Goal: Information Seeking & Learning: Learn about a topic

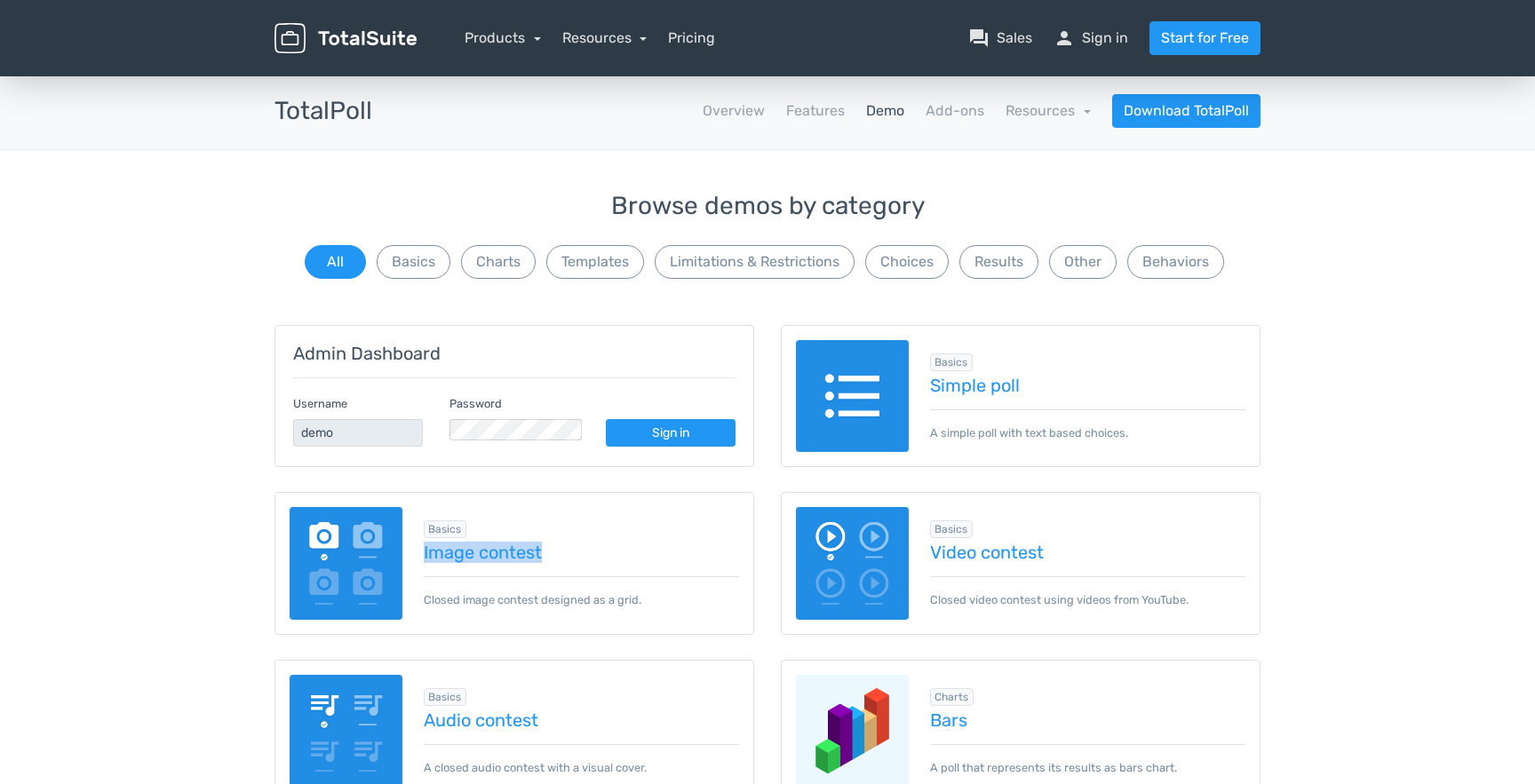
click at [904, 100] on link "Demo" at bounding box center [885, 111] width 38 height 21
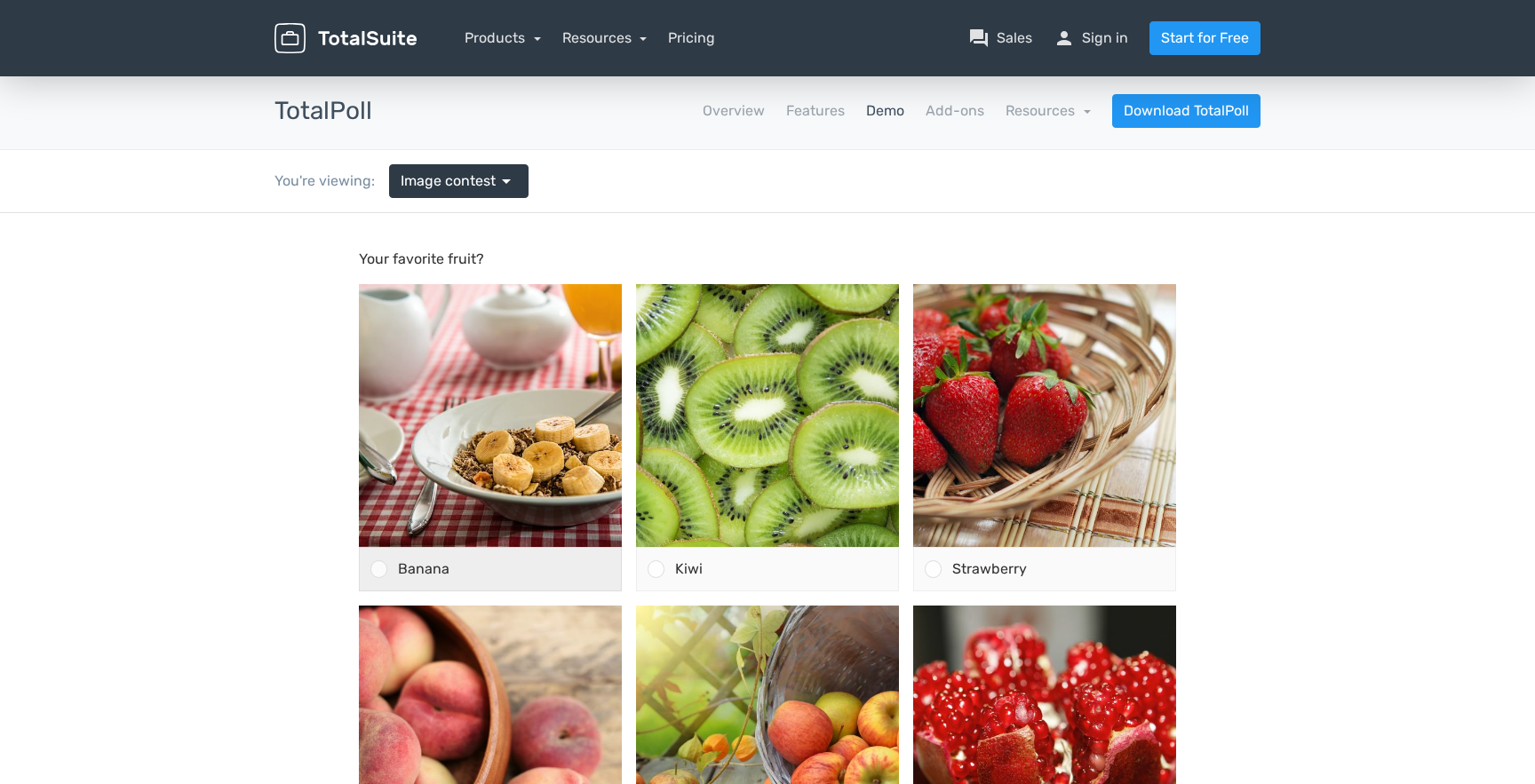
click at [433, 574] on span "Banana" at bounding box center [424, 569] width 52 height 17
click at [379, 569] on input "Banana" at bounding box center [379, 569] width 0 height 0
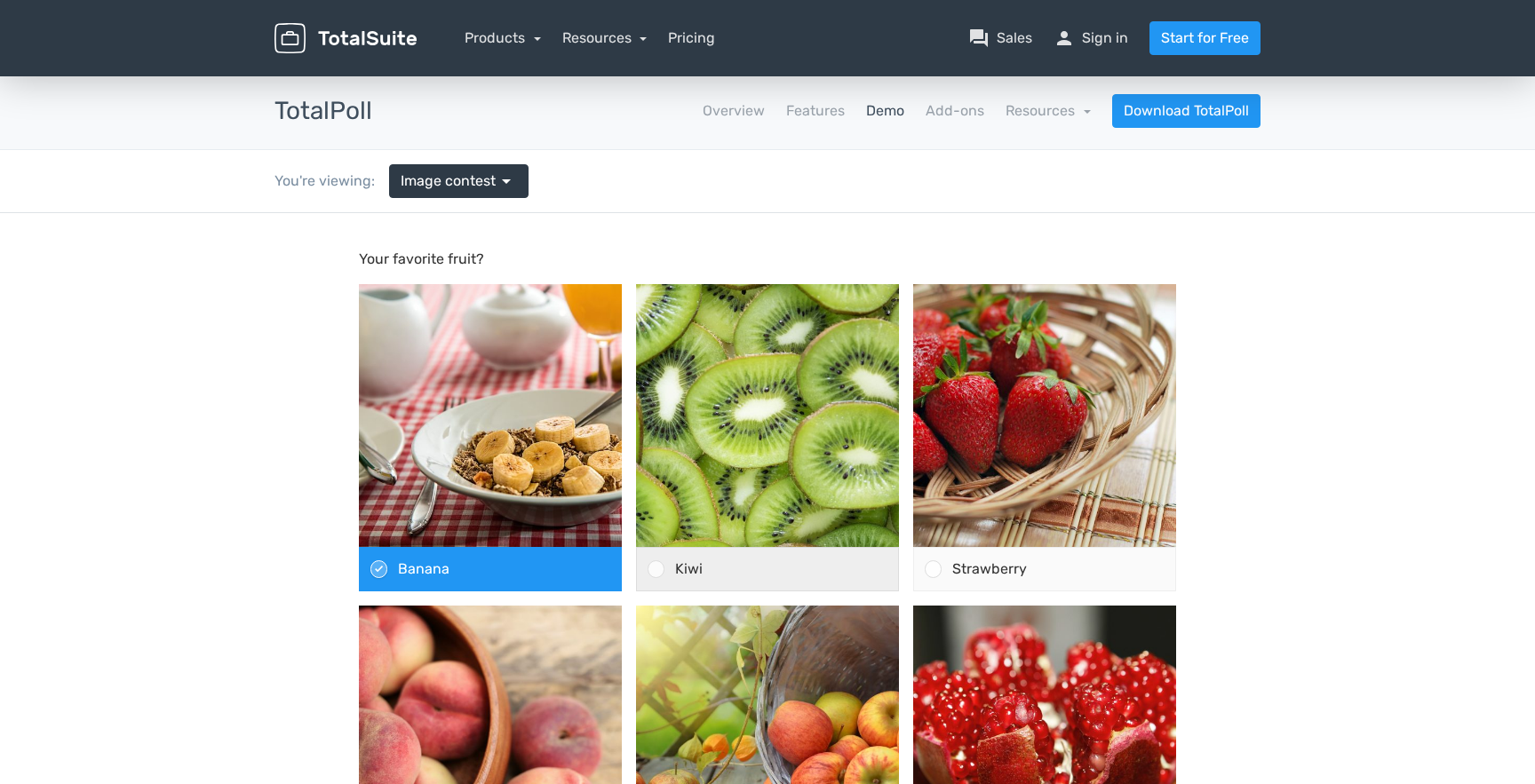
click at [804, 583] on div "Kiwi" at bounding box center [780, 569] width 234 height 43
click at [656, 569] on input "Kiwi" at bounding box center [656, 569] width 0 height 0
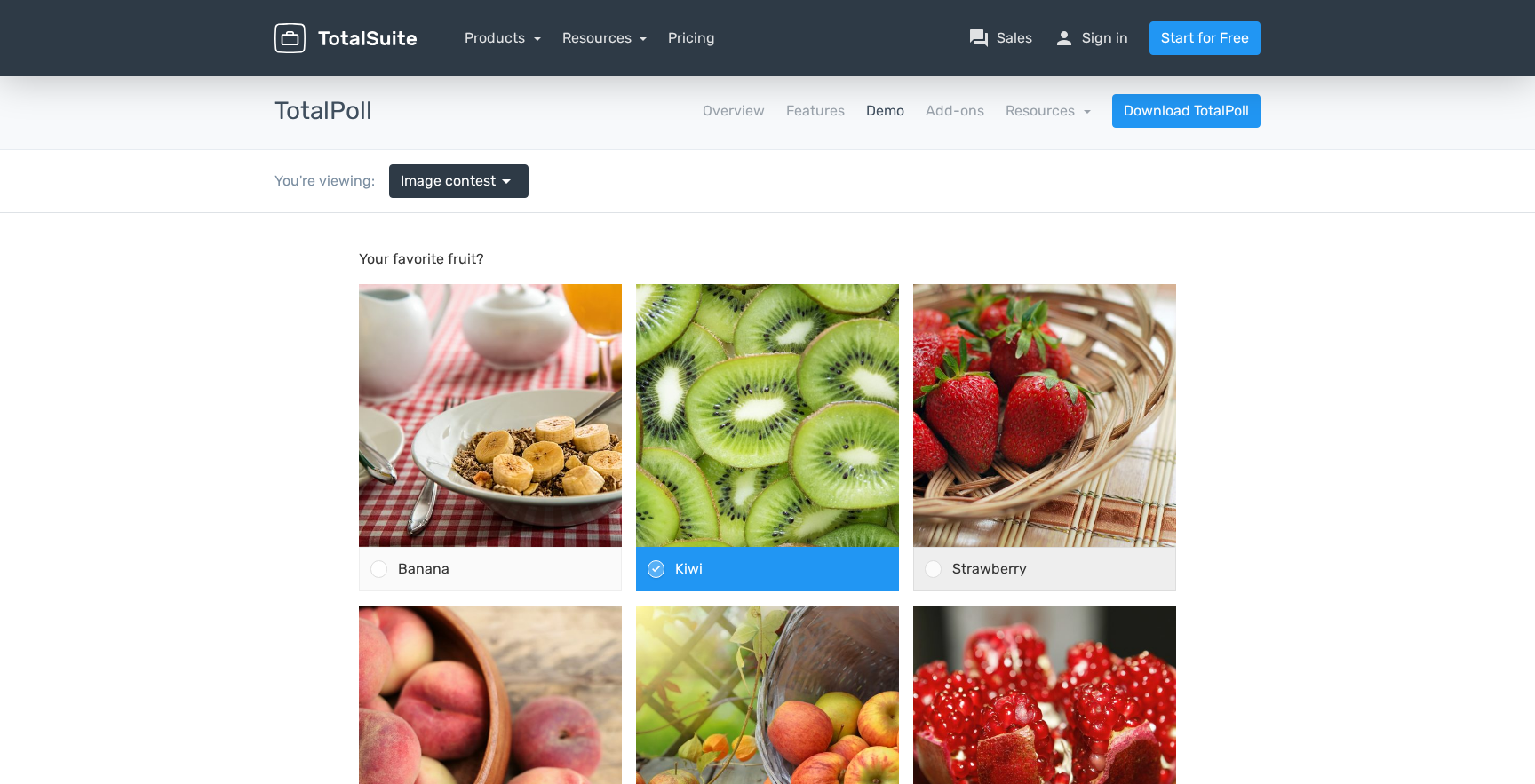
click at [1068, 562] on div "Strawberry" at bounding box center [1058, 569] width 234 height 43
click at [933, 569] on input "Strawberry" at bounding box center [933, 569] width 0 height 0
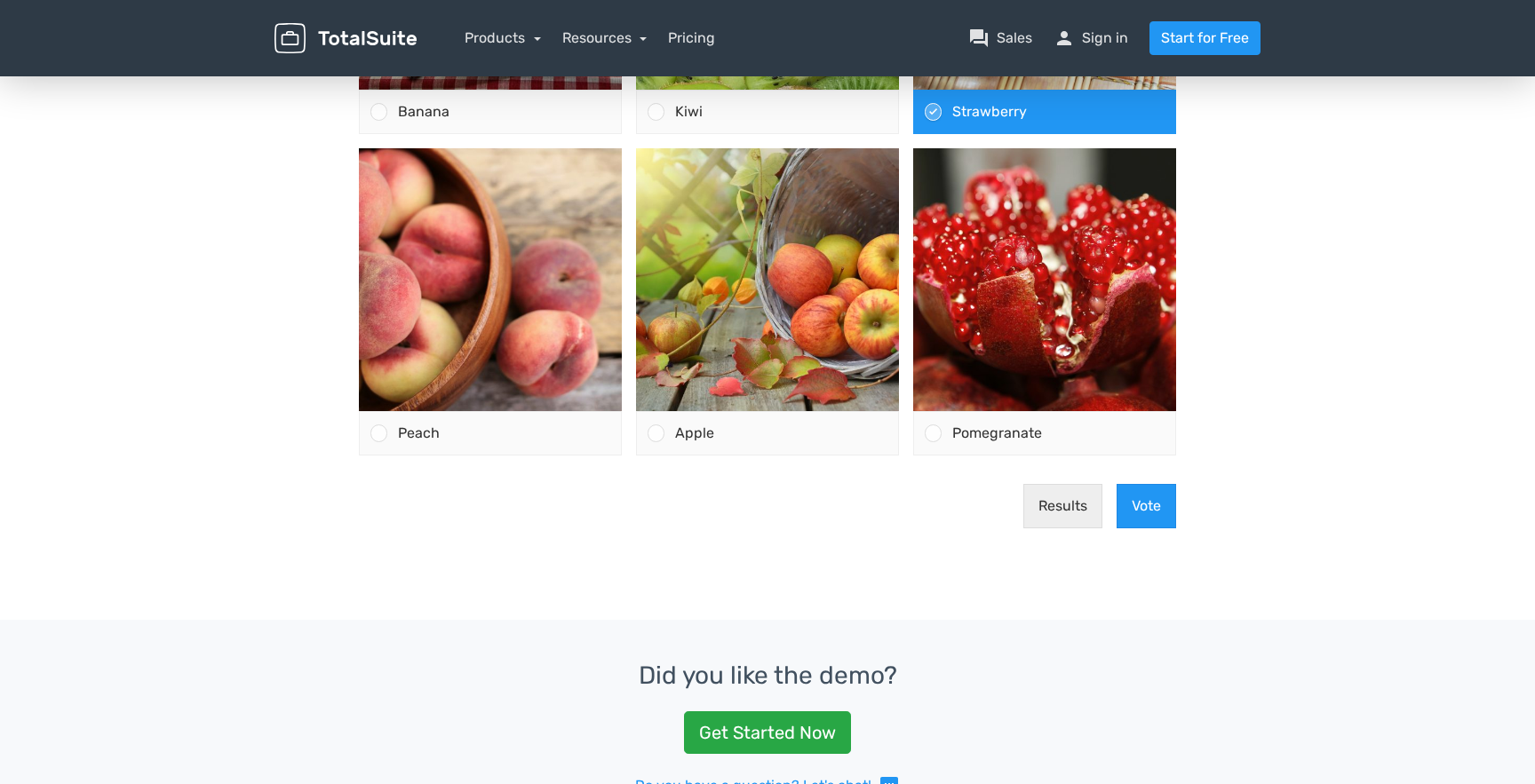
scroll to position [486, 0]
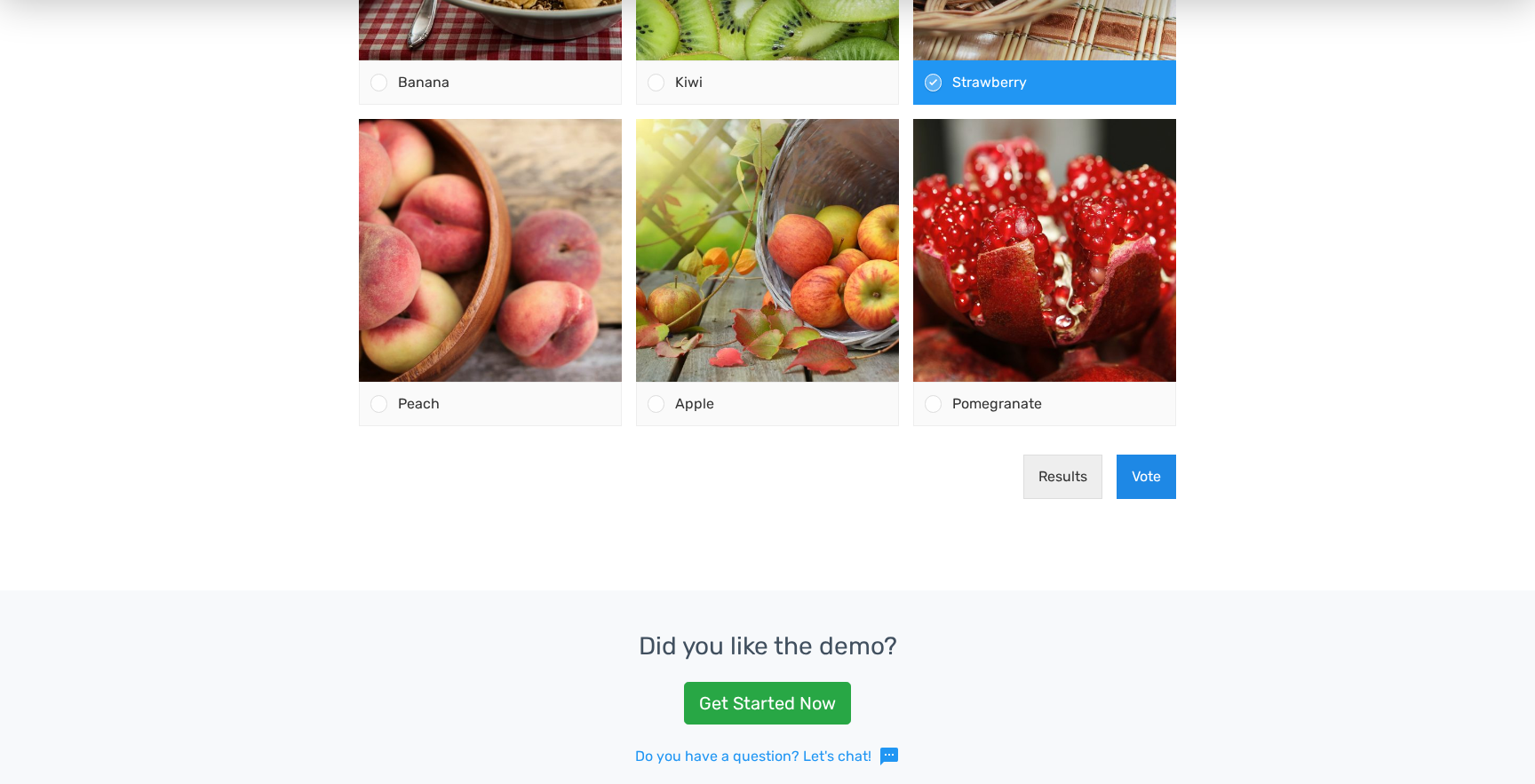
click at [1146, 486] on button "Vote" at bounding box center [1146, 477] width 59 height 44
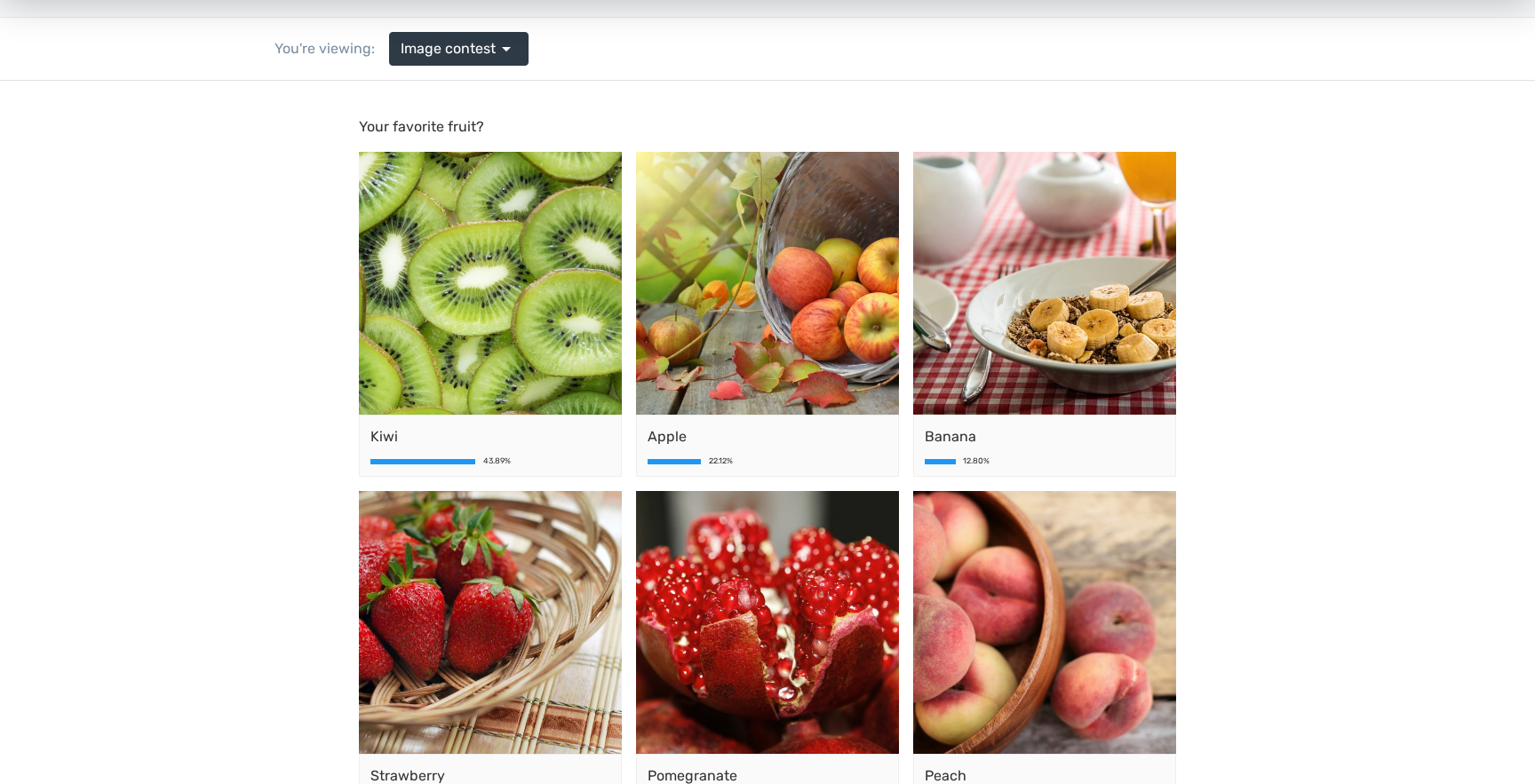
scroll to position [144, 0]
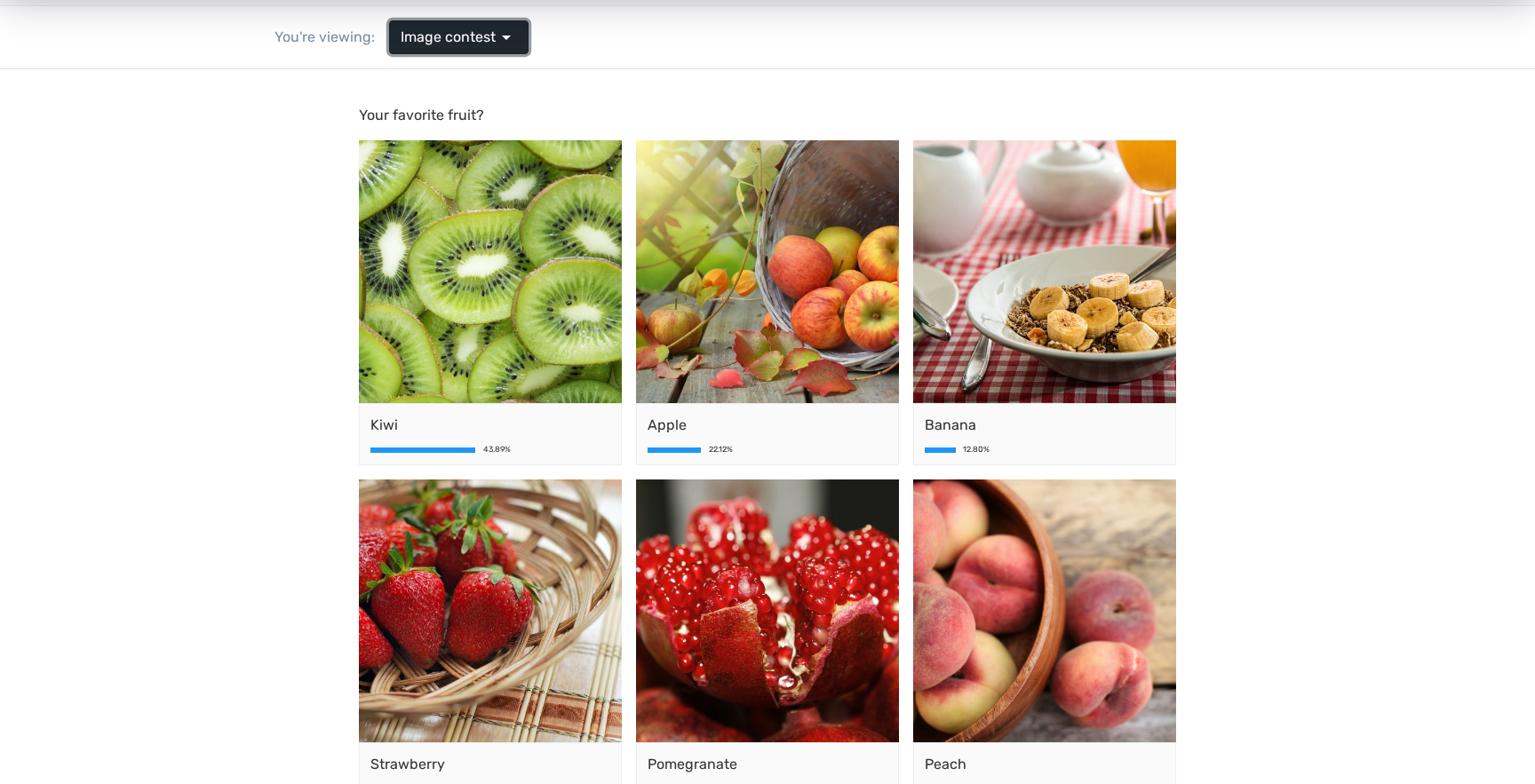
click at [456, 25] on link "Image contest arrow_drop_down" at bounding box center [458, 36] width 139 height 33
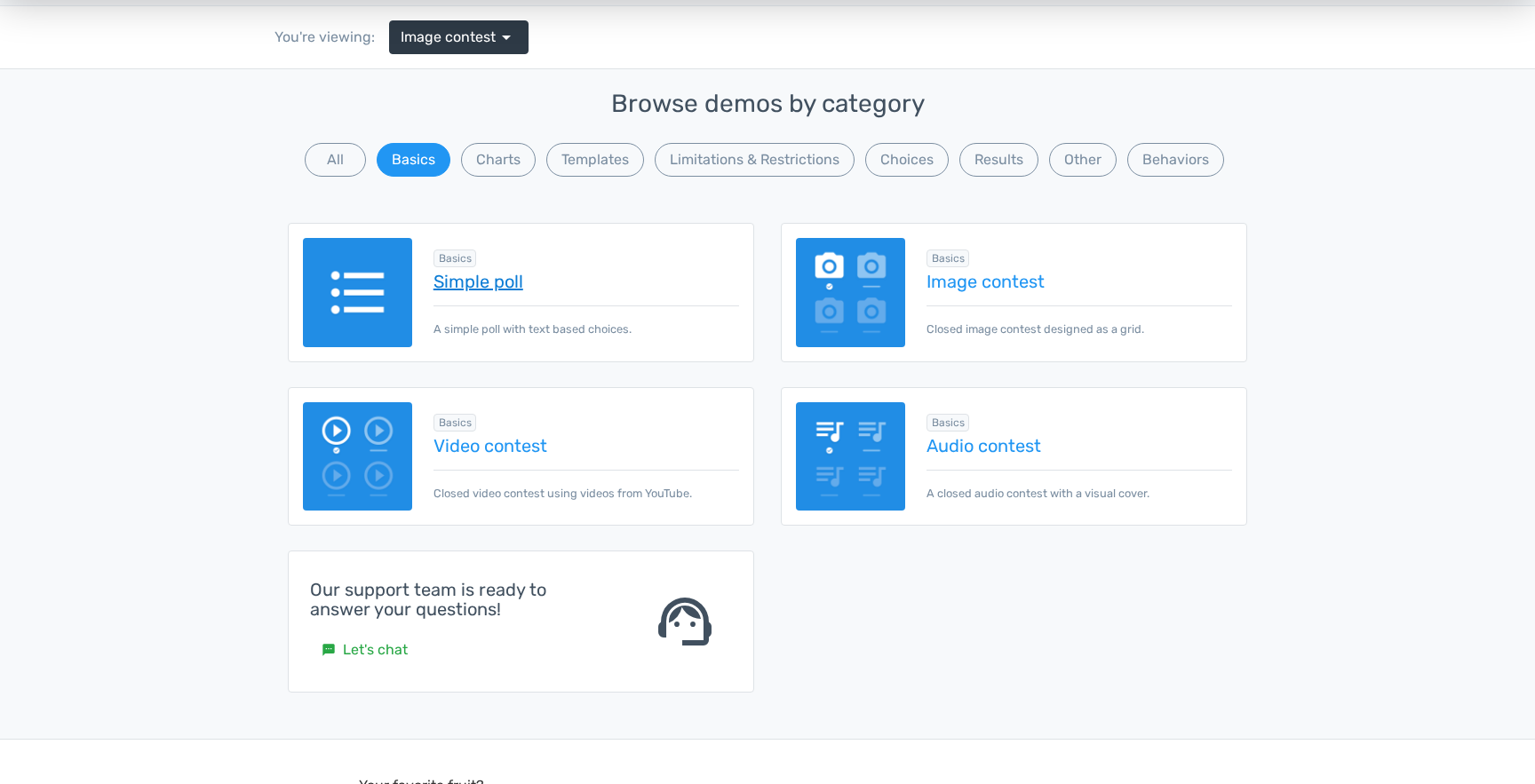
click at [495, 271] on link "Simple poll" at bounding box center [586, 281] width 306 height 19
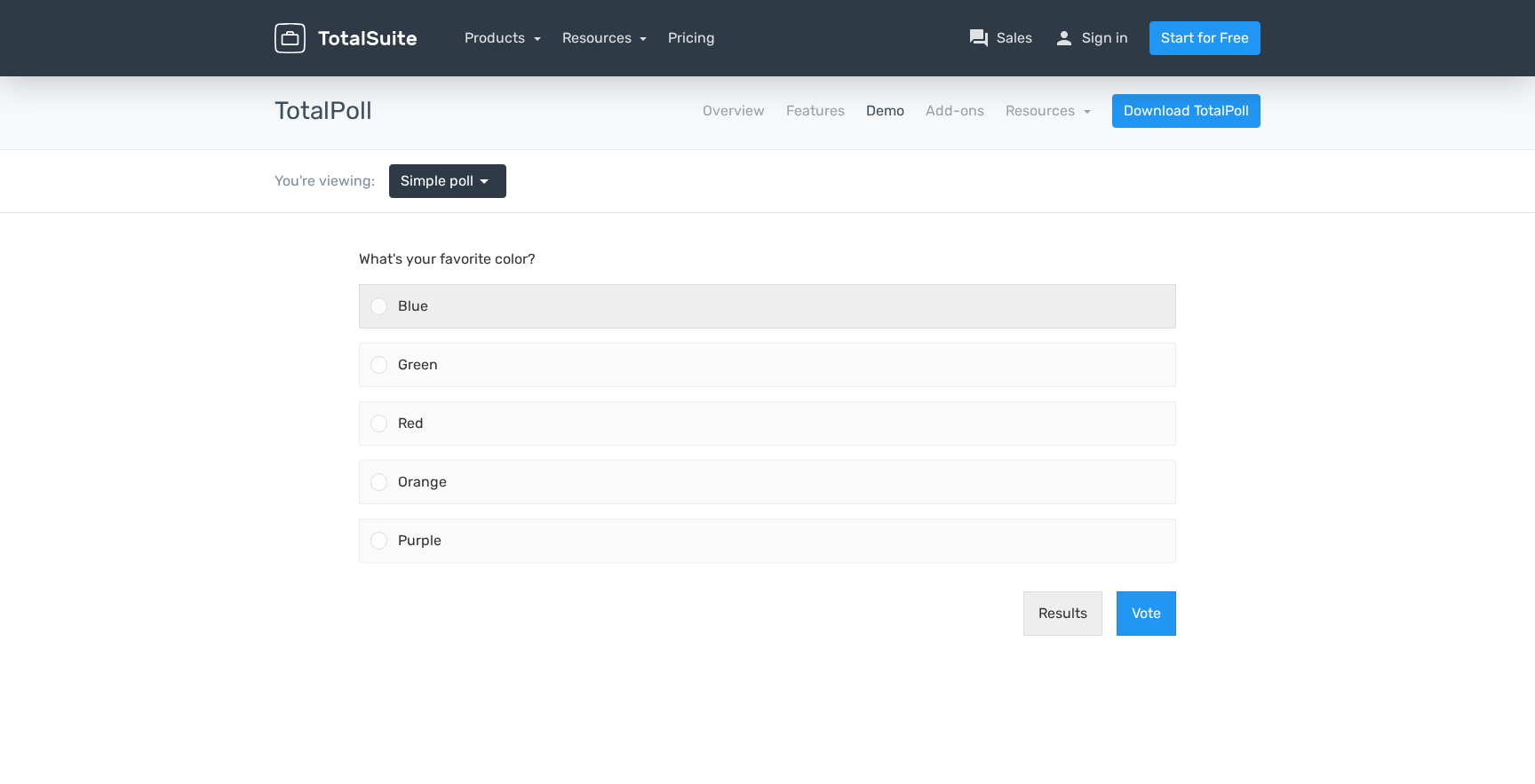
click at [476, 303] on div "Blue" at bounding box center [780, 306] width 788 height 43
click at [379, 307] on input "Blue" at bounding box center [379, 307] width 0 height 0
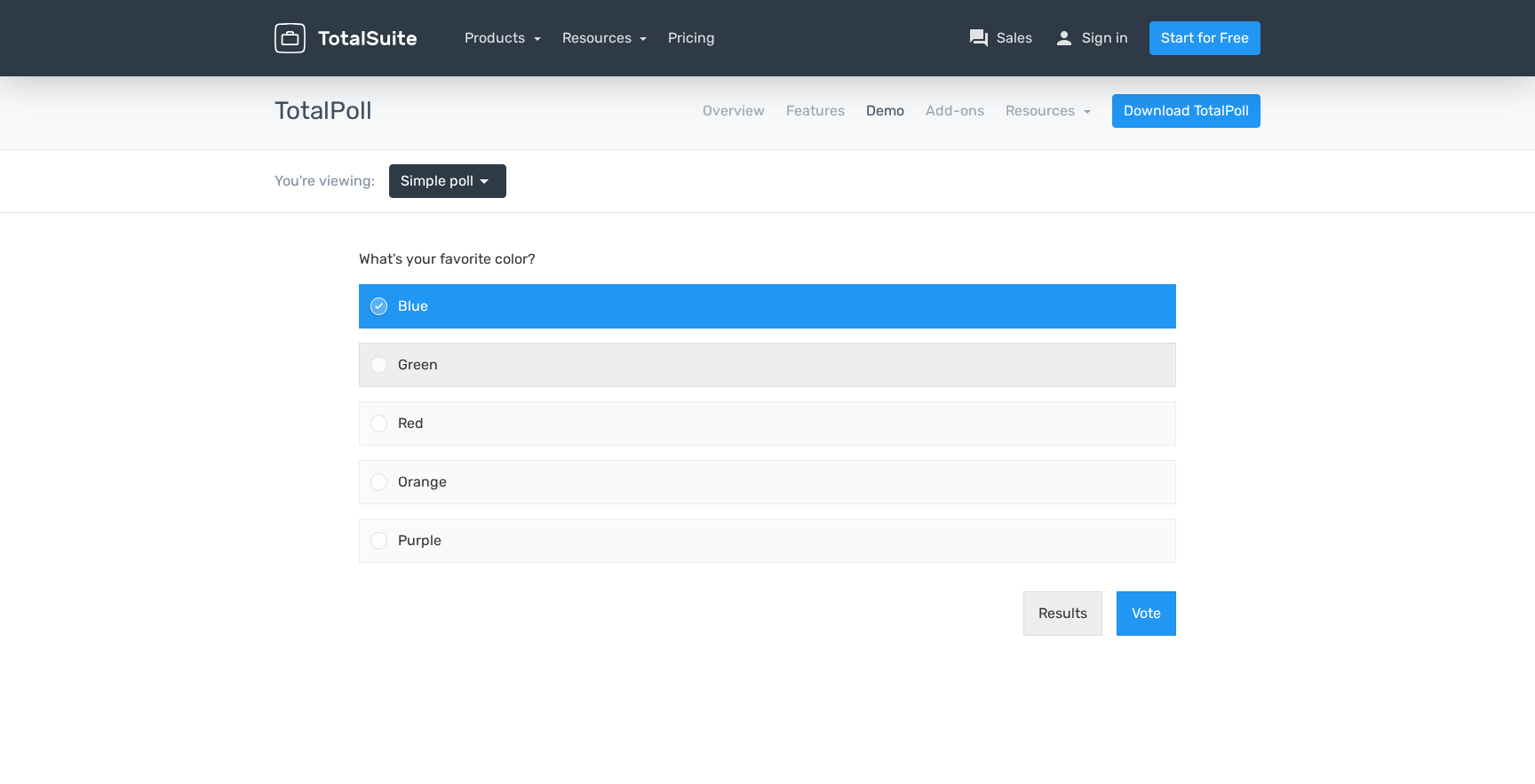
click at [524, 369] on div "Green" at bounding box center [780, 365] width 788 height 43
click at [379, 365] on input "Green" at bounding box center [379, 365] width 0 height 0
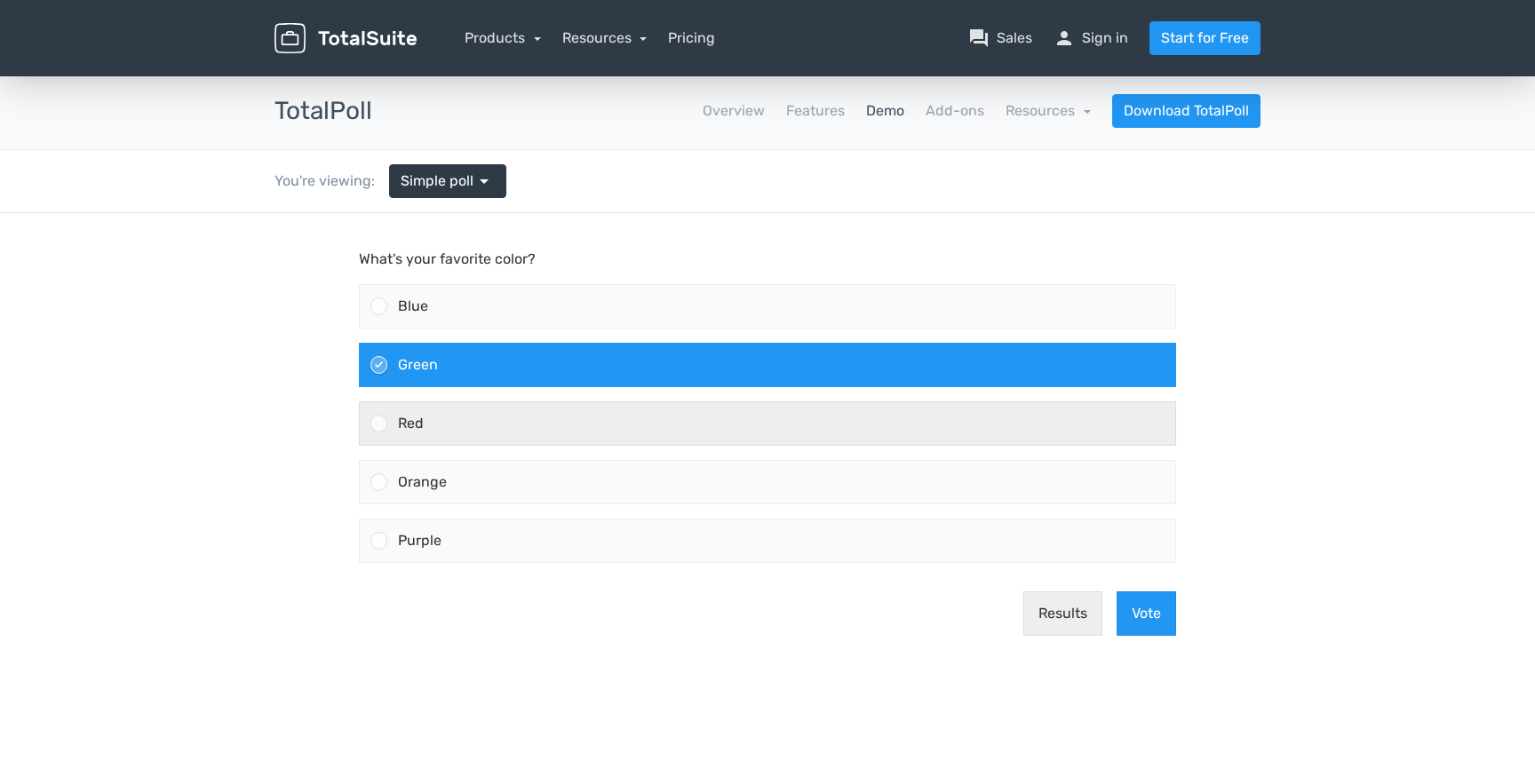
click at [640, 438] on div "Red" at bounding box center [780, 423] width 788 height 43
click at [379, 423] on input "Red" at bounding box center [379, 423] width 0 height 0
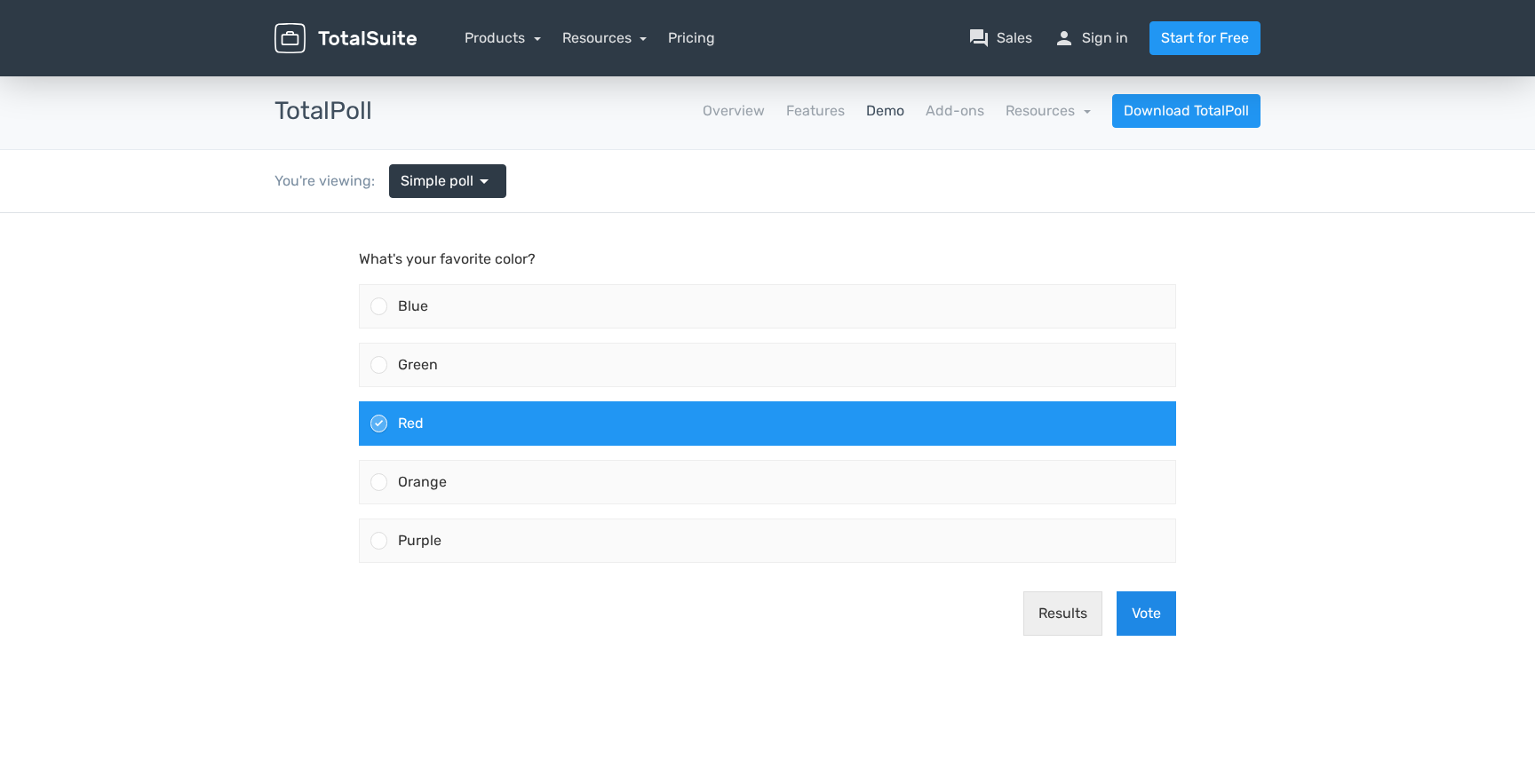
click at [1158, 611] on button "Vote" at bounding box center [1146, 613] width 59 height 44
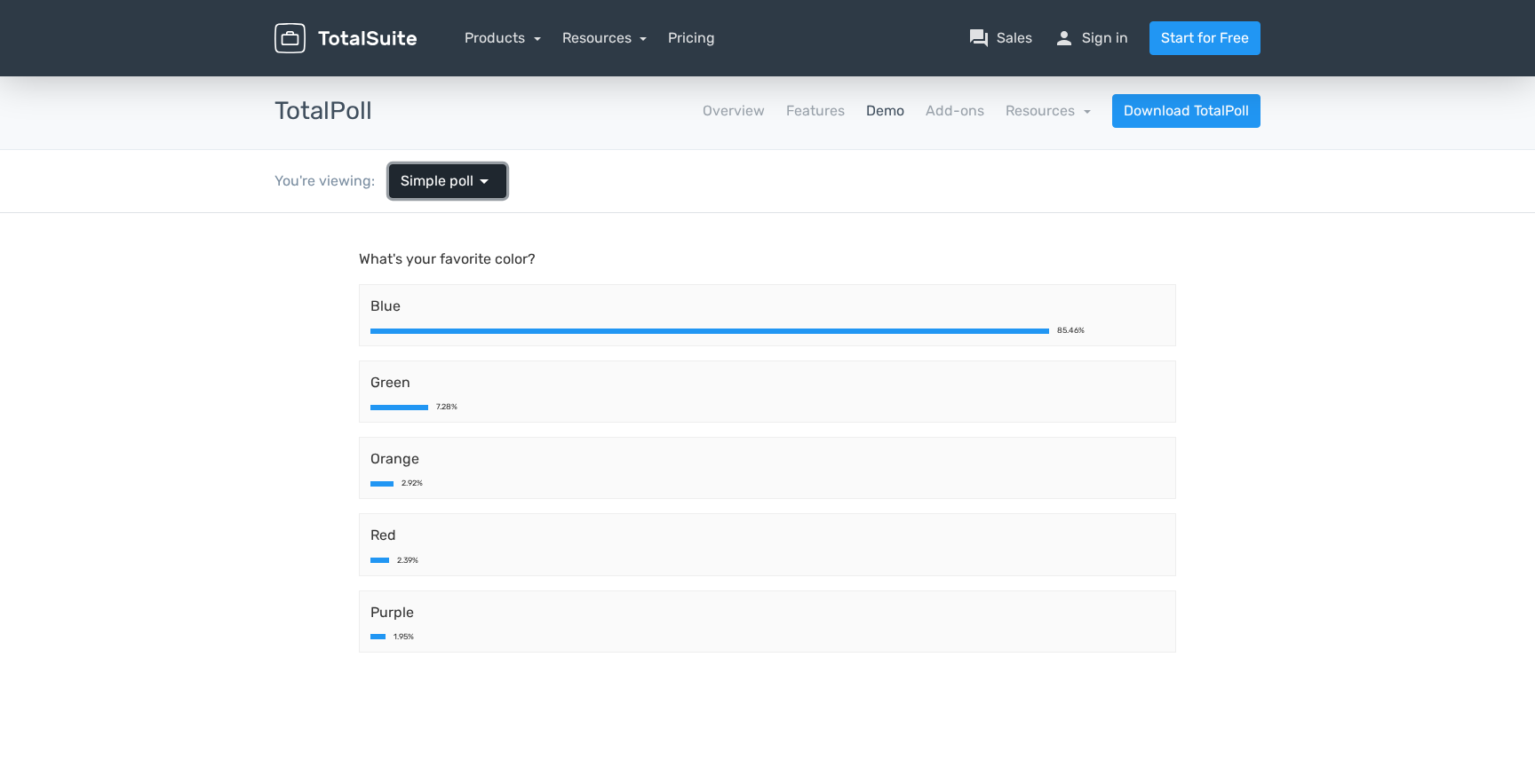
click at [404, 164] on link "Simple poll arrow_drop_down" at bounding box center [447, 180] width 117 height 33
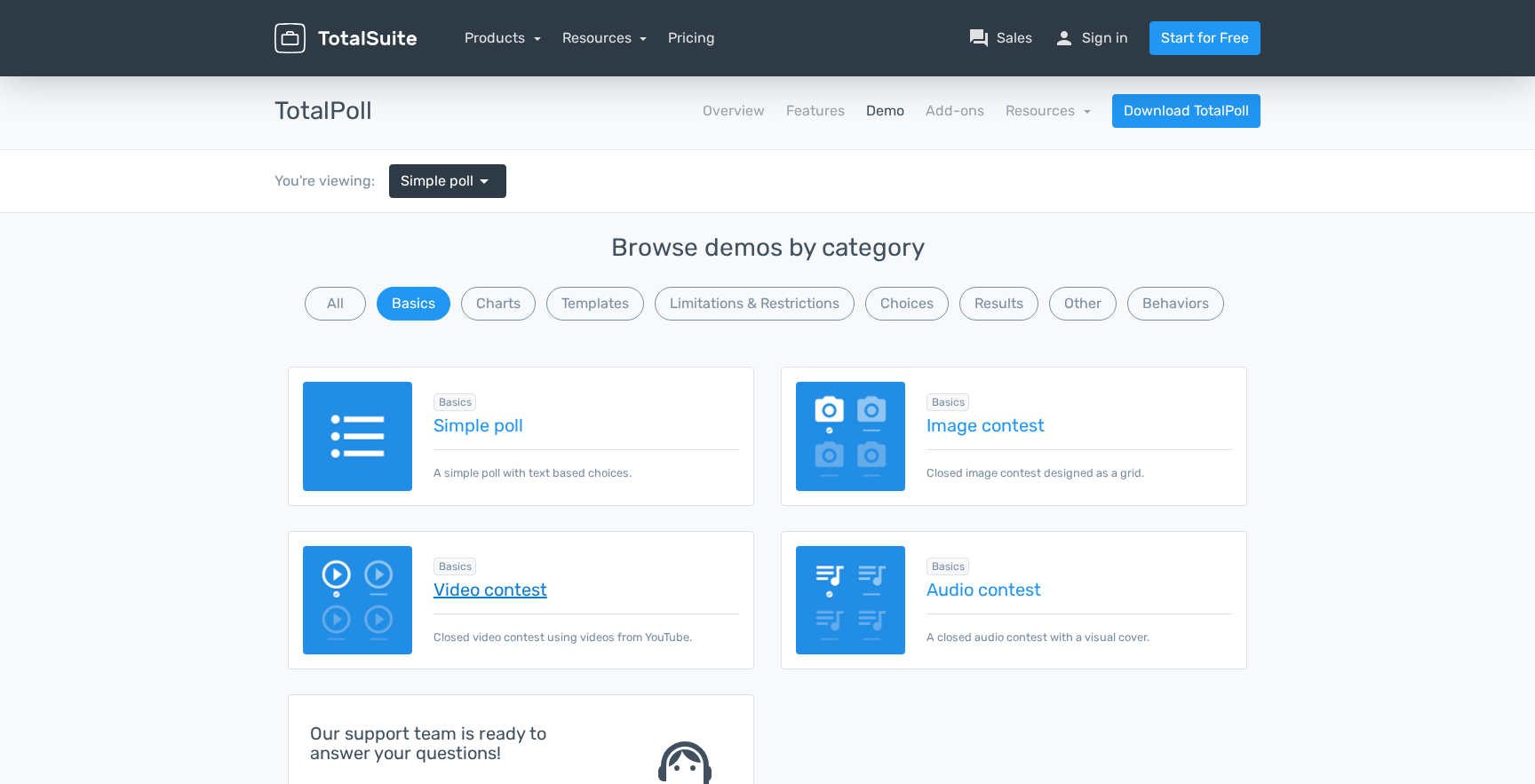
click at [486, 580] on link "Video contest" at bounding box center [586, 589] width 306 height 19
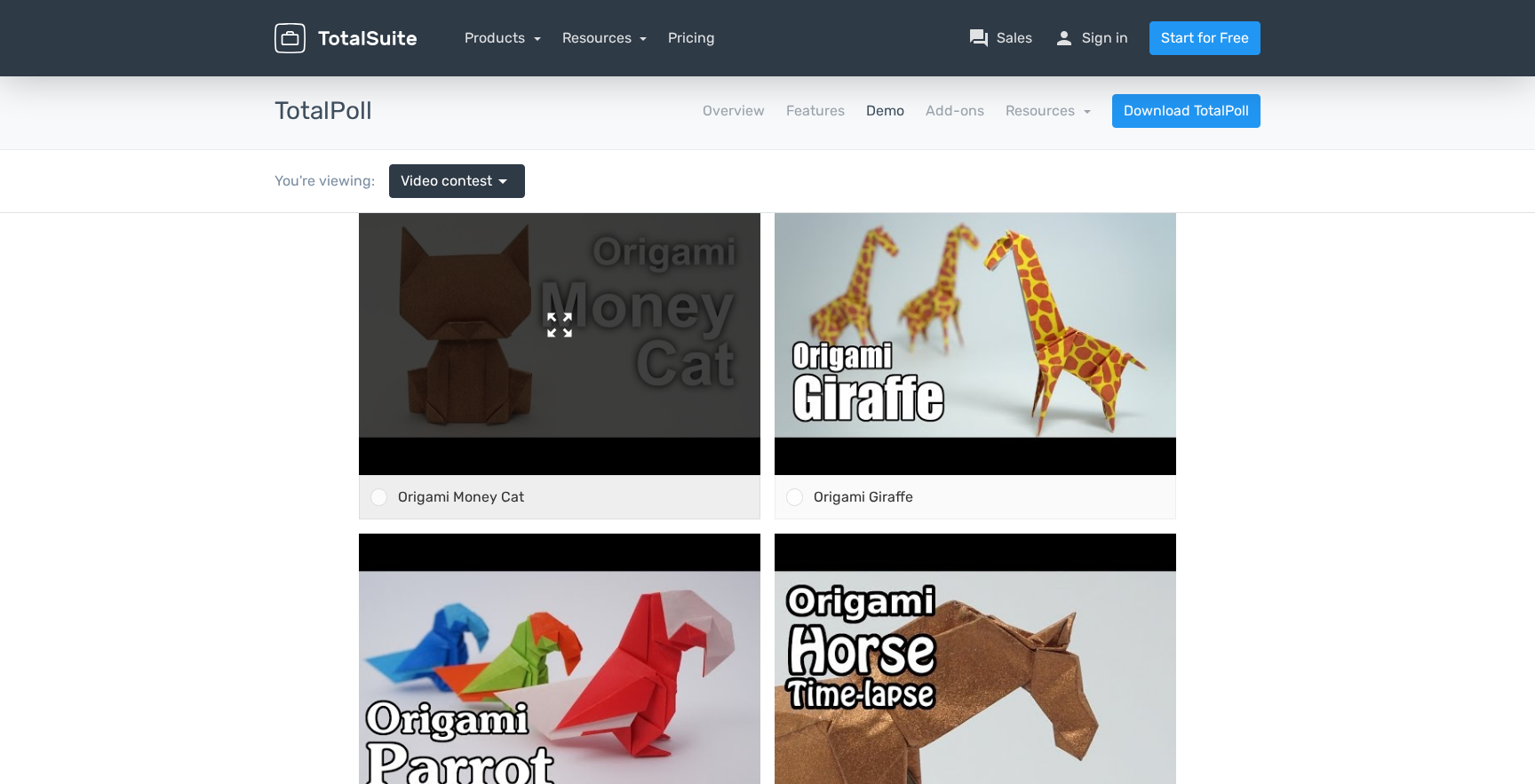
scroll to position [119, 0]
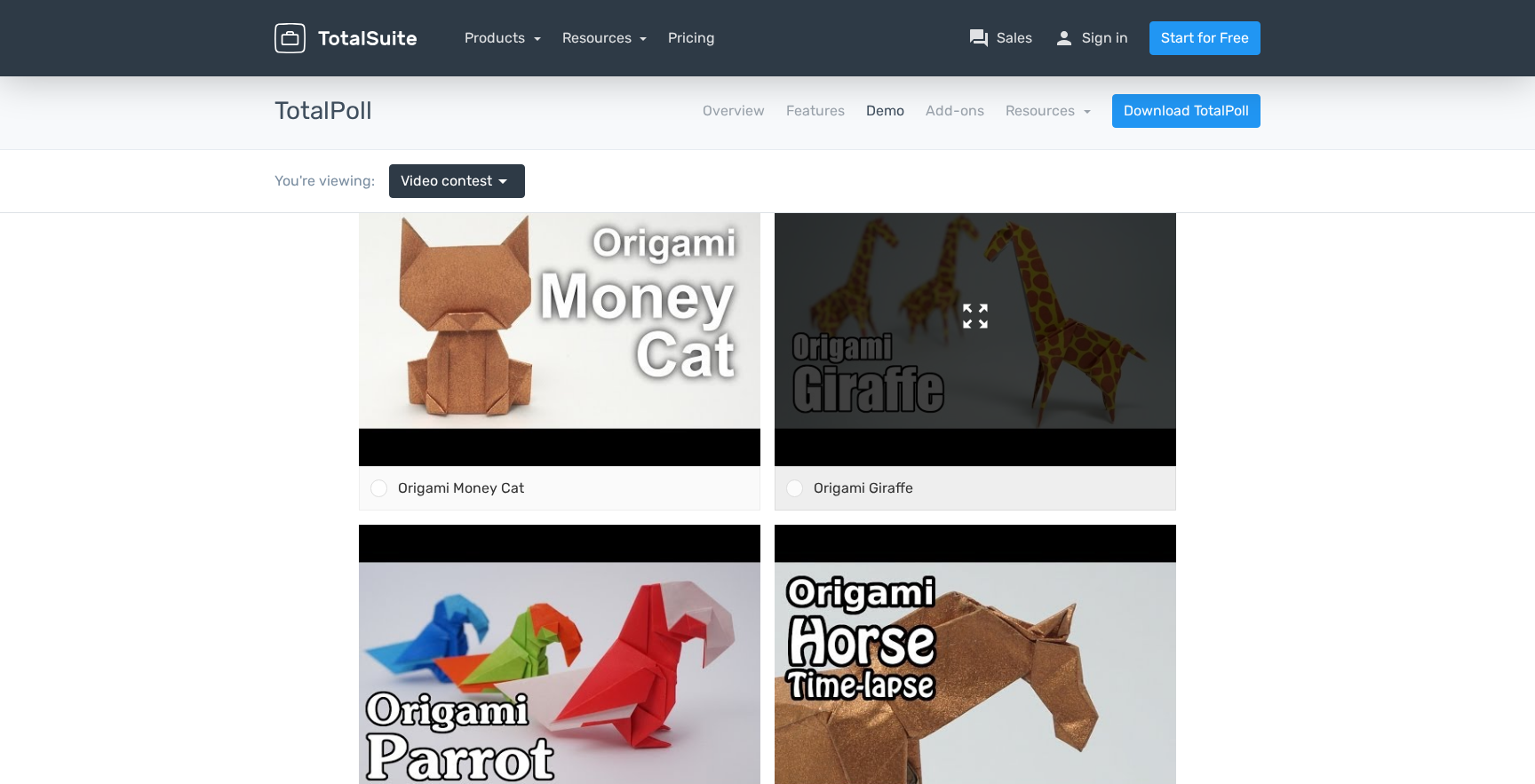
click at [935, 327] on img at bounding box center [975, 315] width 401 height 301
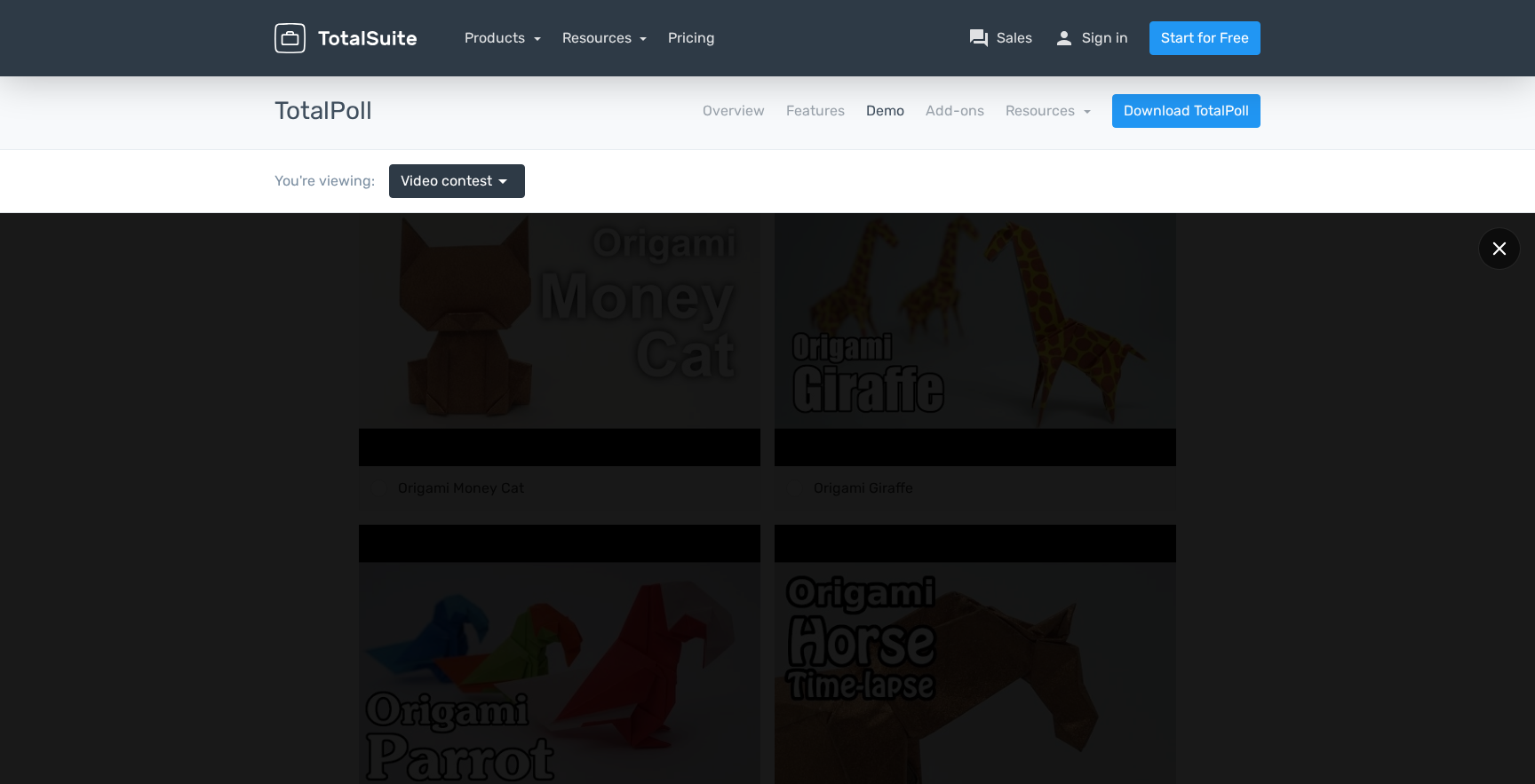
click at [1504, 244] on icon at bounding box center [1499, 248] width 13 height 13
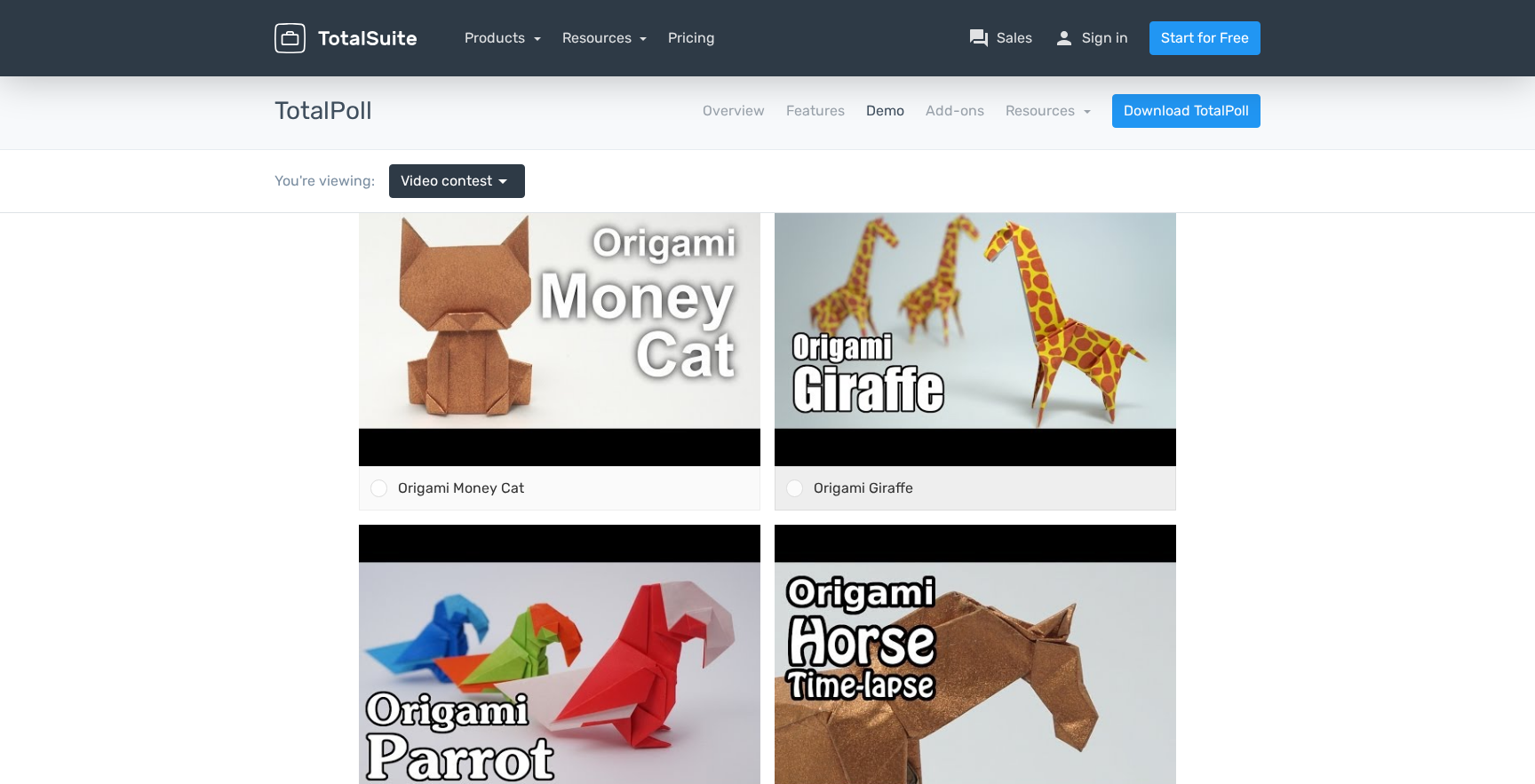
click at [952, 485] on div "Origami Giraffe" at bounding box center [989, 488] width 373 height 43
click at [795, 488] on input "Origami Giraffe" at bounding box center [795, 488] width 0 height 0
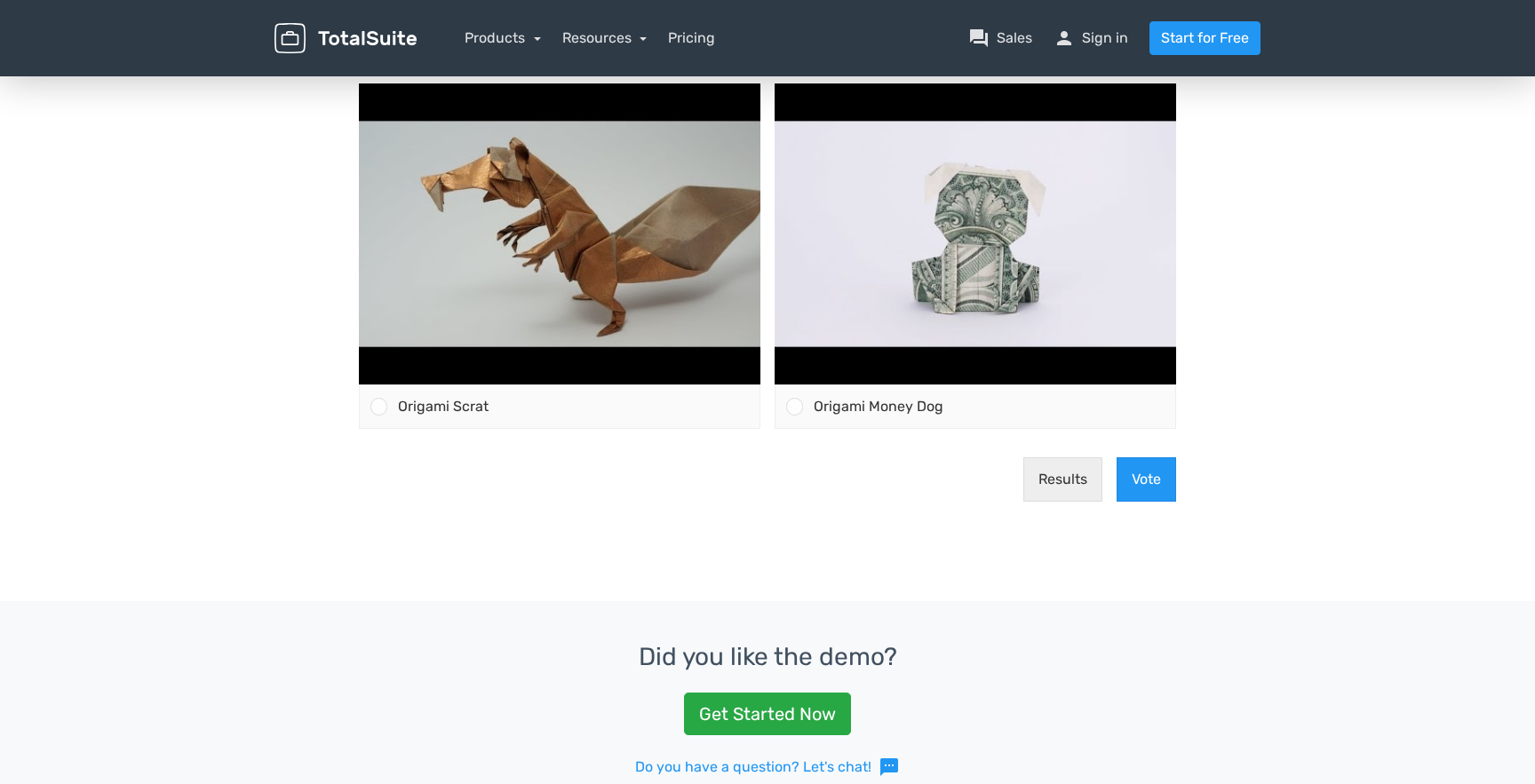
scroll to position [444, 0]
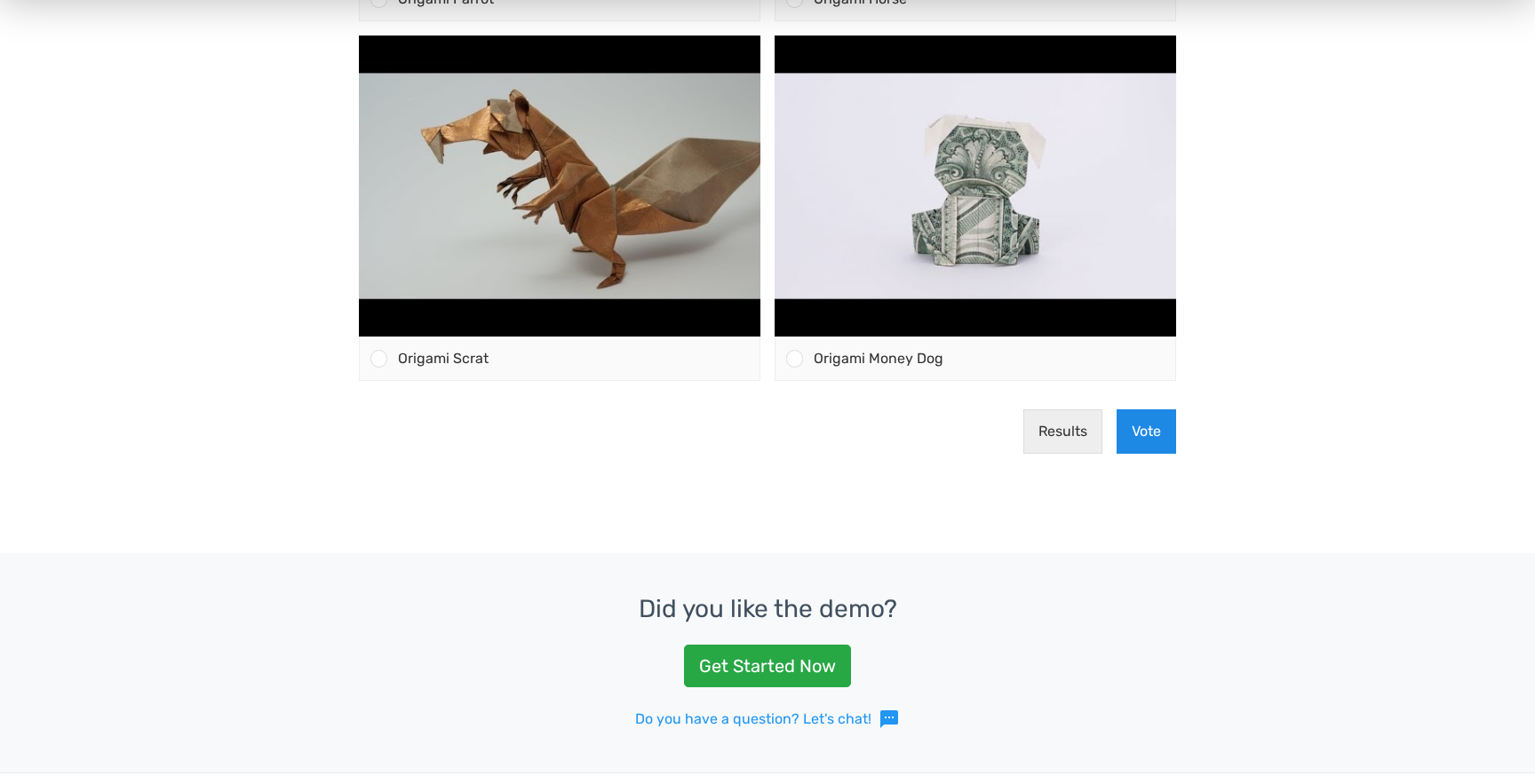
click at [1143, 435] on button "Vote" at bounding box center [1146, 432] width 59 height 44
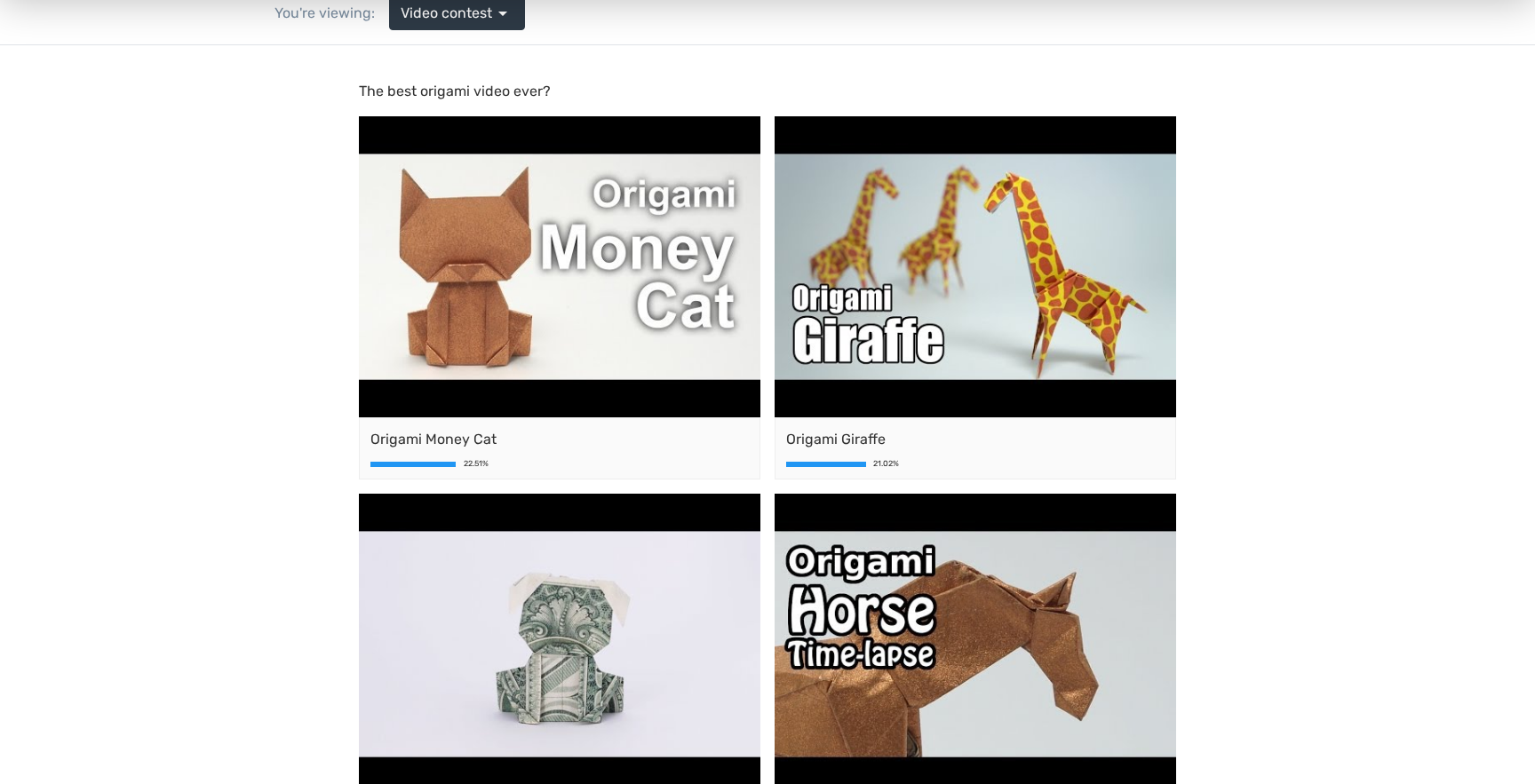
scroll to position [0, 0]
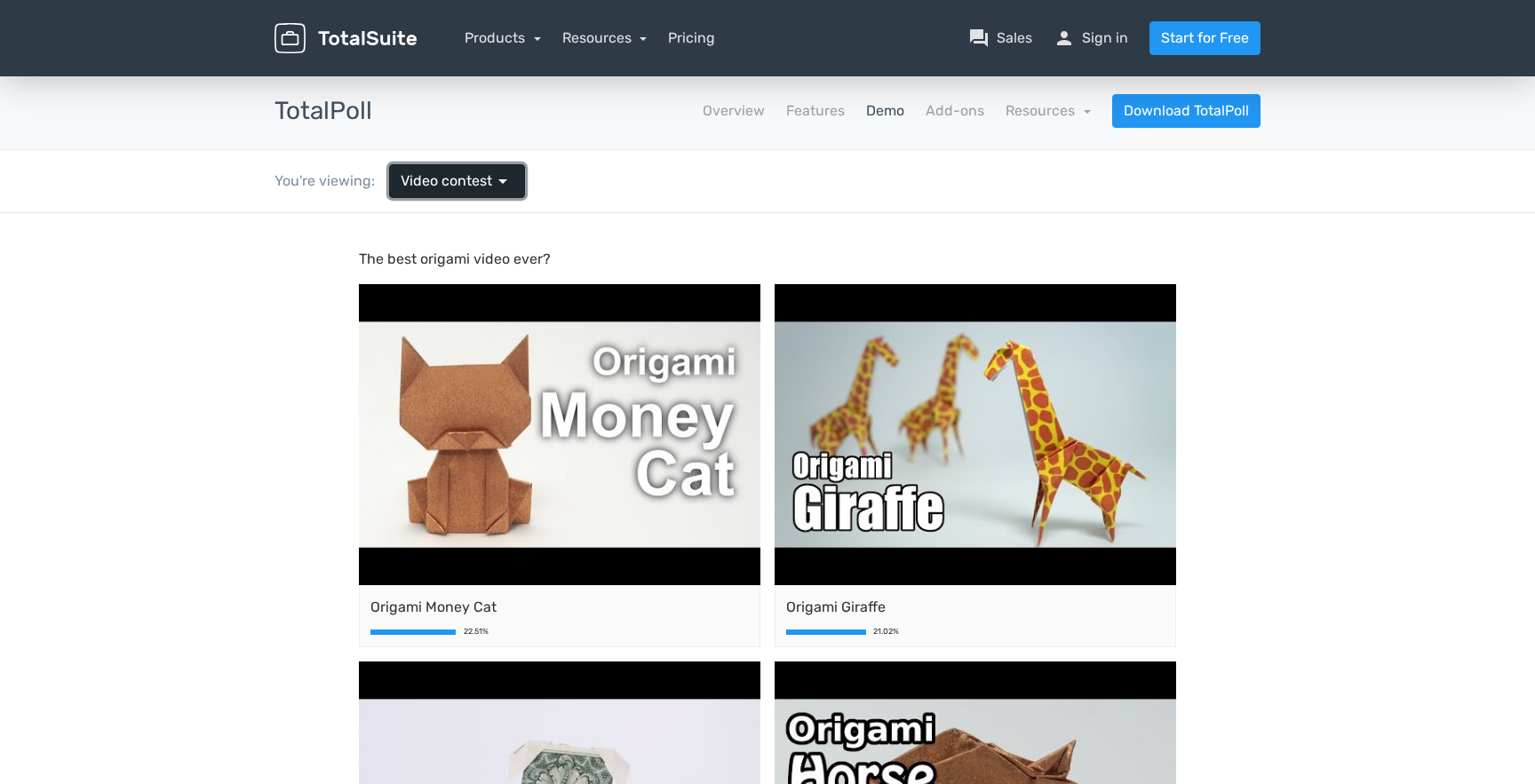
click at [436, 171] on span "Video contest" at bounding box center [446, 181] width 92 height 21
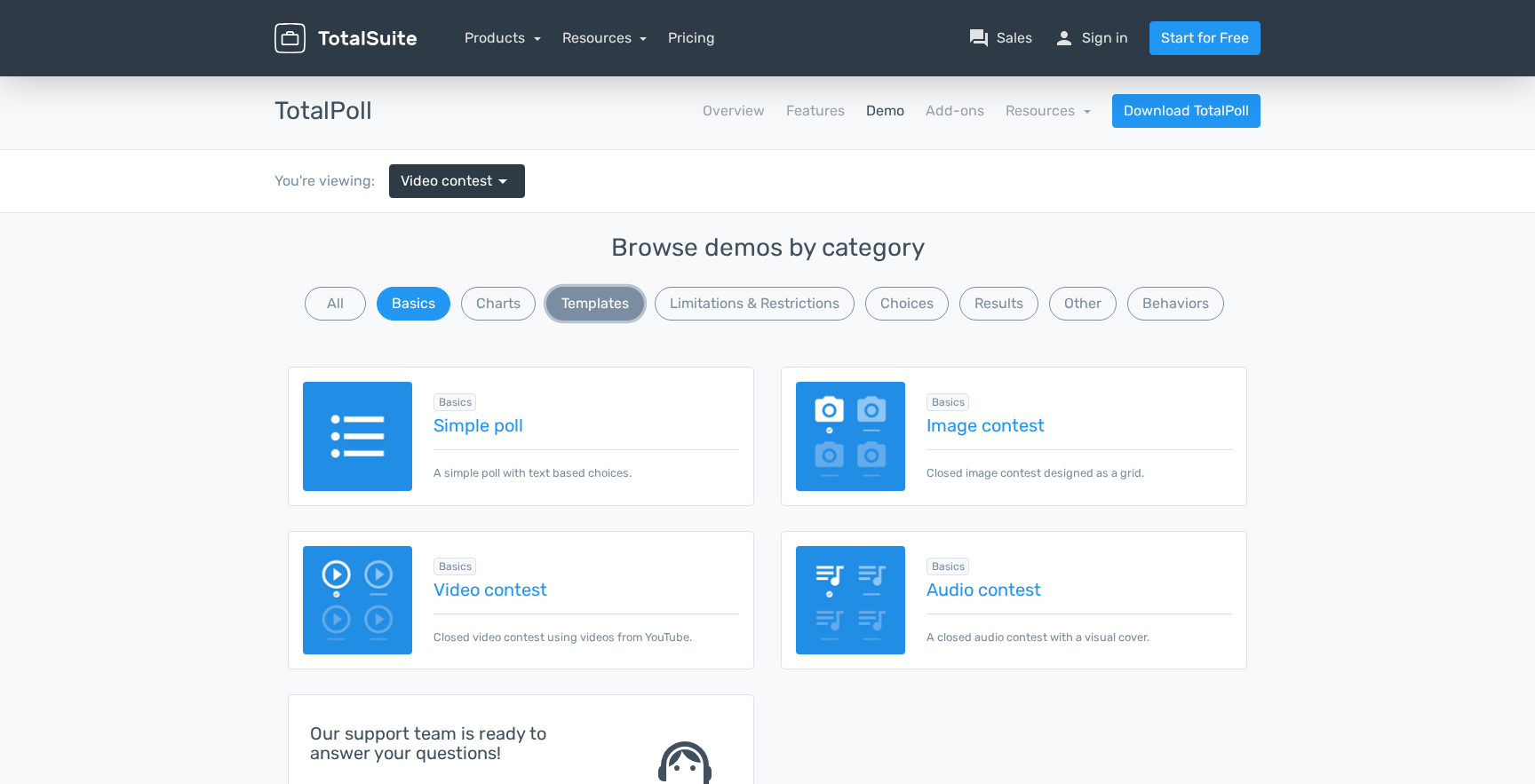
click at [644, 286] on button "Templates" at bounding box center [595, 303] width 97 height 33
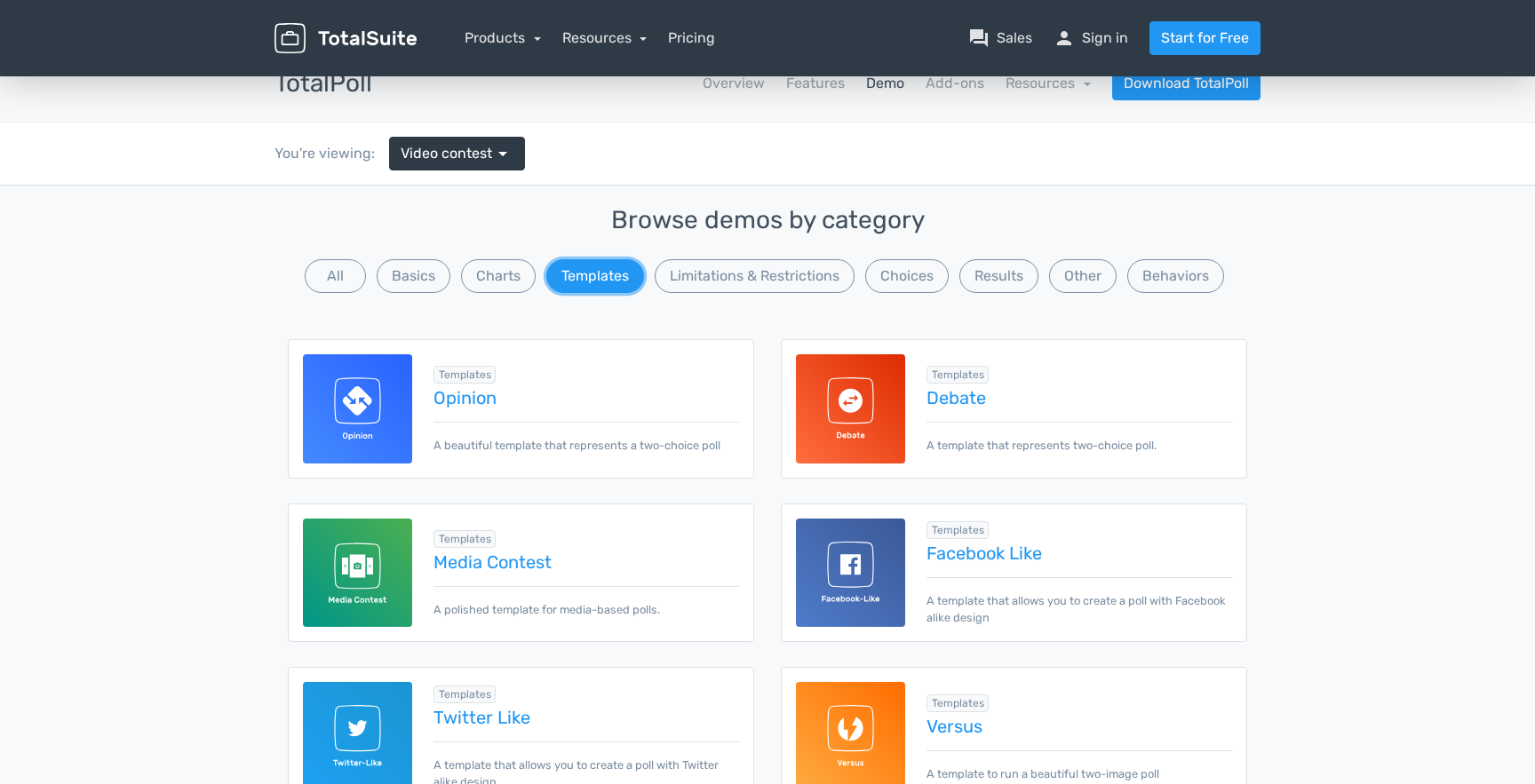
scroll to position [30, 0]
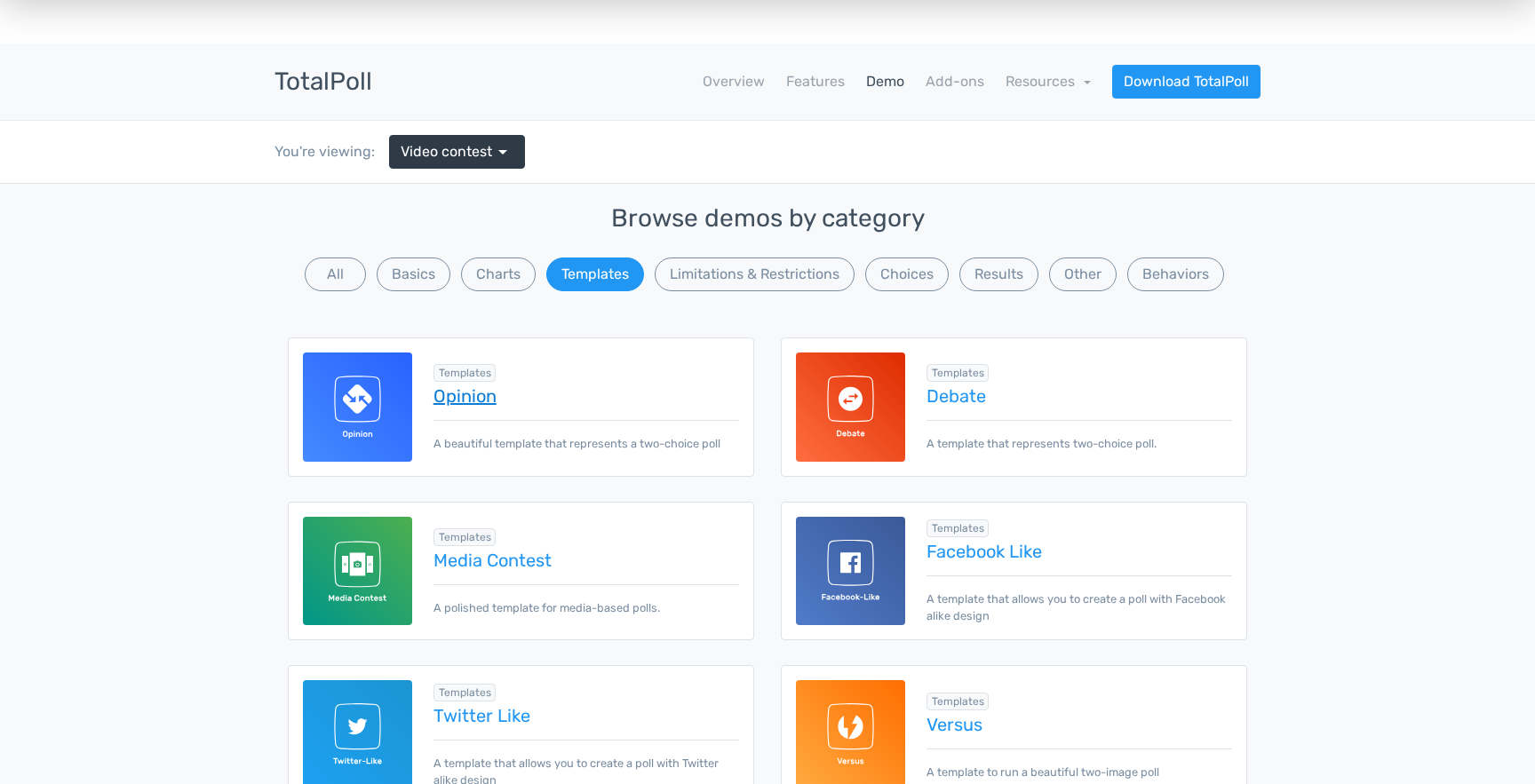
click at [452, 386] on link "Opinion" at bounding box center [586, 395] width 306 height 19
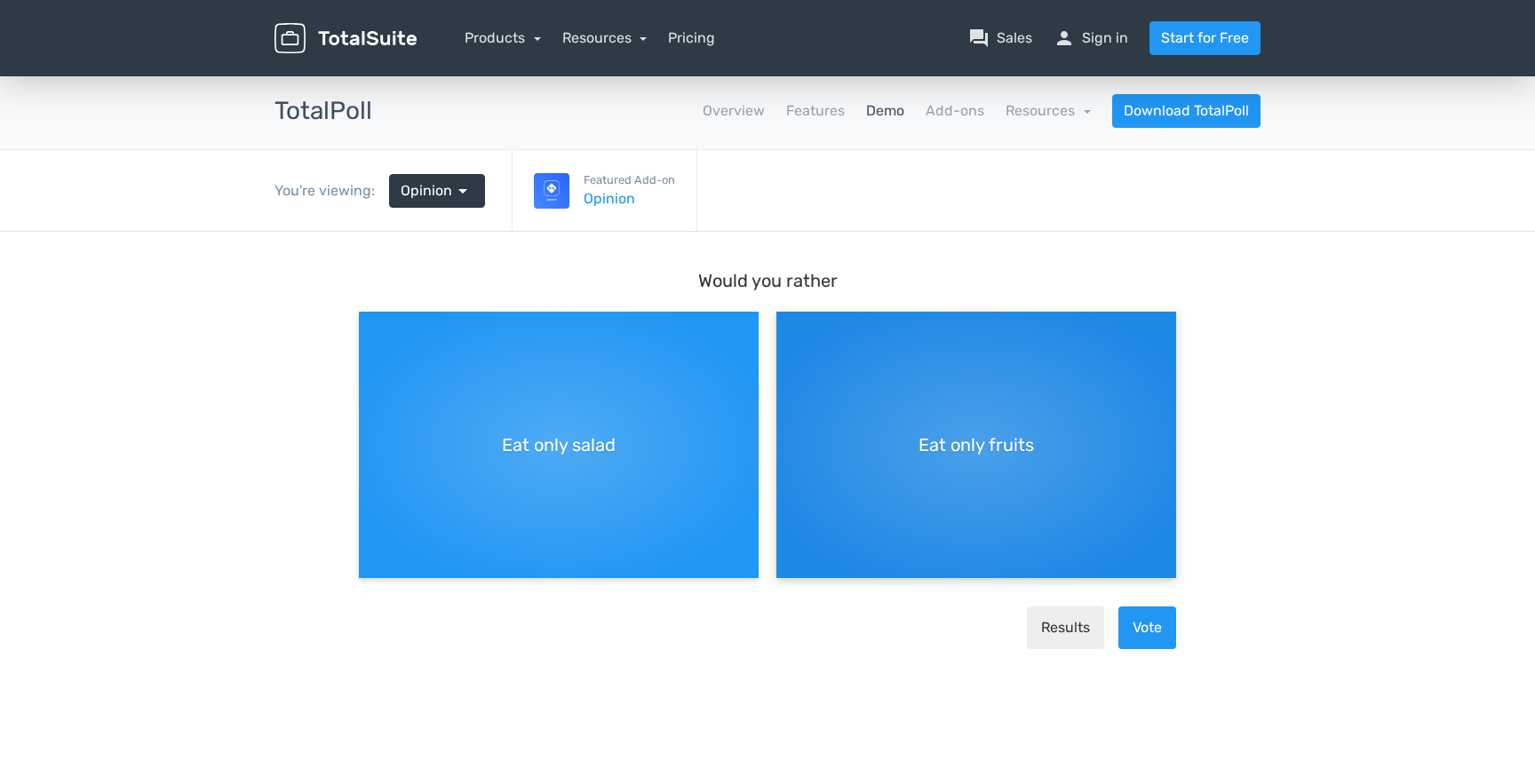
click at [984, 519] on div "Eat only fruits" at bounding box center [976, 444] width 399 height 266
click at [788, 332] on input "Eat only fruits" at bounding box center [782, 327] width 11 height 11
radio input "true"
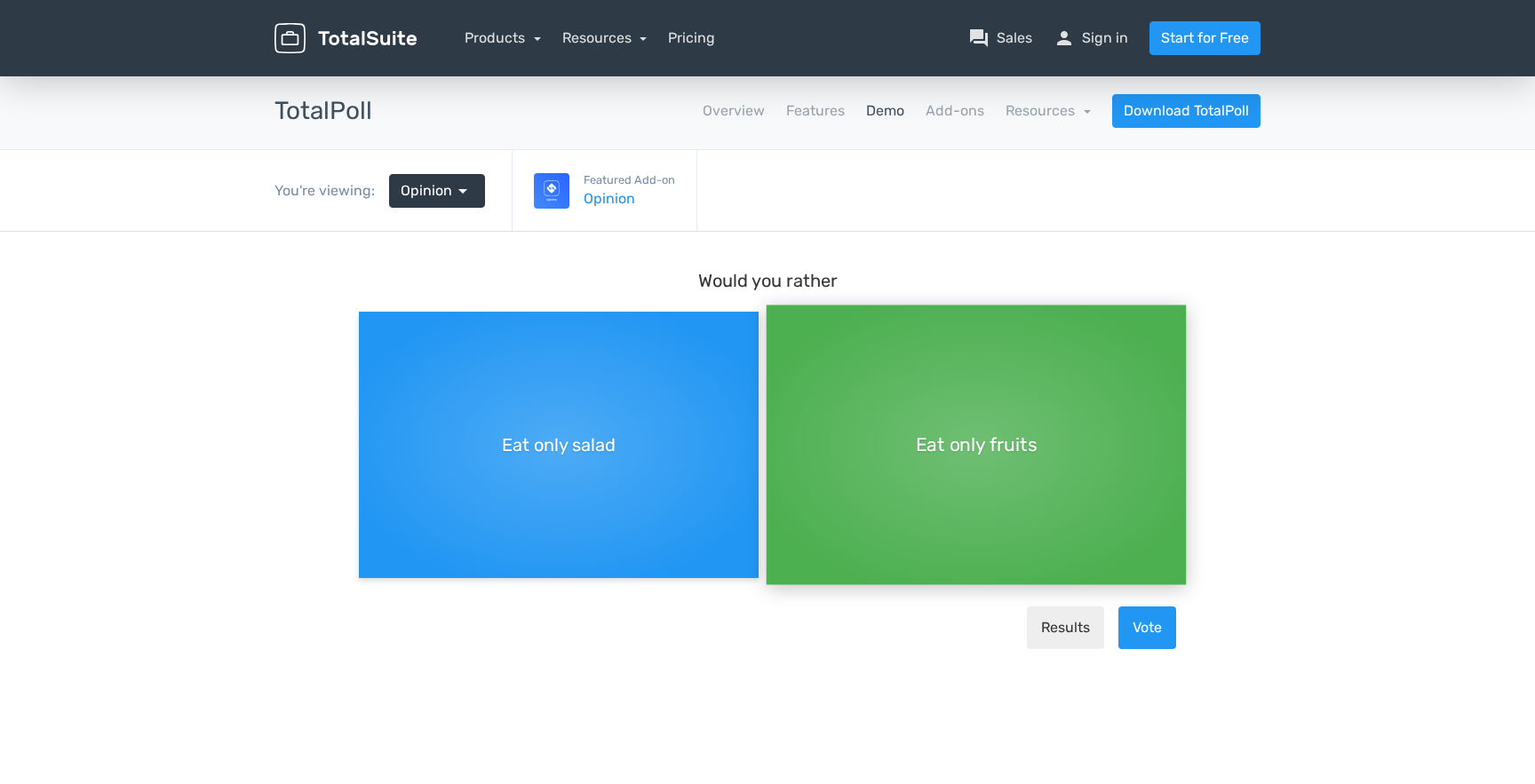
scroll to position [14, 0]
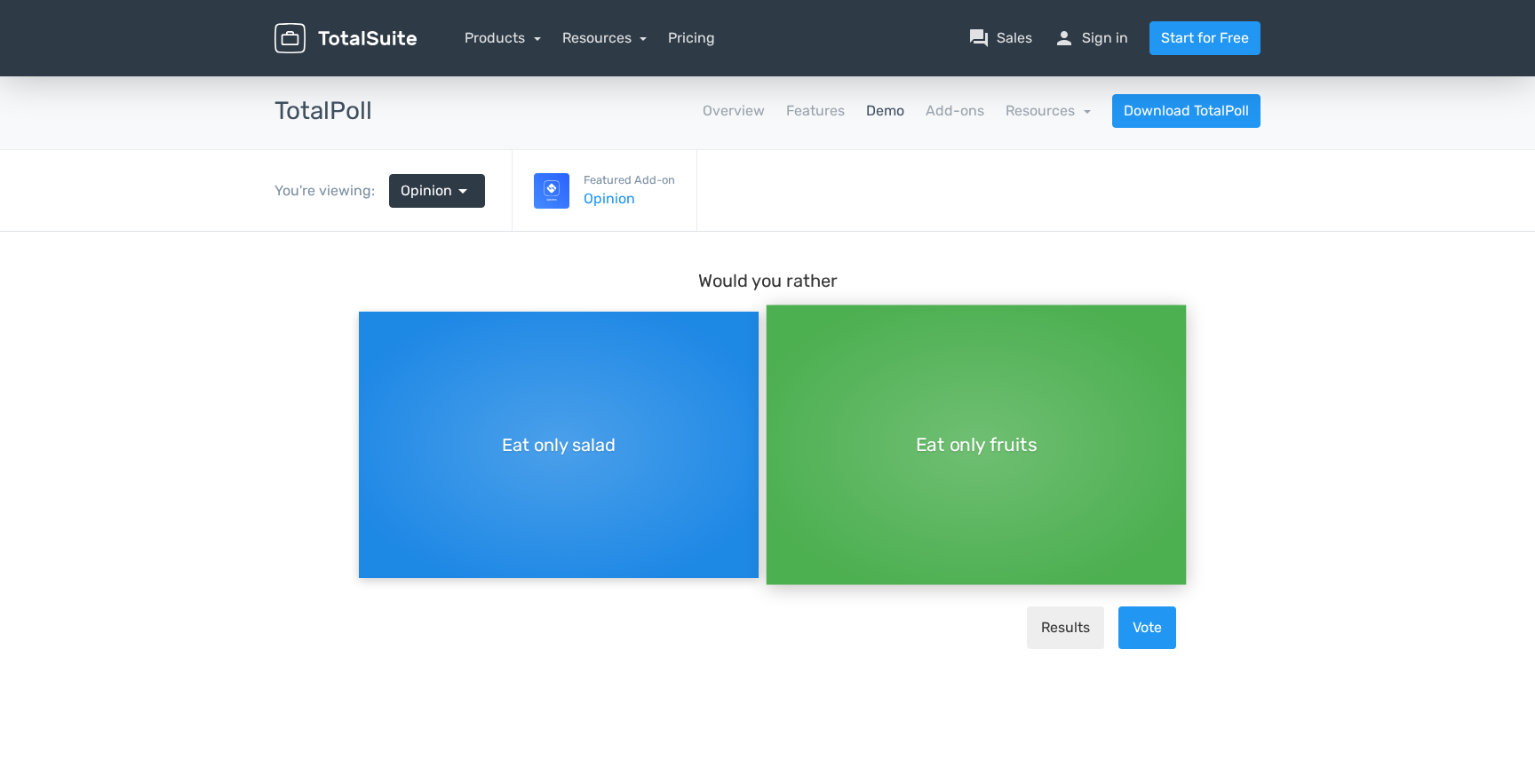
click at [635, 512] on div "Eat only salad" at bounding box center [559, 444] width 399 height 266
click at [371, 332] on input "Eat only salad" at bounding box center [365, 327] width 11 height 11
radio input "true"
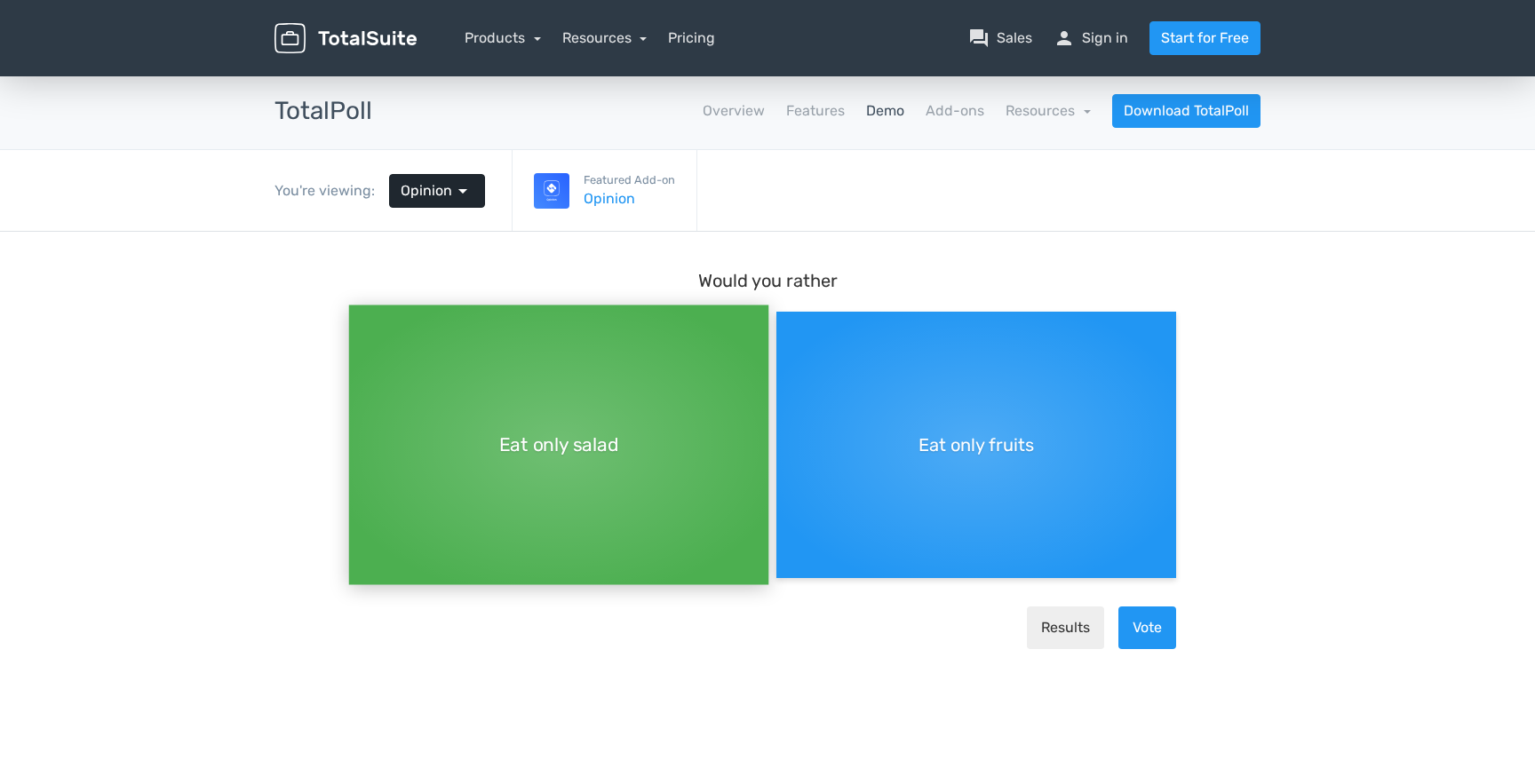
click at [452, 180] on span "arrow_drop_down" at bounding box center [462, 191] width 21 height 21
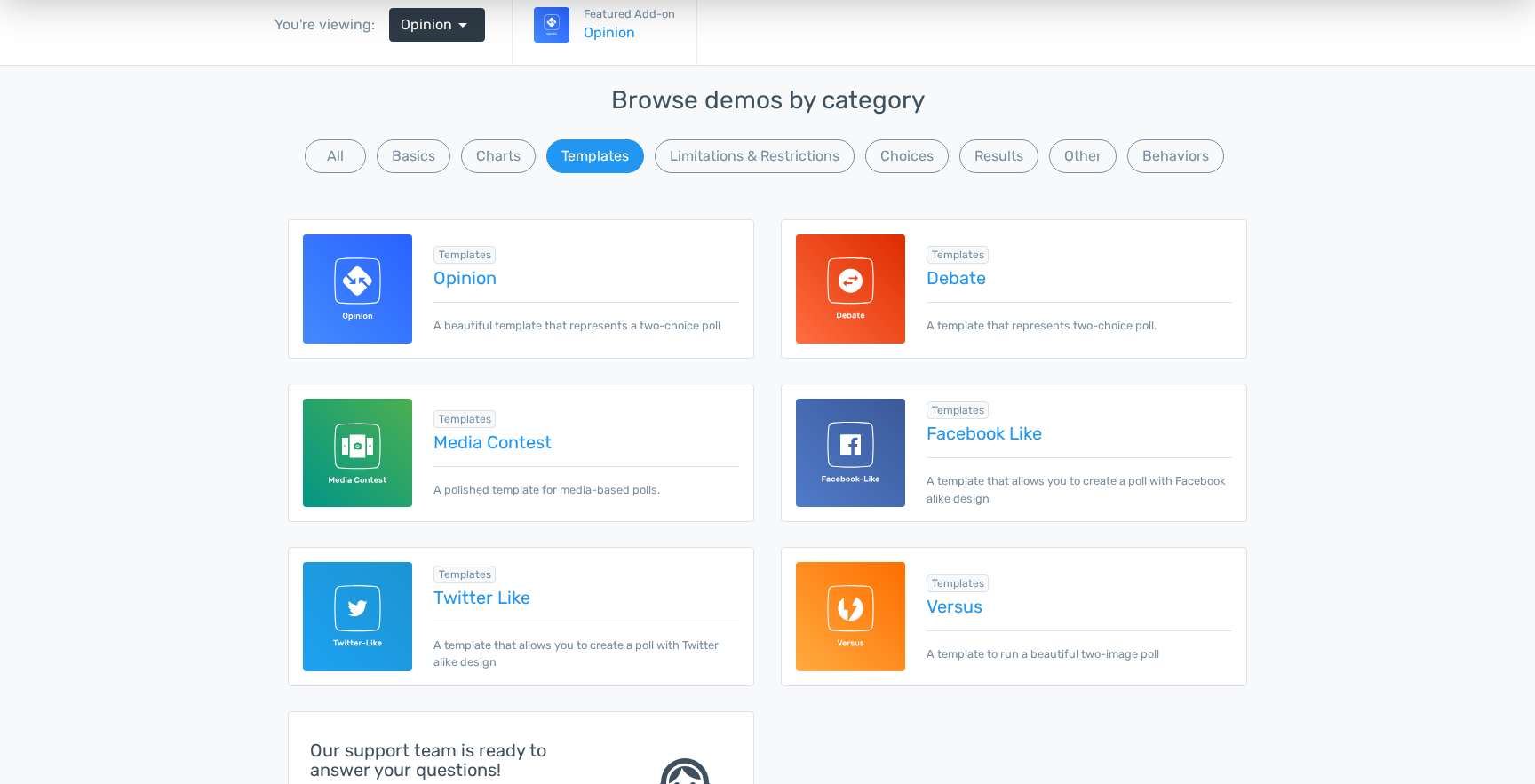
scroll to position [169, 0]
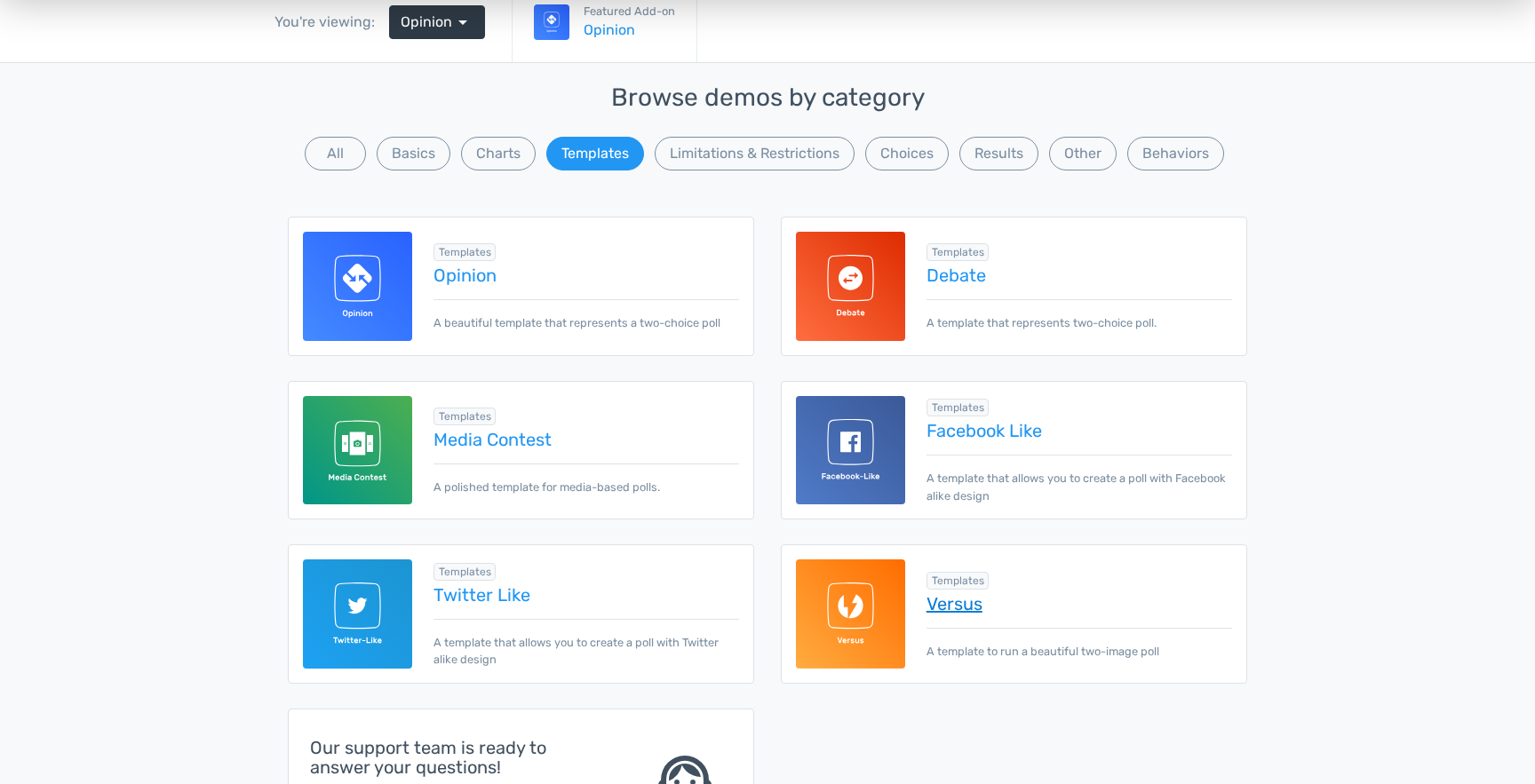
click at [951, 594] on link "Versus" at bounding box center [1079, 604] width 306 height 19
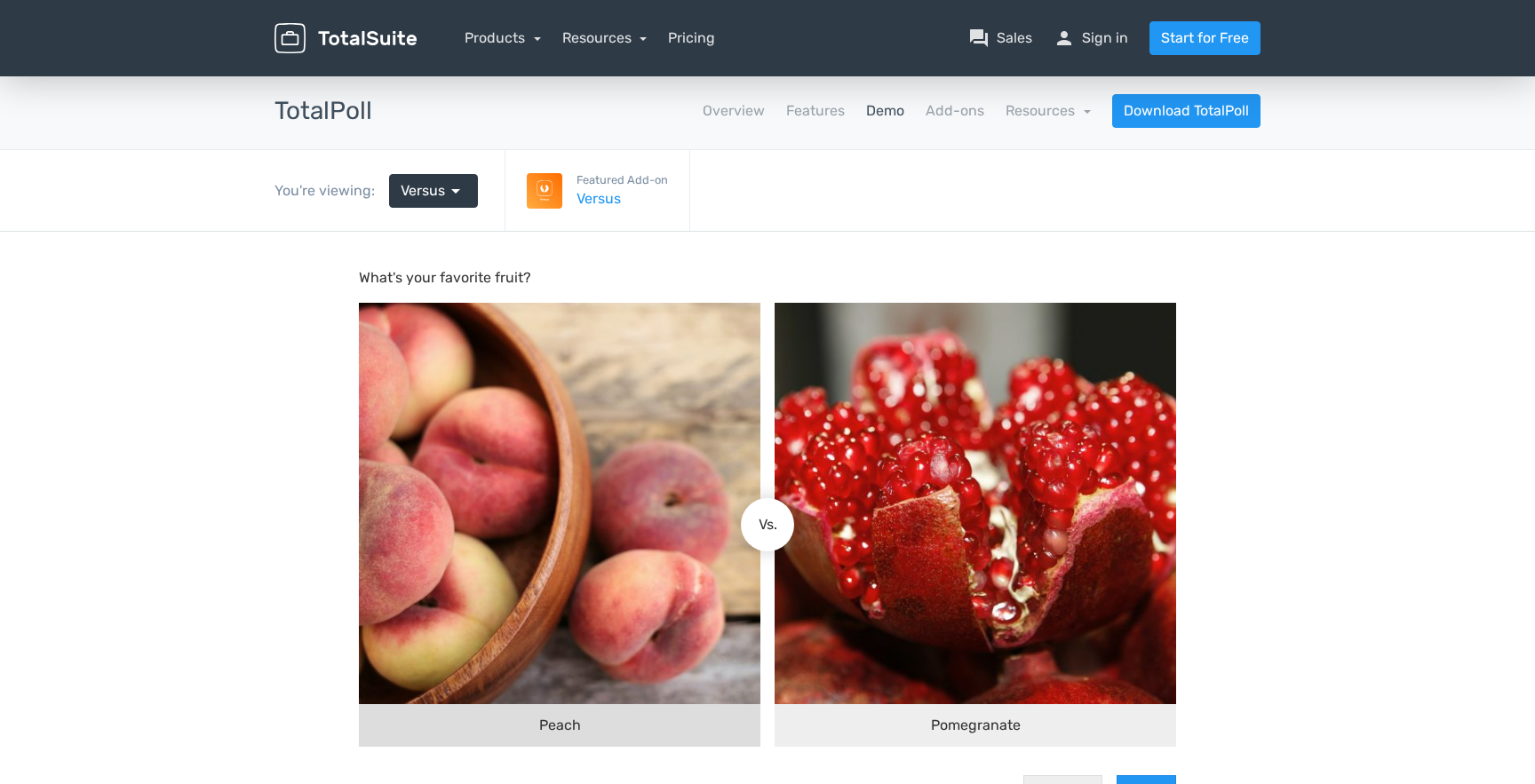
click at [672, 542] on img at bounding box center [560, 503] width 401 height 401
click at [752, 524] on input "Peach" at bounding box center [752, 524] width 0 height 0
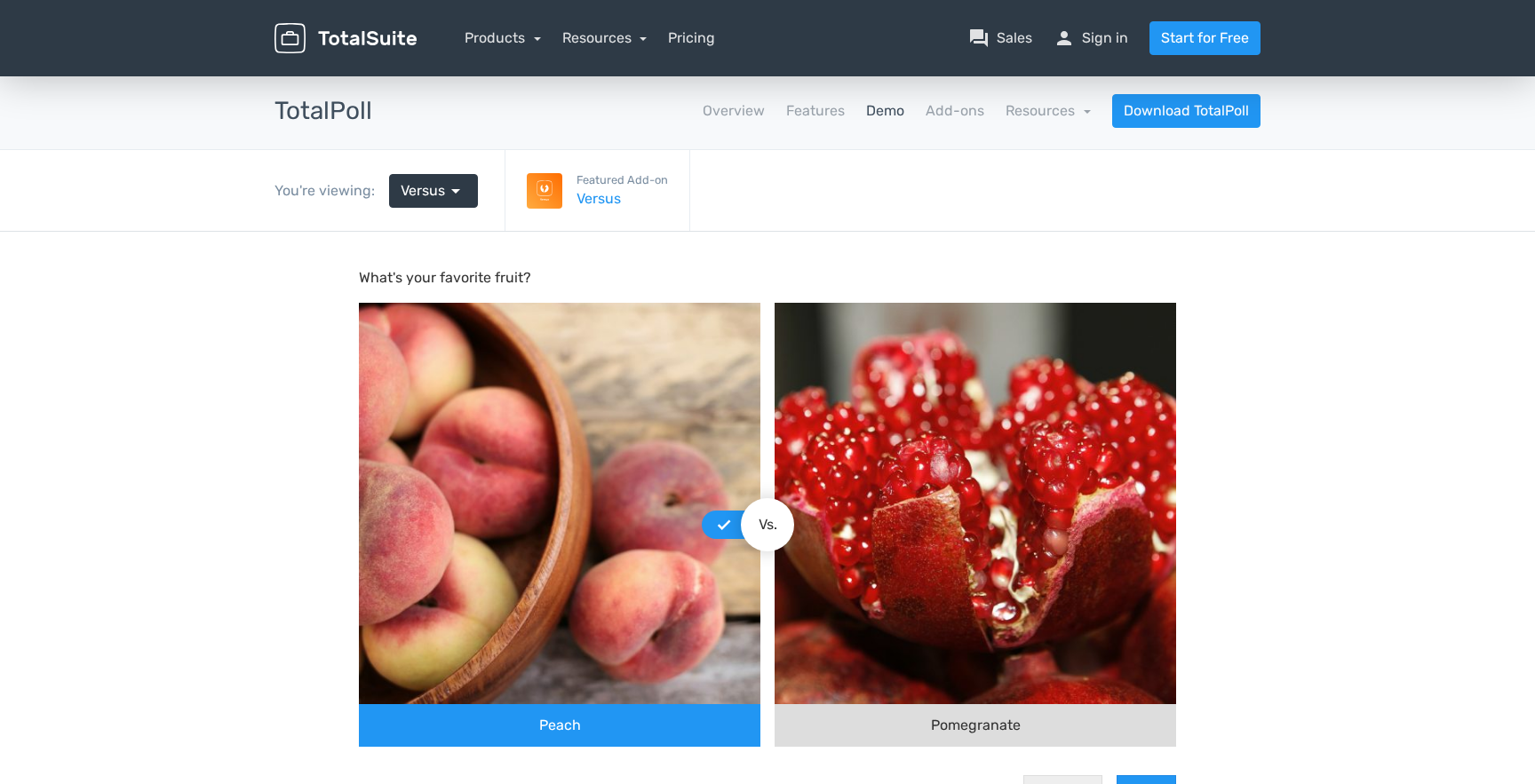
click at [989, 541] on img at bounding box center [975, 503] width 401 height 401
click at [782, 524] on input "Pomegranate" at bounding box center [782, 524] width 0 height 0
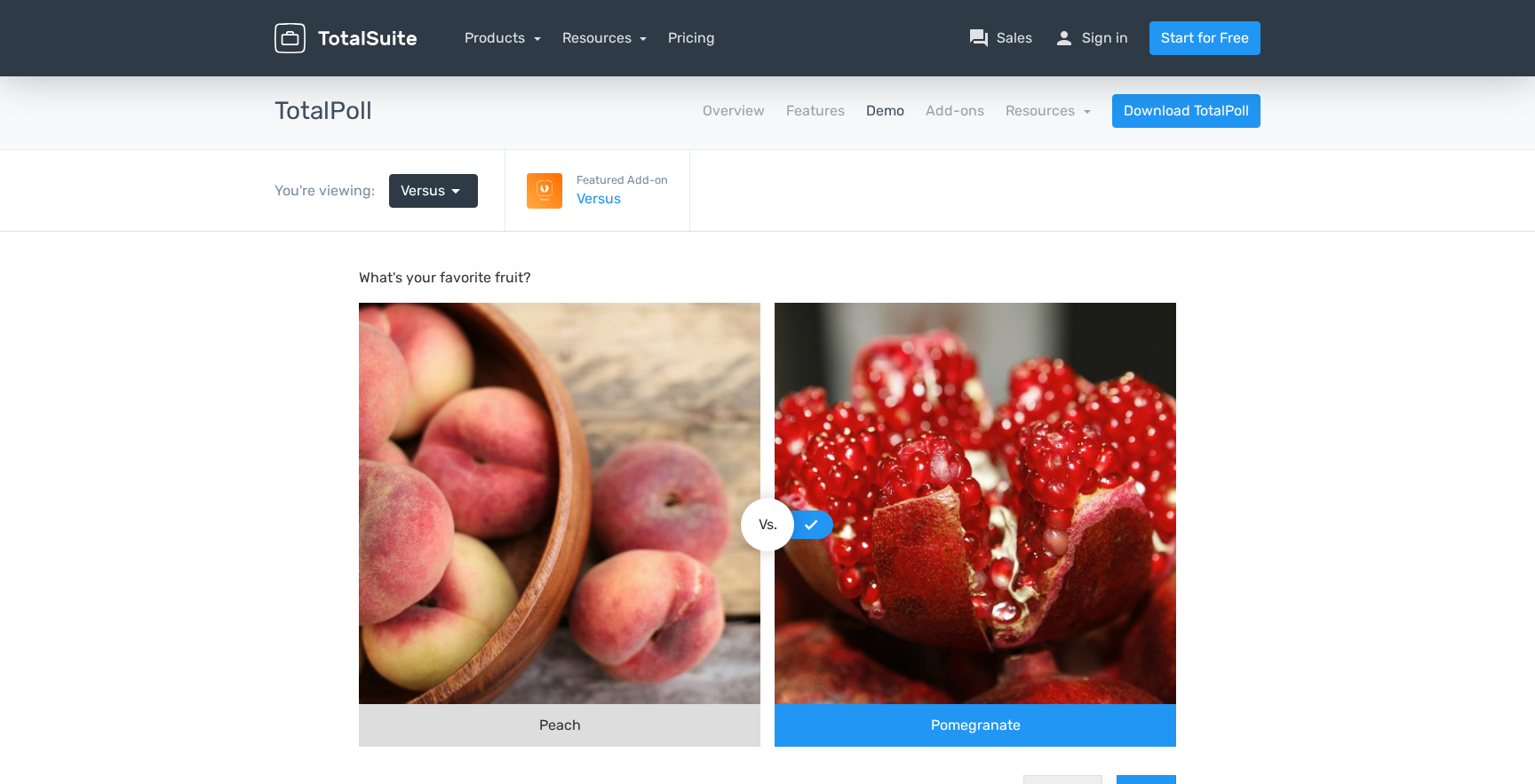
click at [629, 599] on img at bounding box center [560, 503] width 401 height 401
click at [752, 524] on input "Peach" at bounding box center [752, 524] width 0 height 0
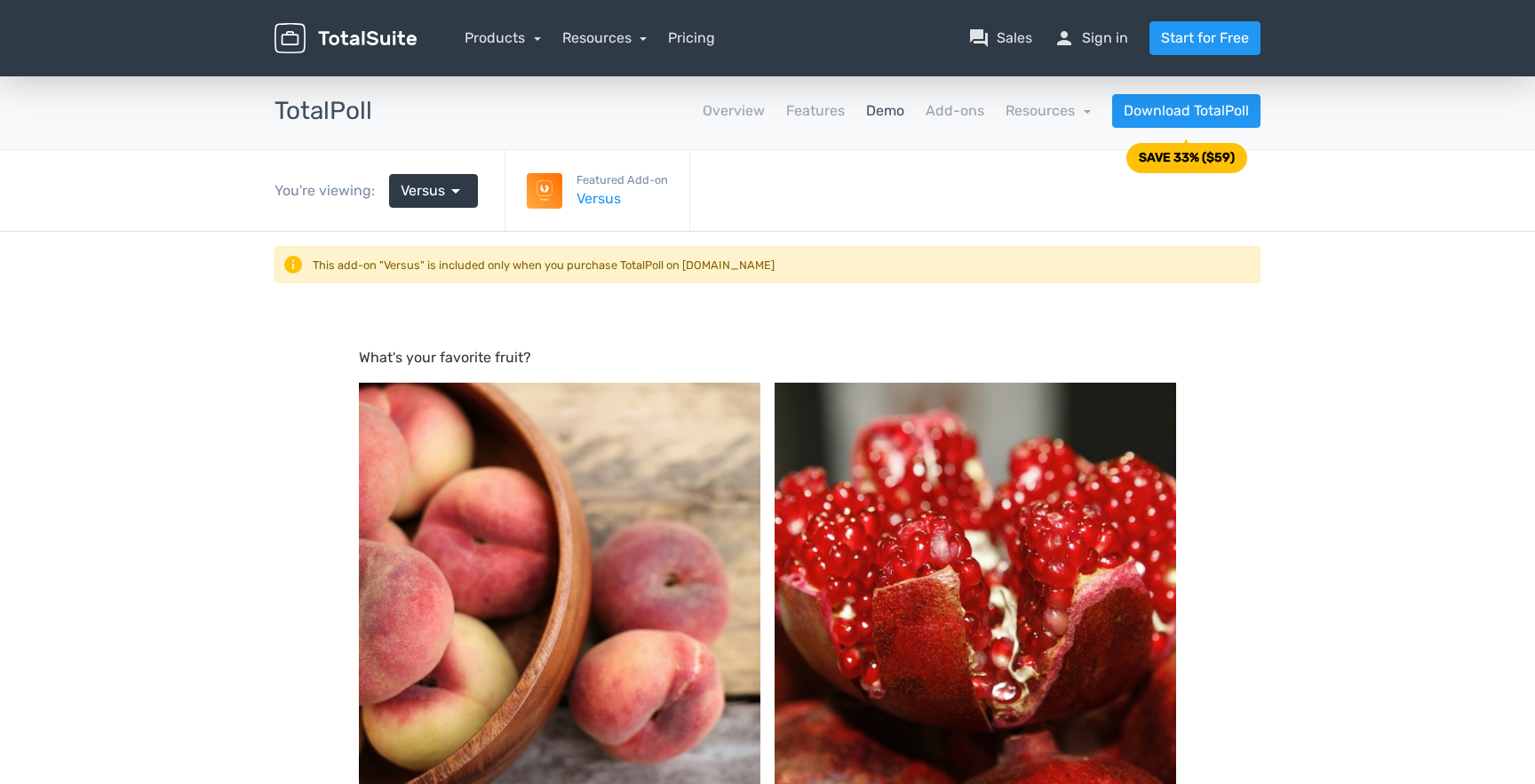
click at [509, 254] on div "info This add-on "Versus" is included only when you purchase TotalPoll on Total…" at bounding box center [767, 265] width 970 height 21
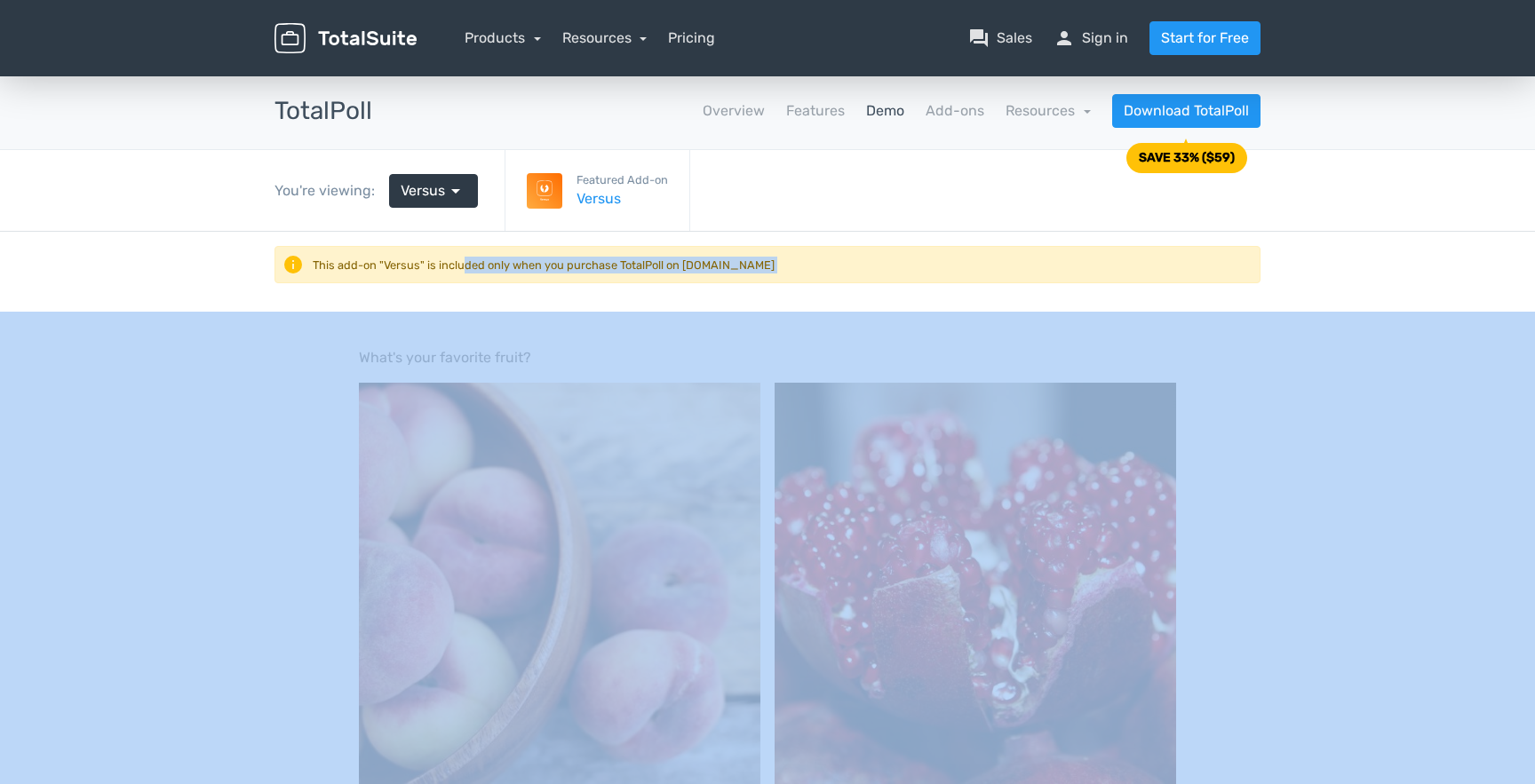
click at [509, 254] on div "info This add-on "Versus" is included only when you purchase TotalPoll on Total…" at bounding box center [767, 265] width 970 height 21
click at [498, 197] on div at bounding box center [498, 197] width 0 height 0
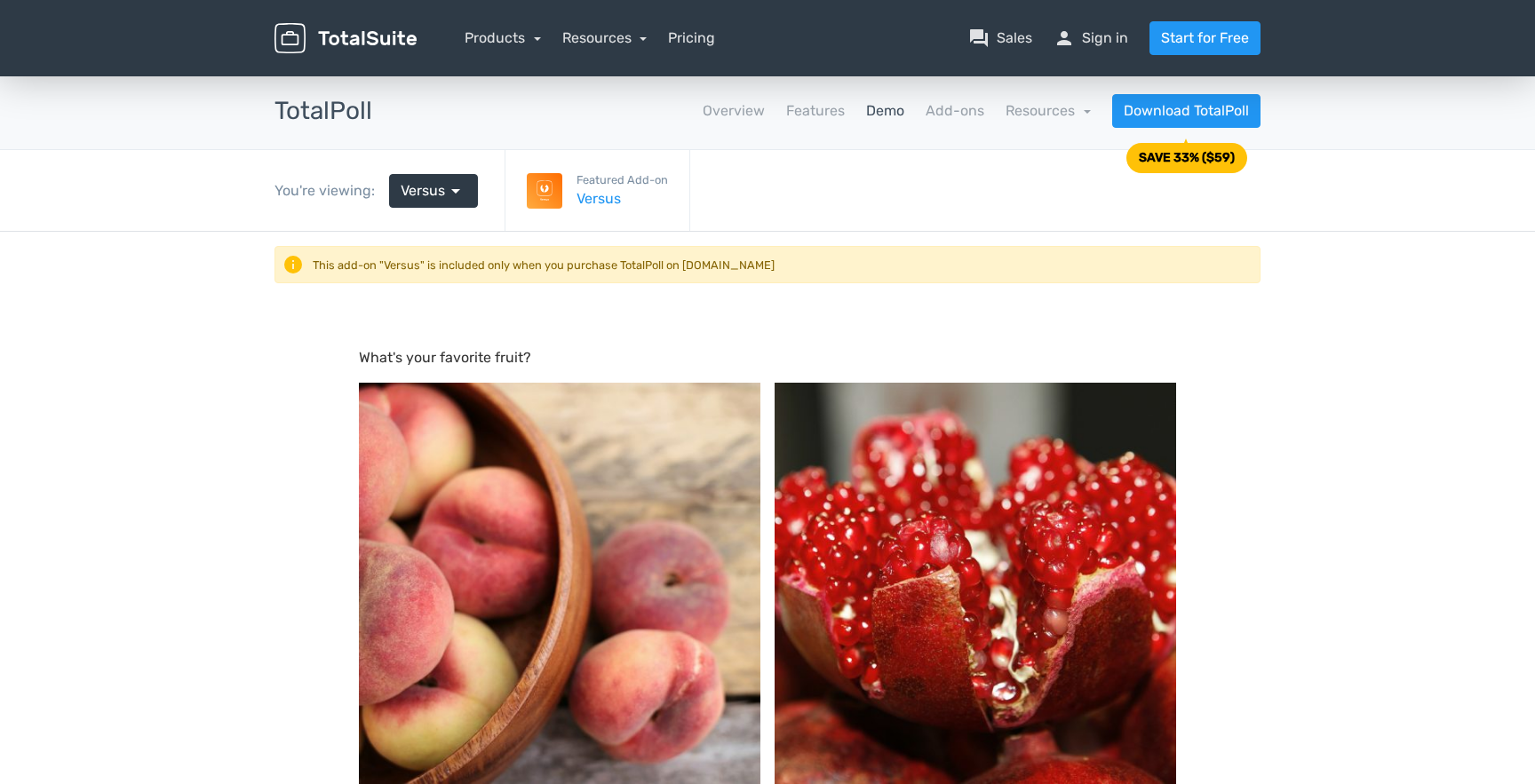
click at [728, 232] on div "info This add-on "Versus" is included only when you purchase TotalPoll on Total…" at bounding box center [767, 272] width 1013 height 80
drag, startPoint x: 586, startPoint y: 226, endPoint x: 644, endPoint y: 228, distance: 58.0
click at [644, 254] on div "info This add-on "Versus" is included only when you purchase TotalPoll on Total…" at bounding box center [767, 265] width 970 height 21
click at [678, 254] on div "info This add-on "Versus" is included only when you purchase TotalPoll on Total…" at bounding box center [767, 265] width 970 height 21
drag, startPoint x: 656, startPoint y: 222, endPoint x: 607, endPoint y: 224, distance: 49.0
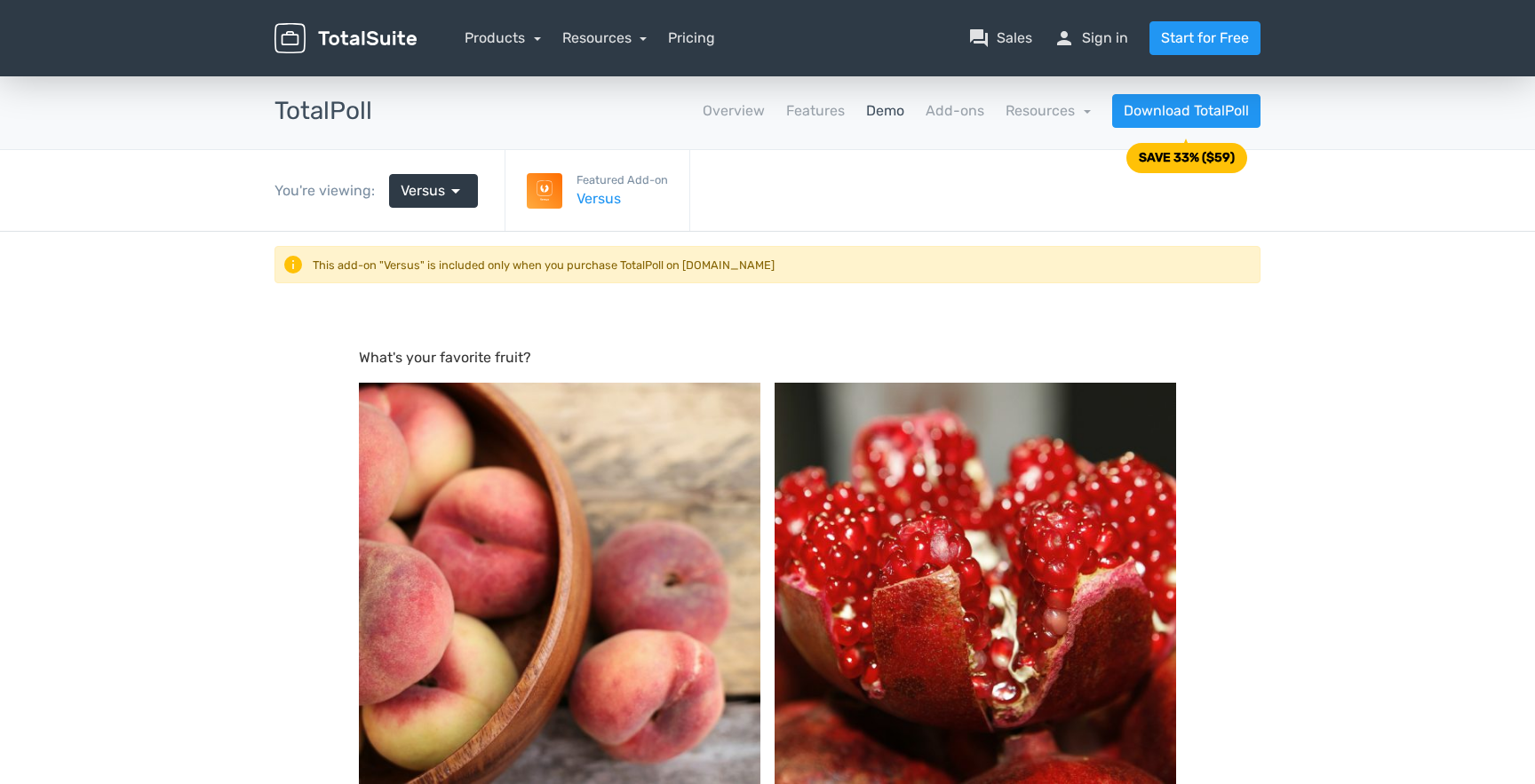
click at [607, 254] on div "info This add-on "Versus" is included only when you purchase TotalPoll on Total…" at bounding box center [767, 265] width 970 height 21
click at [646, 254] on div "info This add-on "Versus" is included only when you purchase TotalPoll on Total…" at bounding box center [767, 265] width 970 height 21
click at [445, 180] on span "arrow_drop_down" at bounding box center [456, 191] width 21 height 21
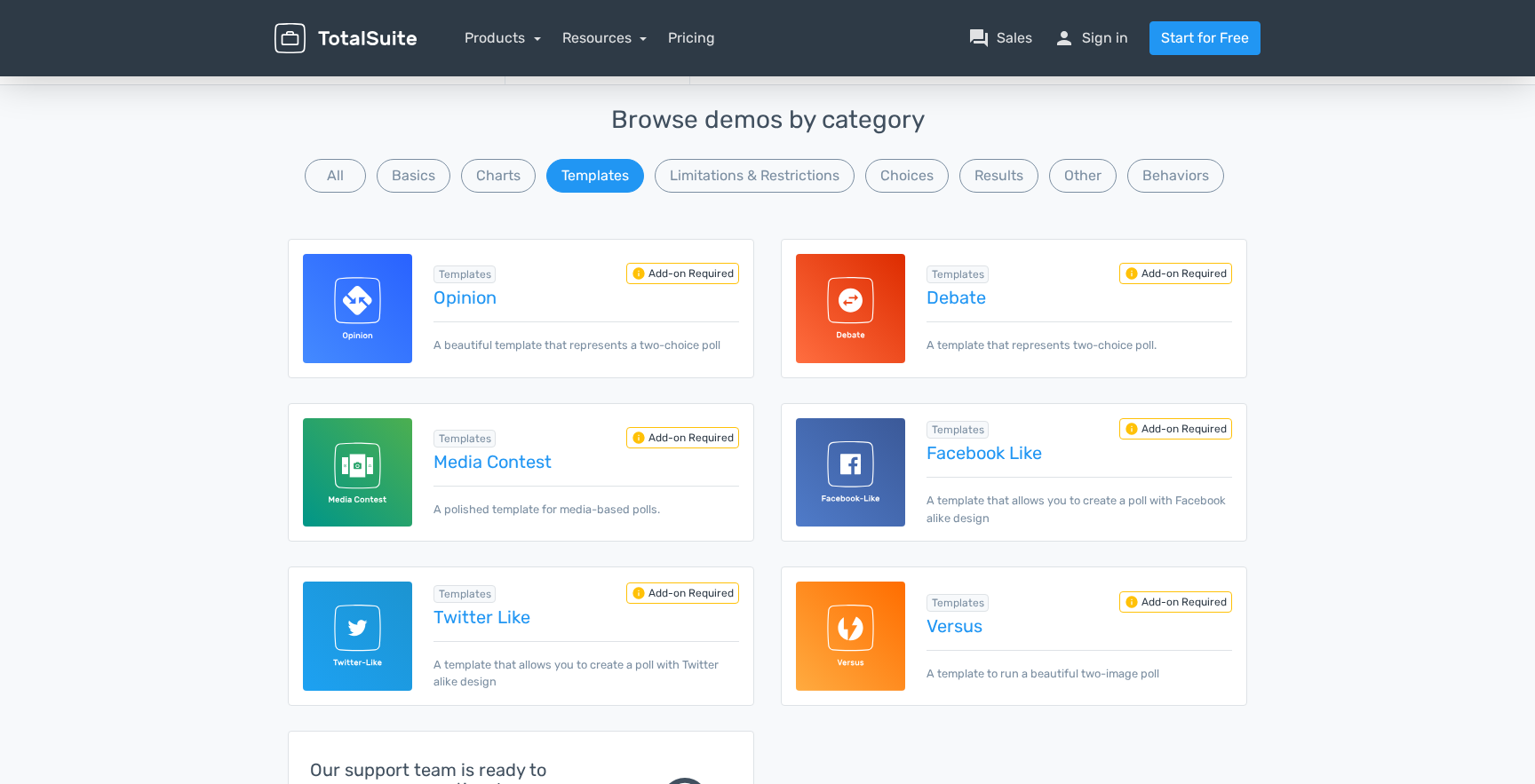
scroll to position [141, 0]
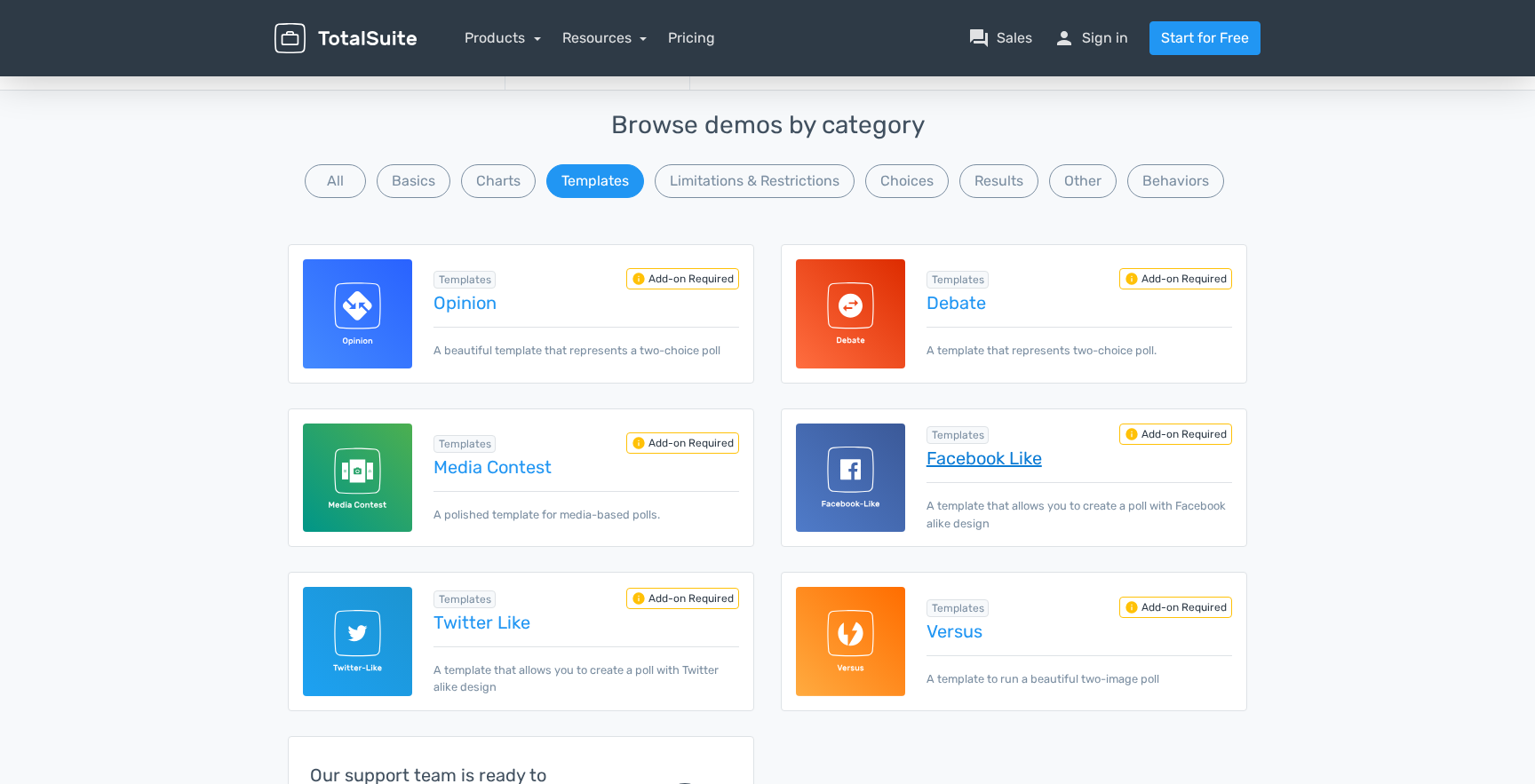
click at [975, 449] on link "Facebook Like" at bounding box center [1079, 458] width 306 height 19
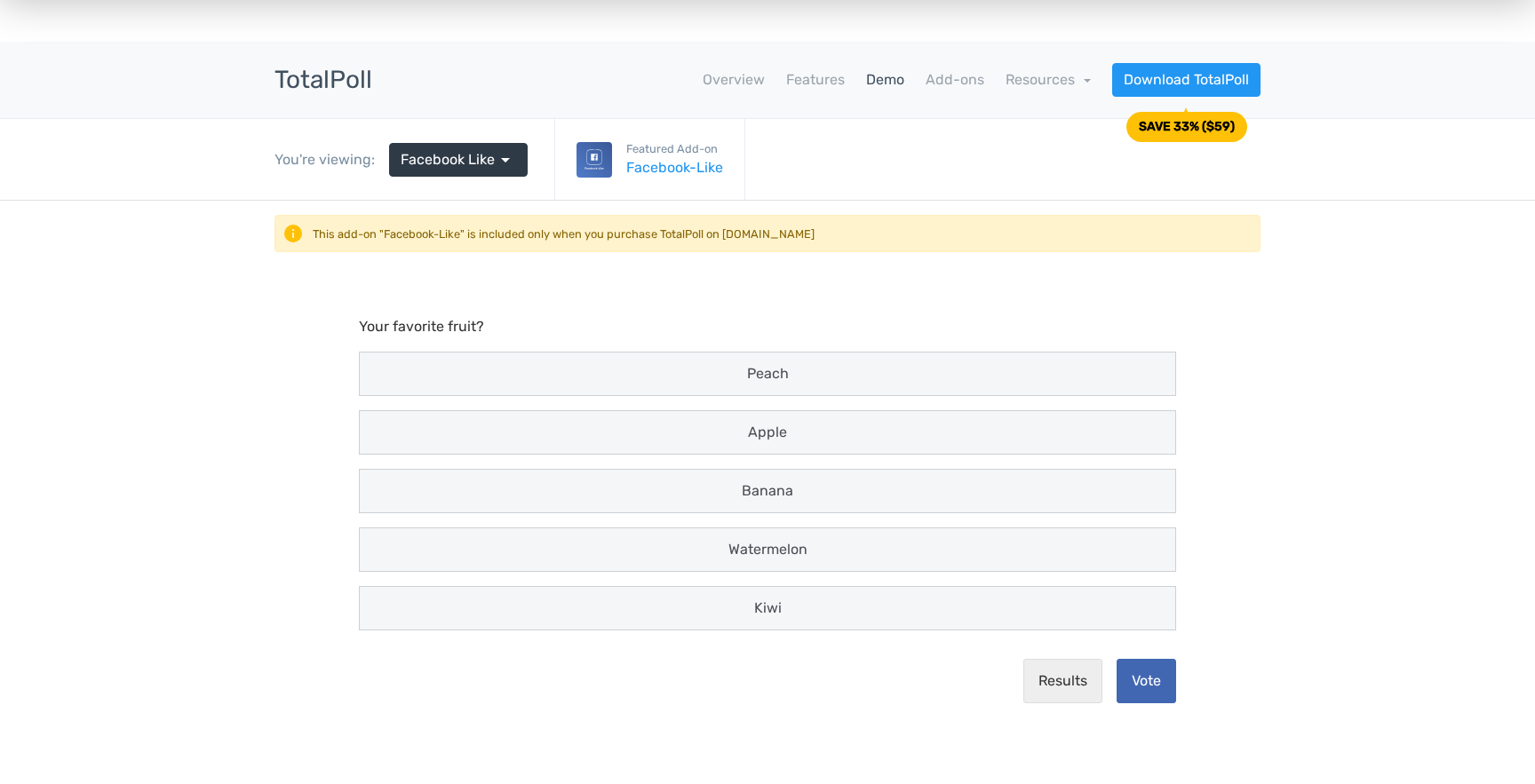
scroll to position [32, 0]
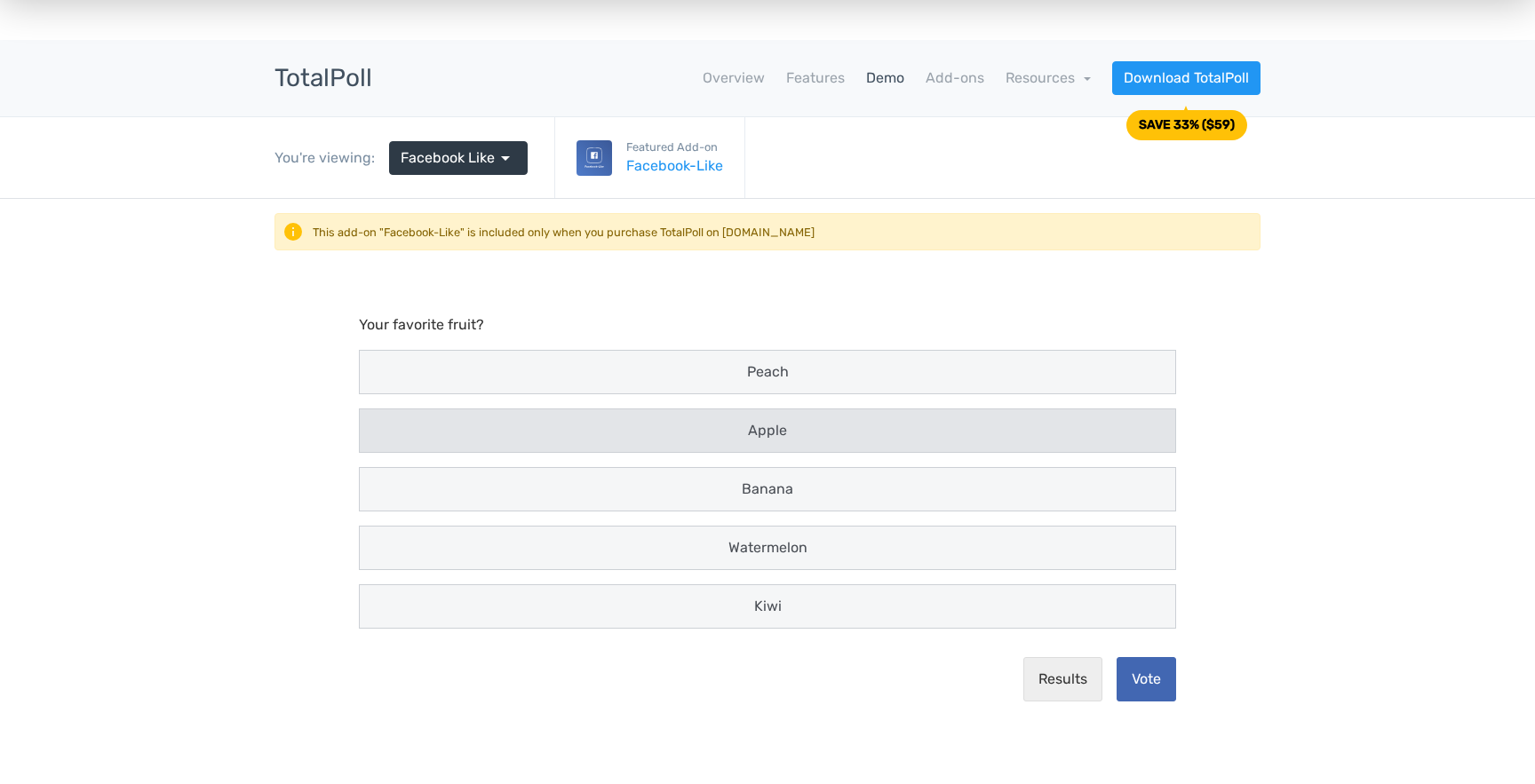
click at [1051, 445] on div "Apple" at bounding box center [767, 431] width 815 height 43
click at [382, 436] on input "Apple" at bounding box center [376, 431] width 11 height 11
radio input "true"
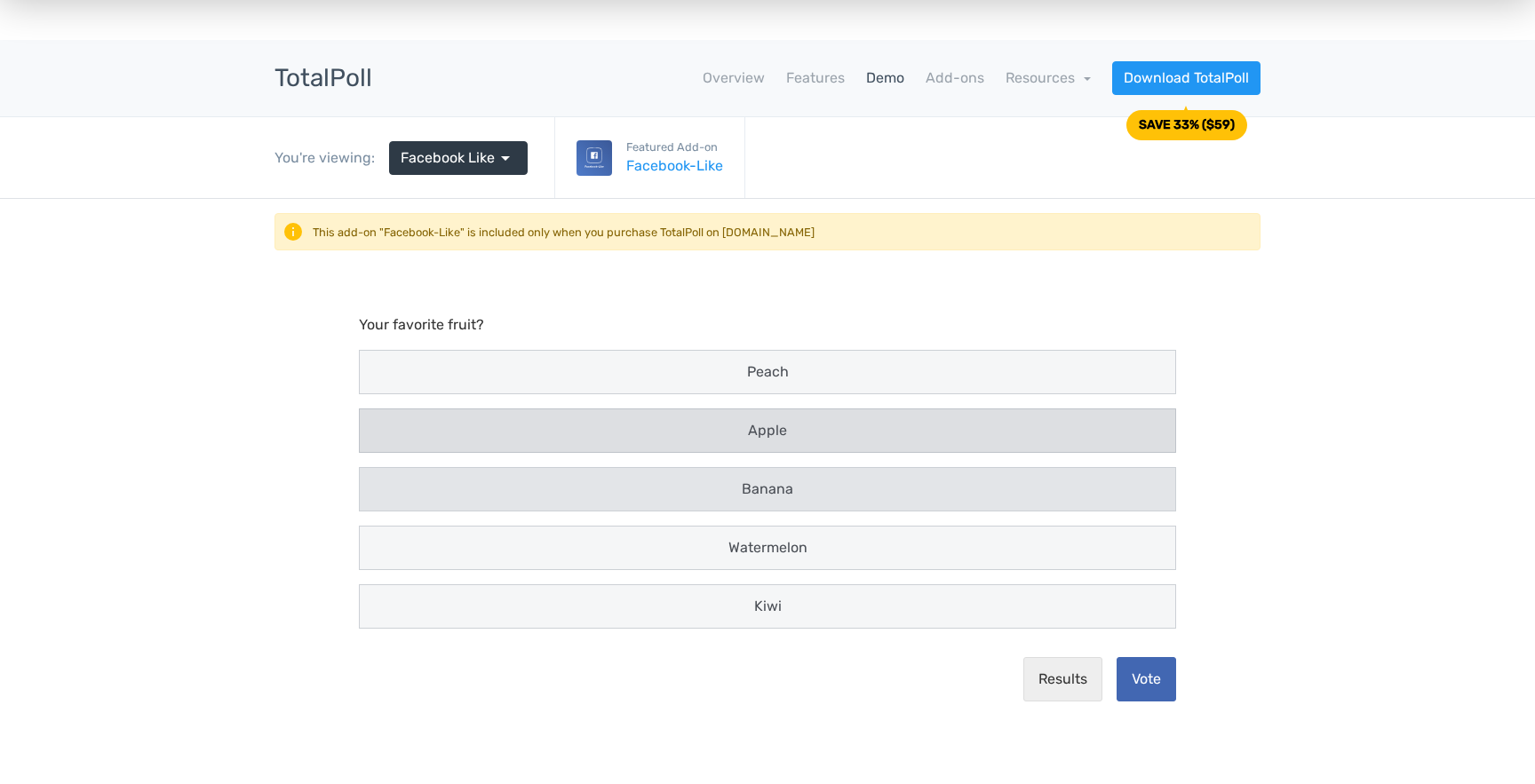
click at [1017, 499] on div "Banana" at bounding box center [767, 489] width 794 height 21
click at [382, 496] on input "Banana" at bounding box center [376, 490] width 11 height 11
radio input "true"
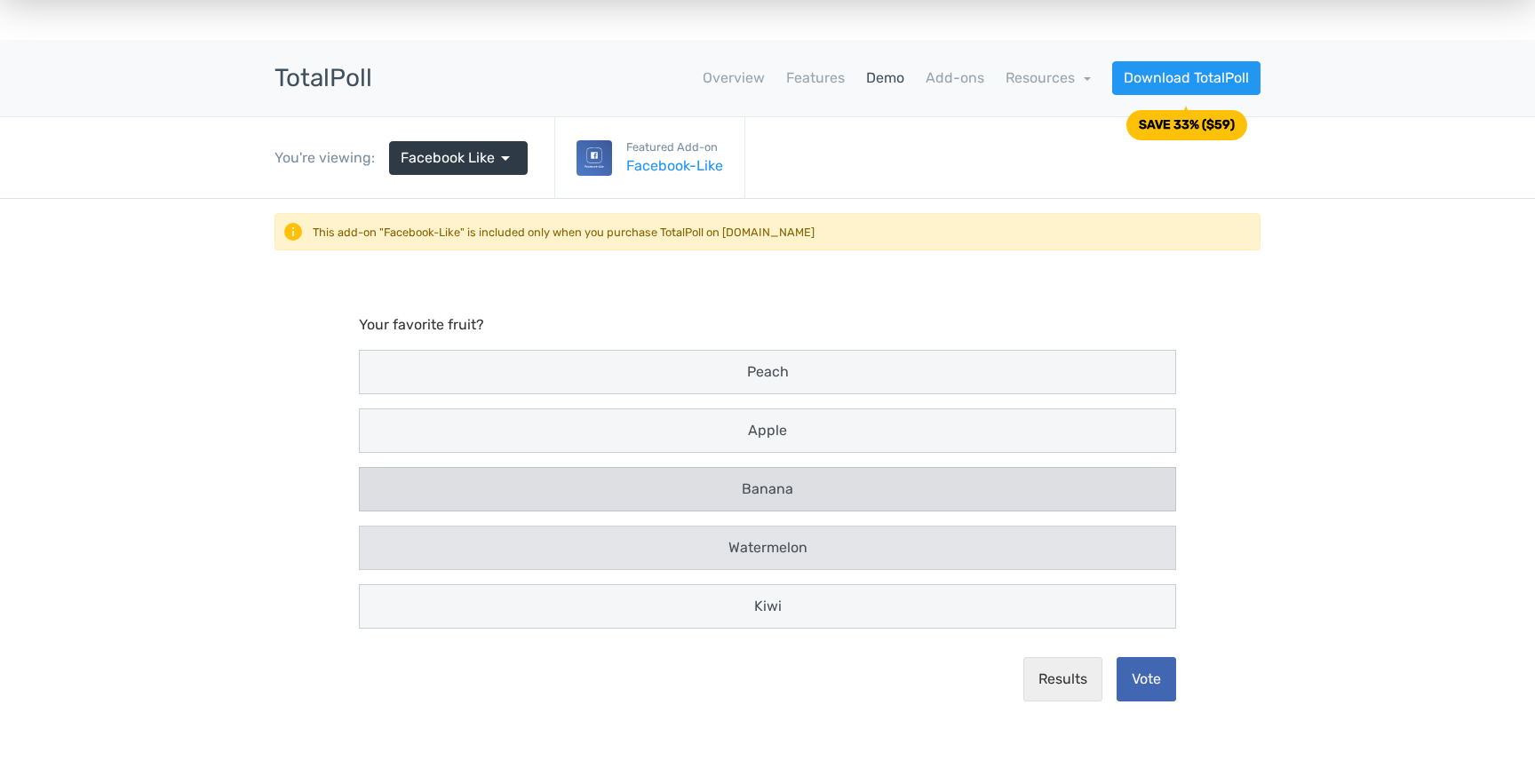
click at [924, 549] on div "Watermelon" at bounding box center [767, 547] width 794 height 21
click at [382, 549] on input "Watermelon" at bounding box center [376, 548] width 11 height 11
radio input "true"
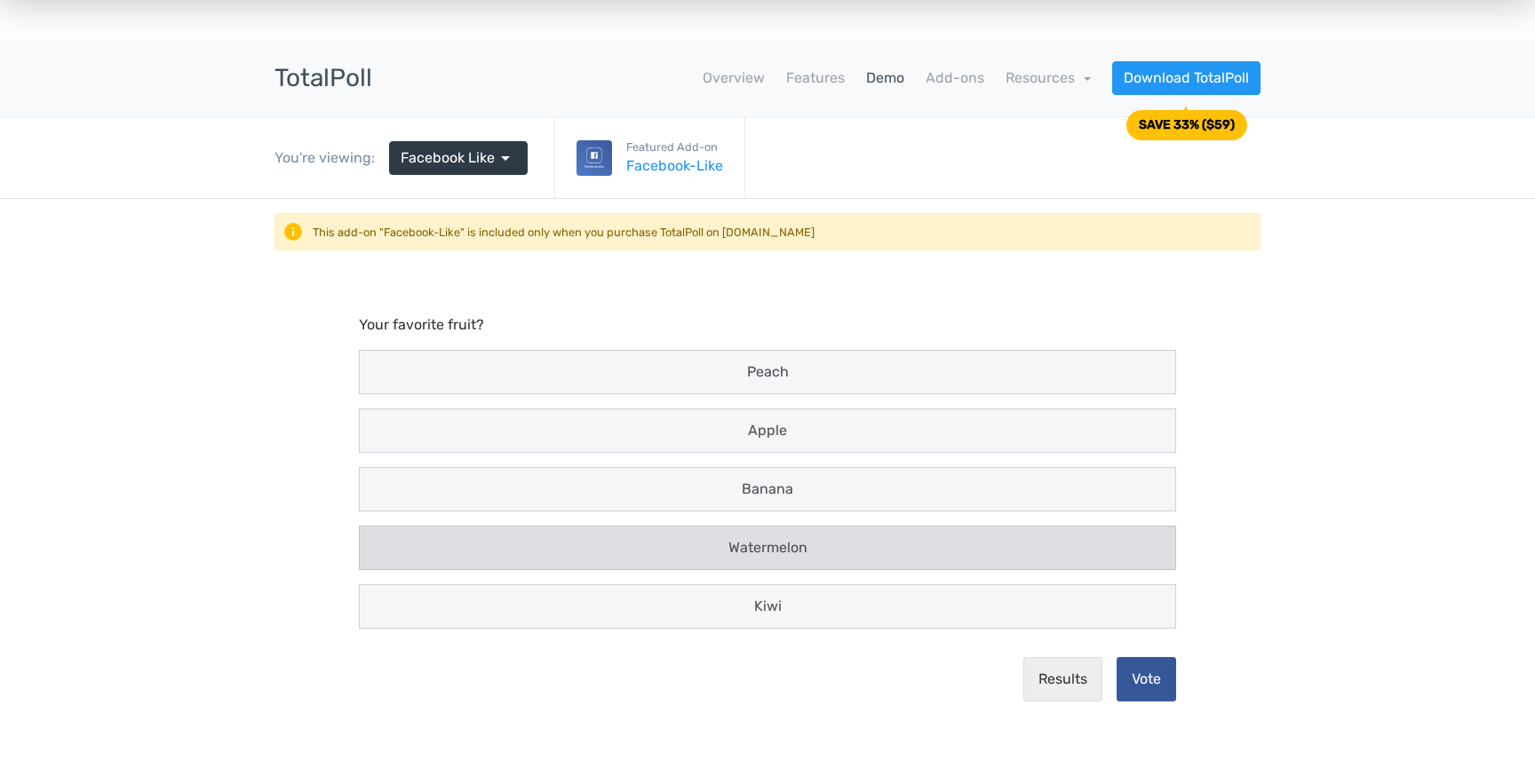
click at [1149, 671] on button "Vote" at bounding box center [1146, 679] width 59 height 44
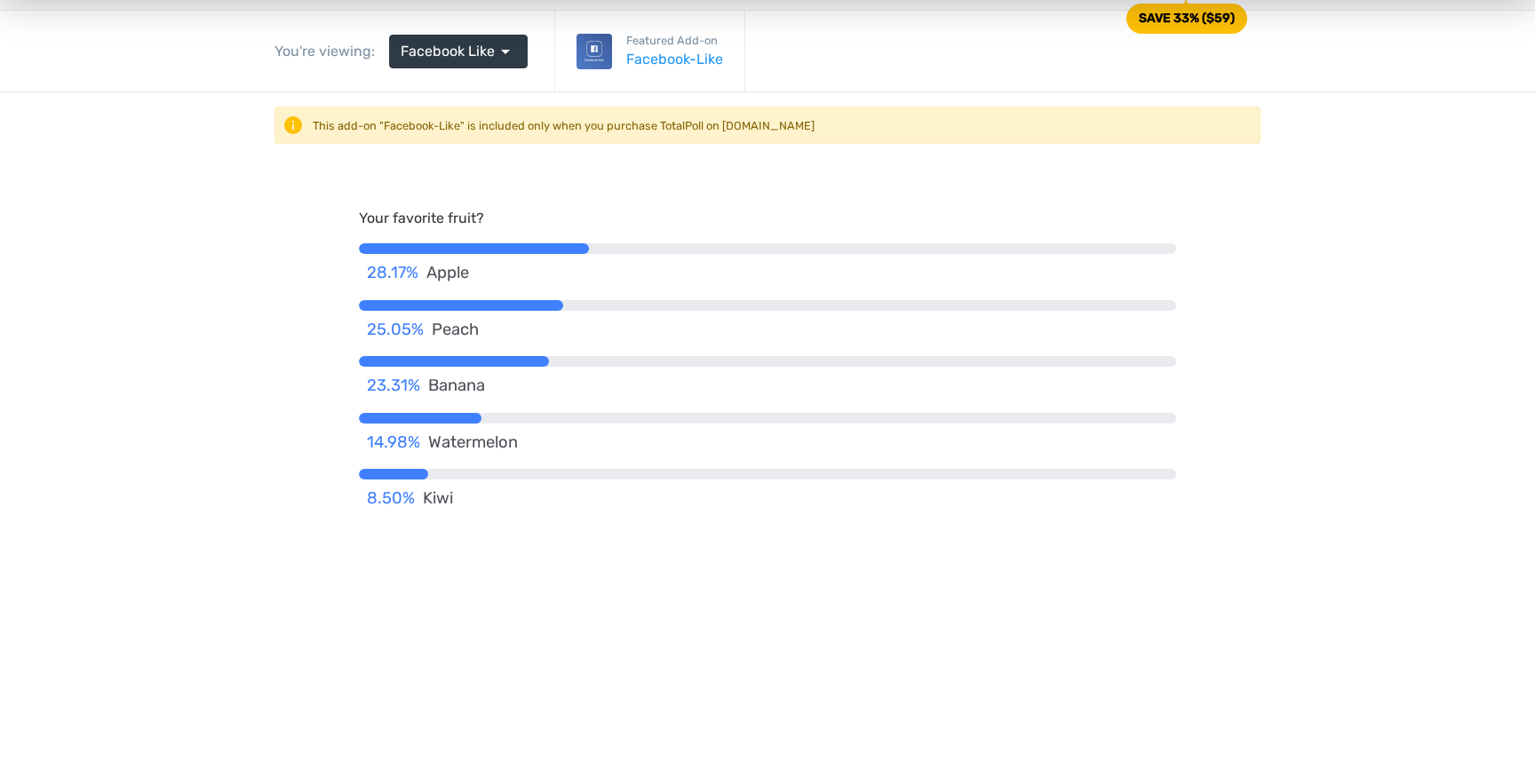
scroll to position [0, 0]
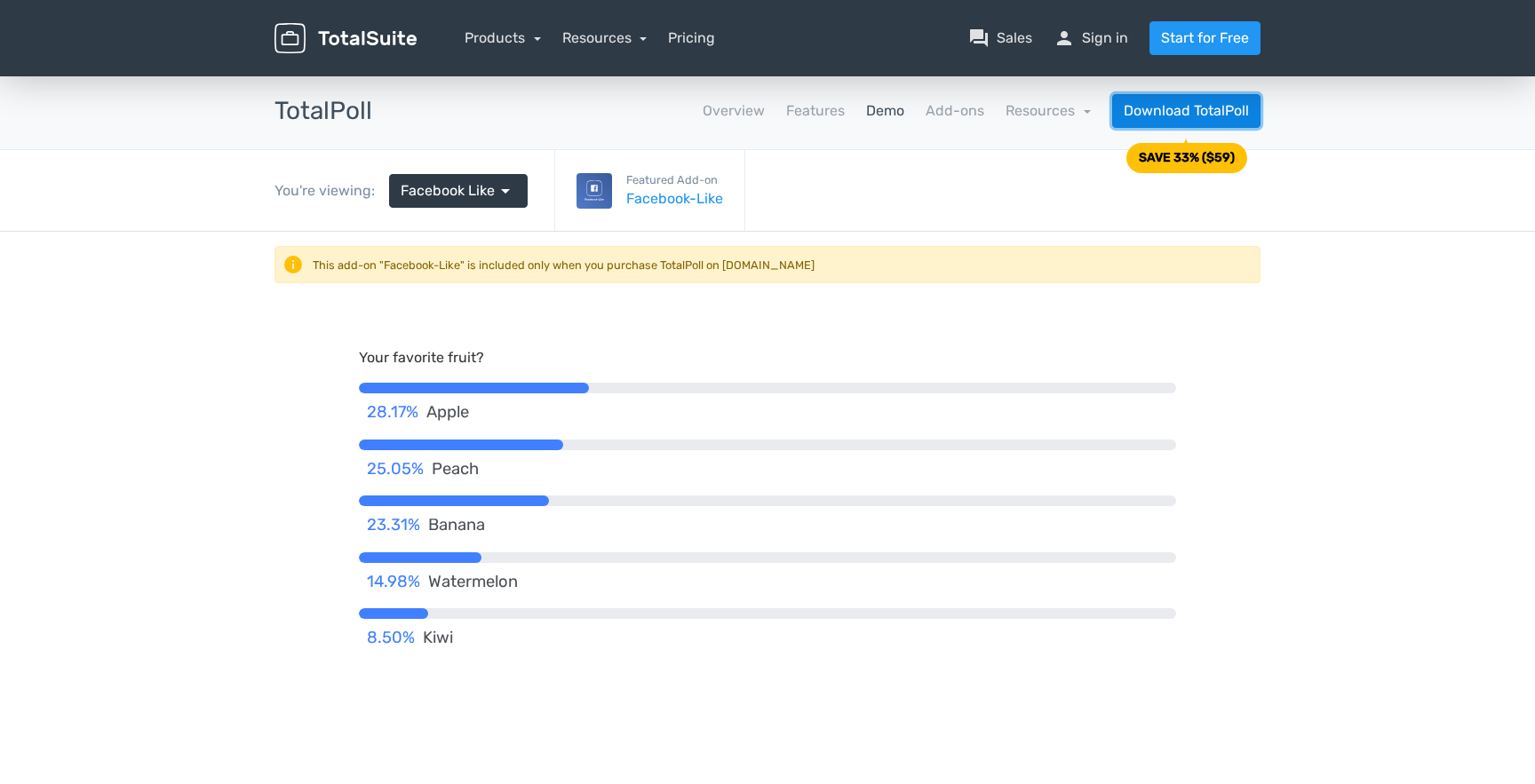
click at [1226, 105] on link "Download TotalPoll" at bounding box center [1185, 111] width 148 height 33
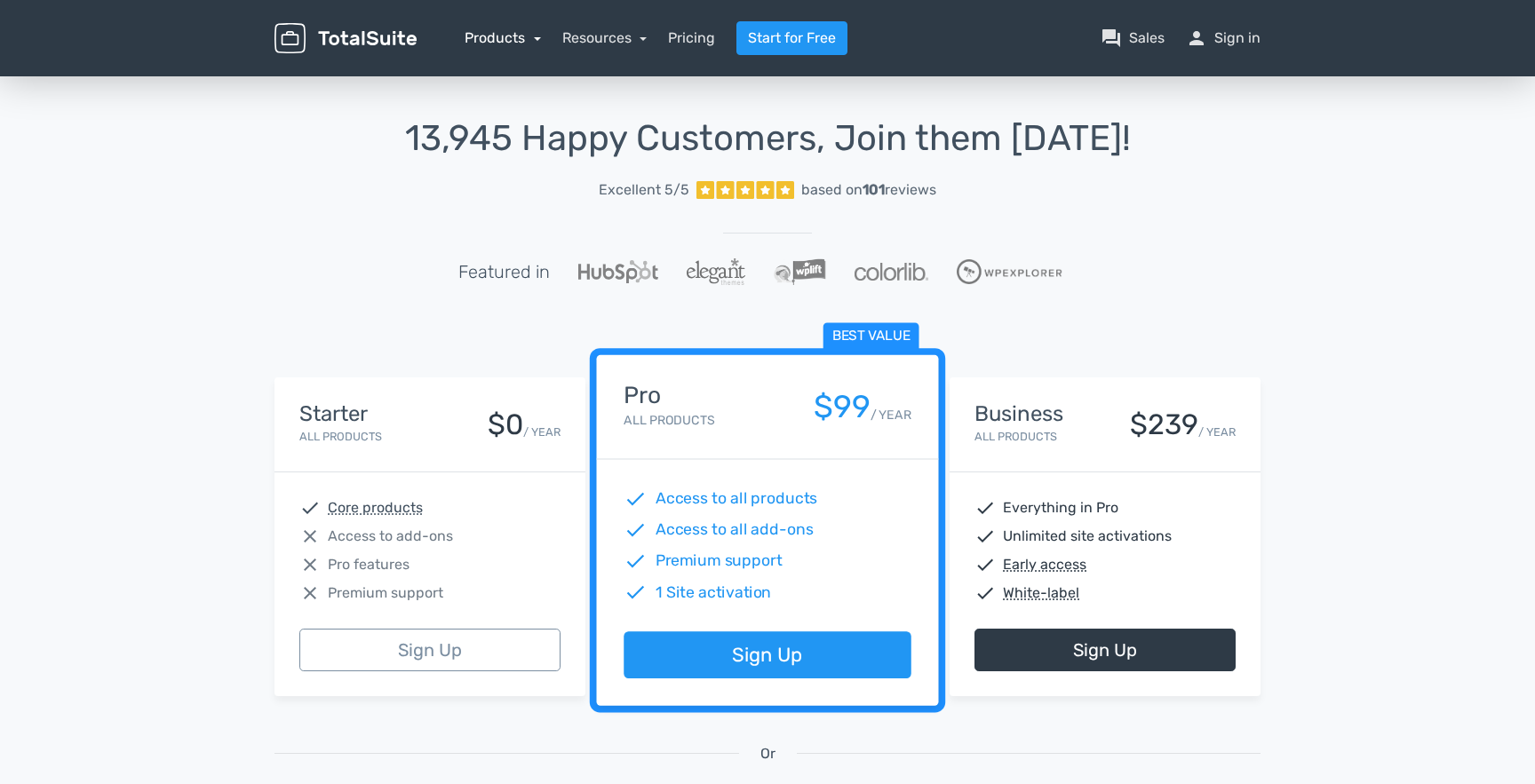
click at [510, 30] on link "Products" at bounding box center [502, 38] width 76 height 17
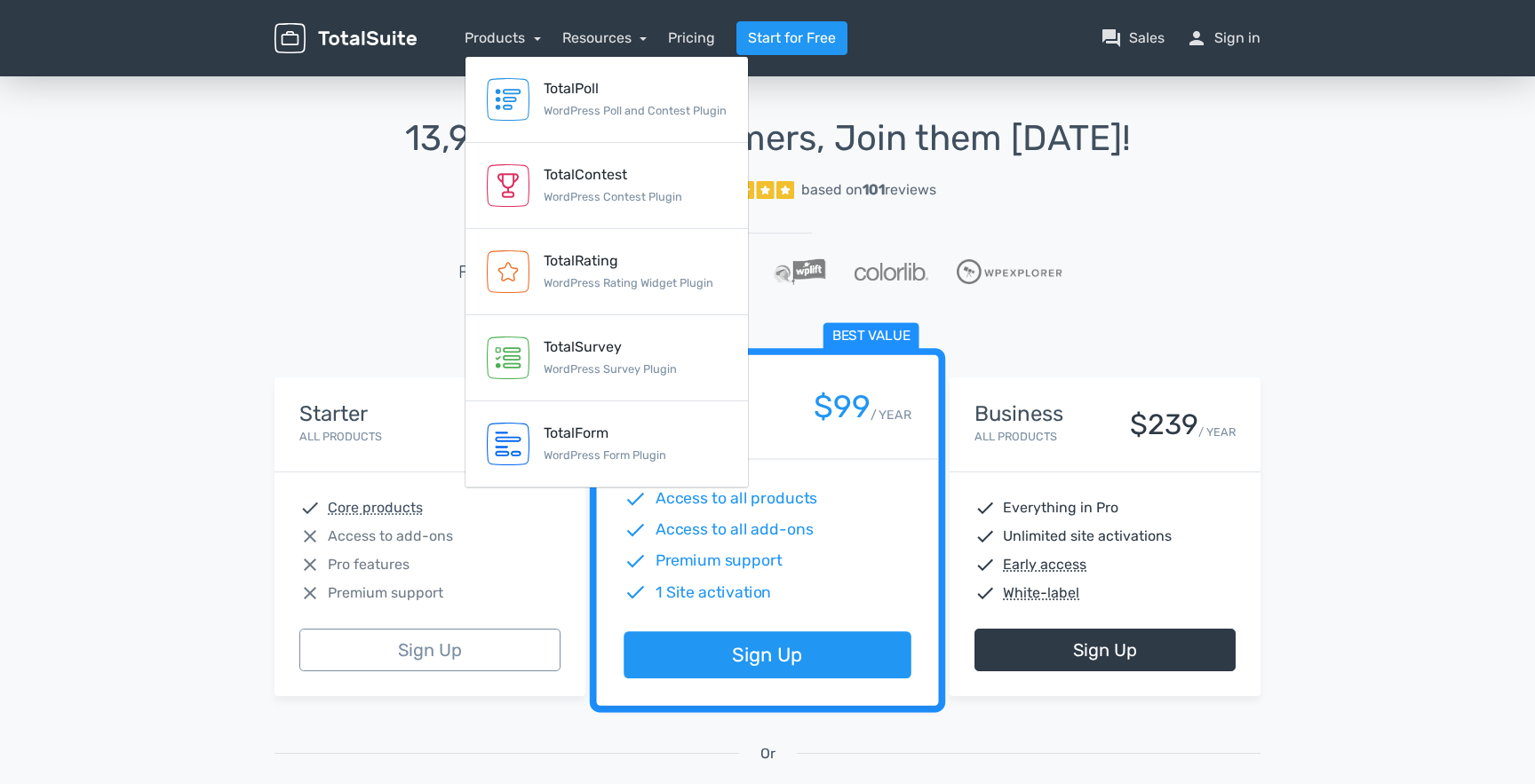
click at [221, 315] on div "13,945 Happy Customers, Join them [DATE]! Excellent 5/5 based on 101 reviews Fe…" at bounding box center [767, 655] width 1535 height 1166
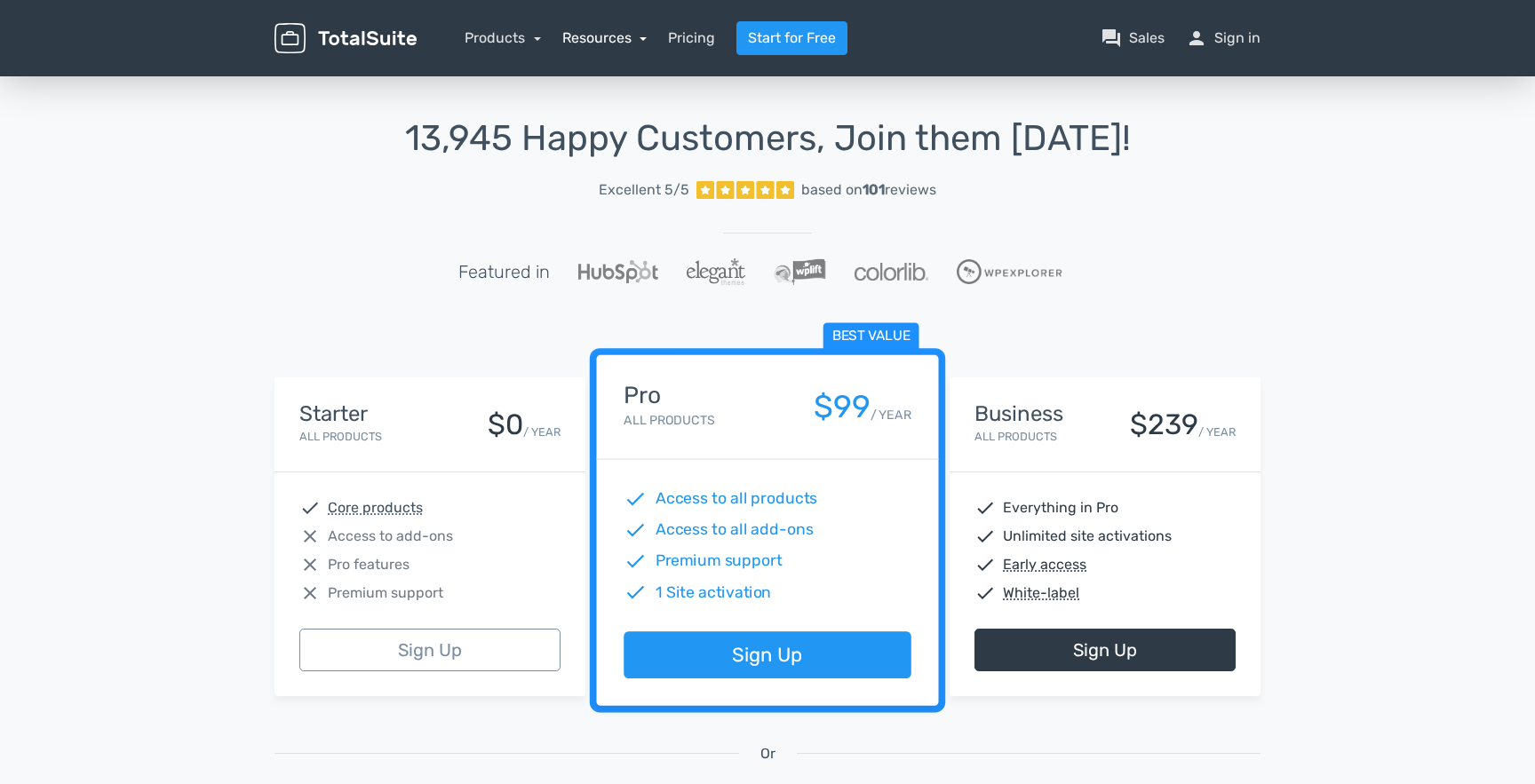
click at [591, 32] on link "Resources" at bounding box center [605, 38] width 85 height 17
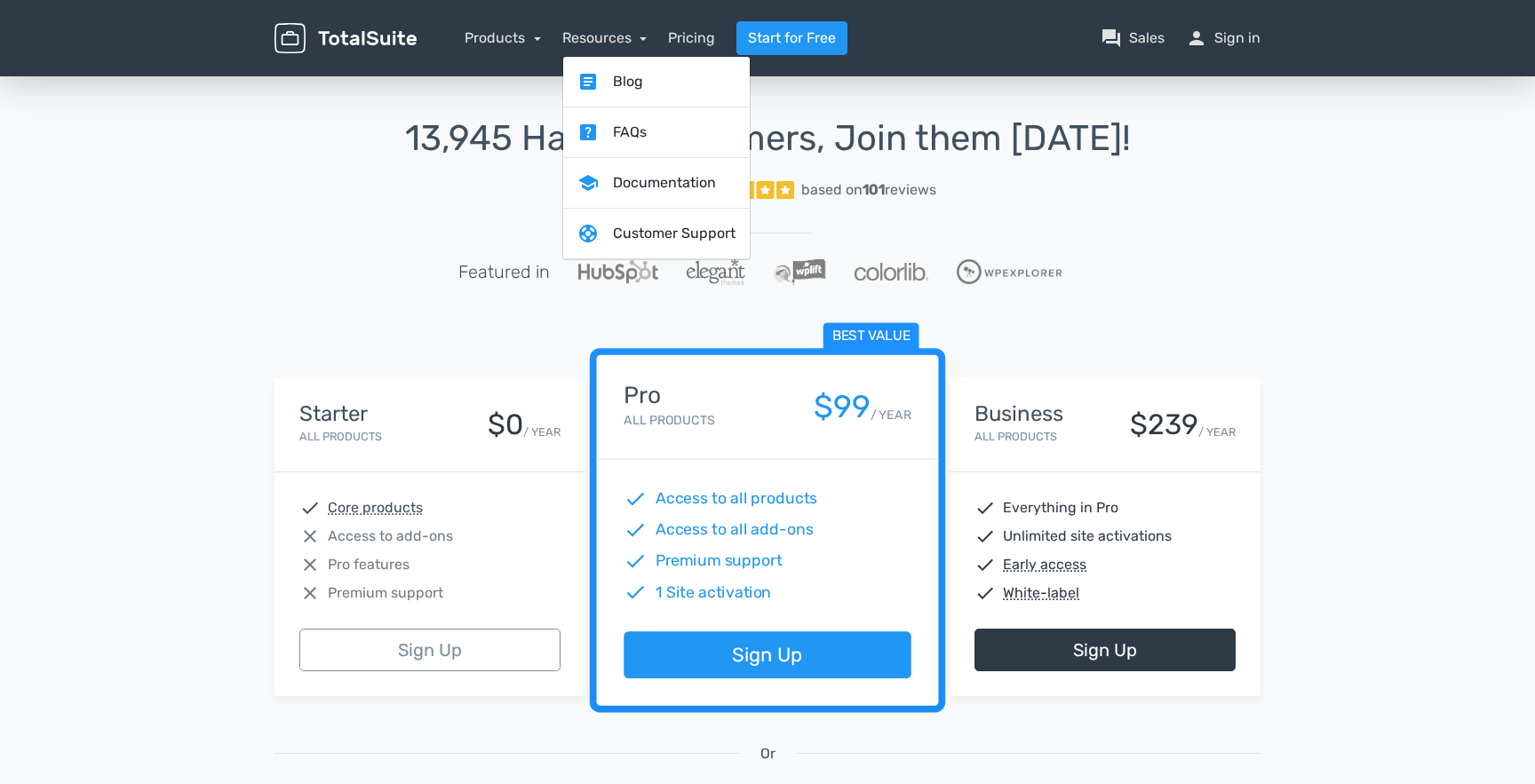
click at [438, 188] on div "13,945 Happy Customers, Join them [DATE]! Excellent 5/5 based on 101 reviews Fe…" at bounding box center [767, 223] width 986 height 208
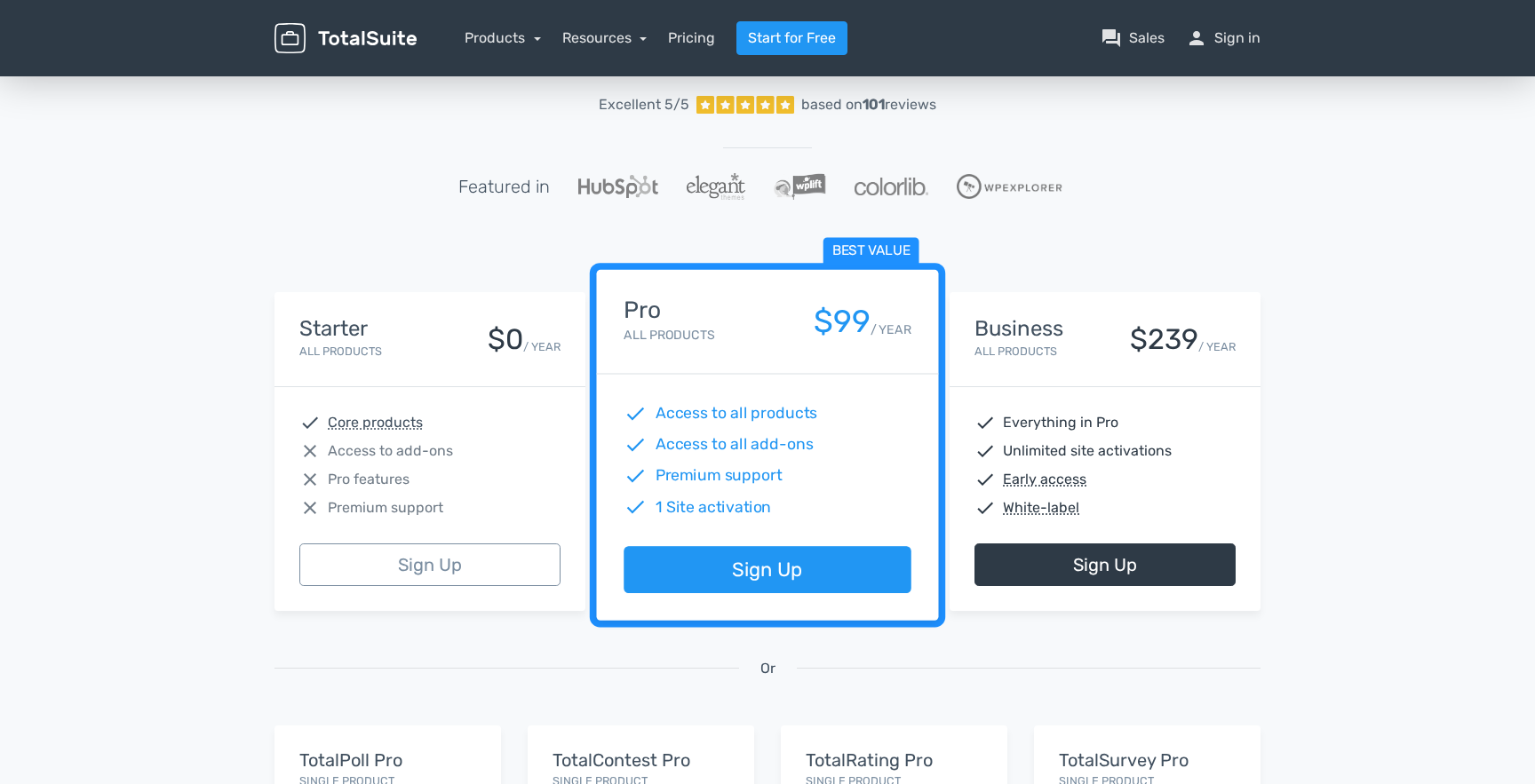
scroll to position [81, 0]
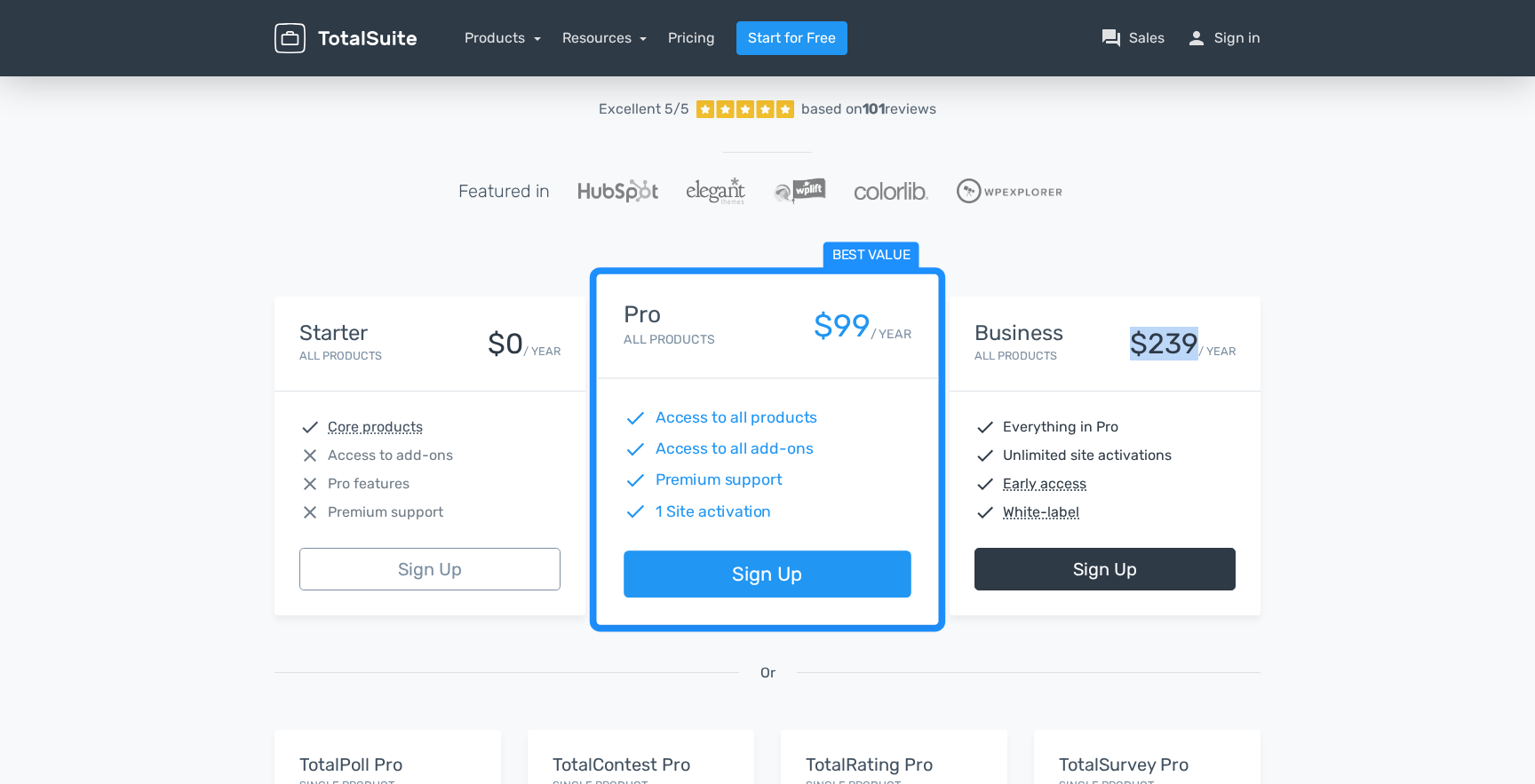
drag, startPoint x: 1212, startPoint y: 261, endPoint x: 1165, endPoint y: 261, distance: 47.0
click at [1165, 328] on div "$239" at bounding box center [1164, 344] width 69 height 32
copy div "$239"
click at [1346, 297] on div "13,945 Happy Customers, Join them [DATE]! Excellent 5/5 based on 101 reviews Fe…" at bounding box center [767, 575] width 1535 height 1166
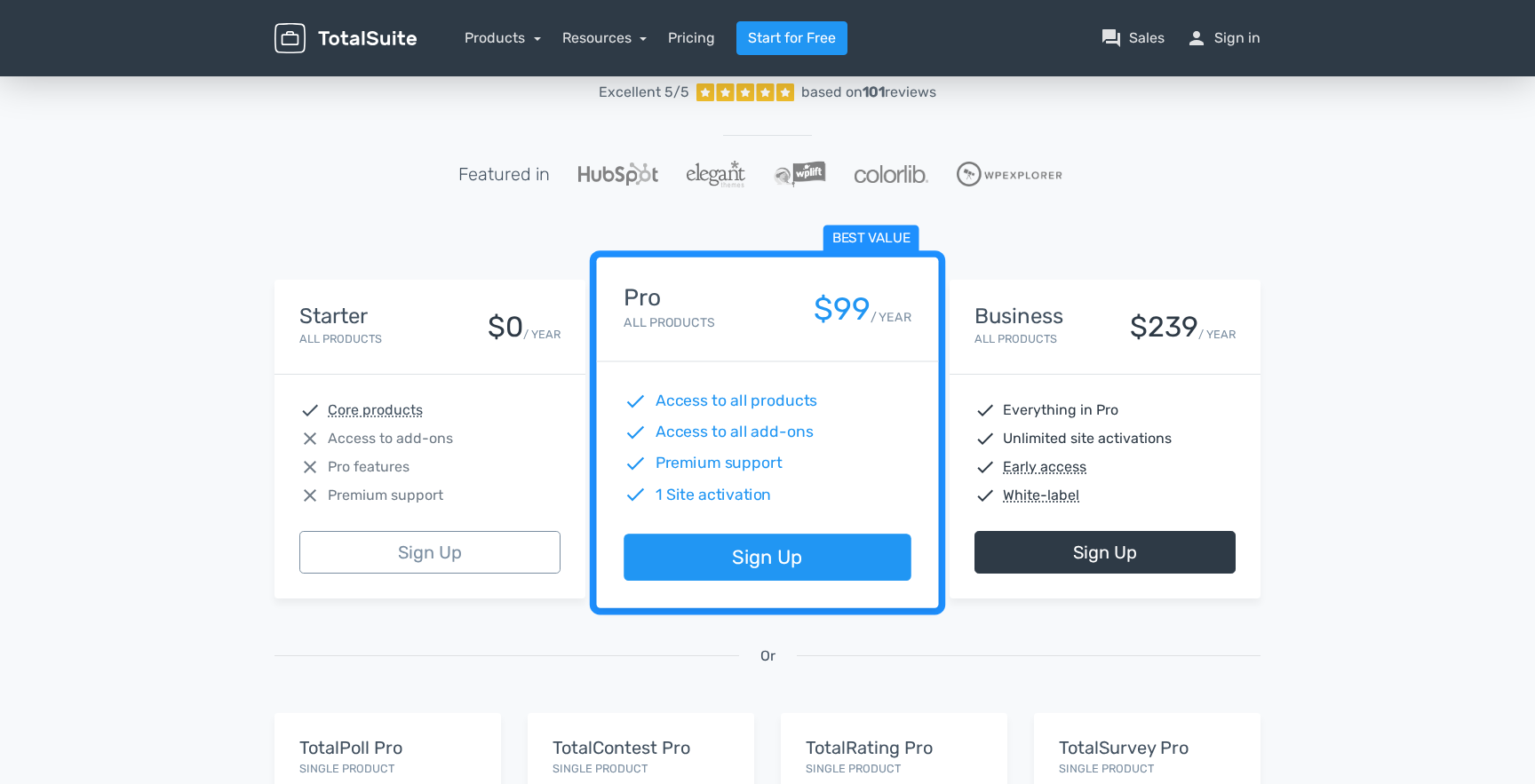
scroll to position [191, 0]
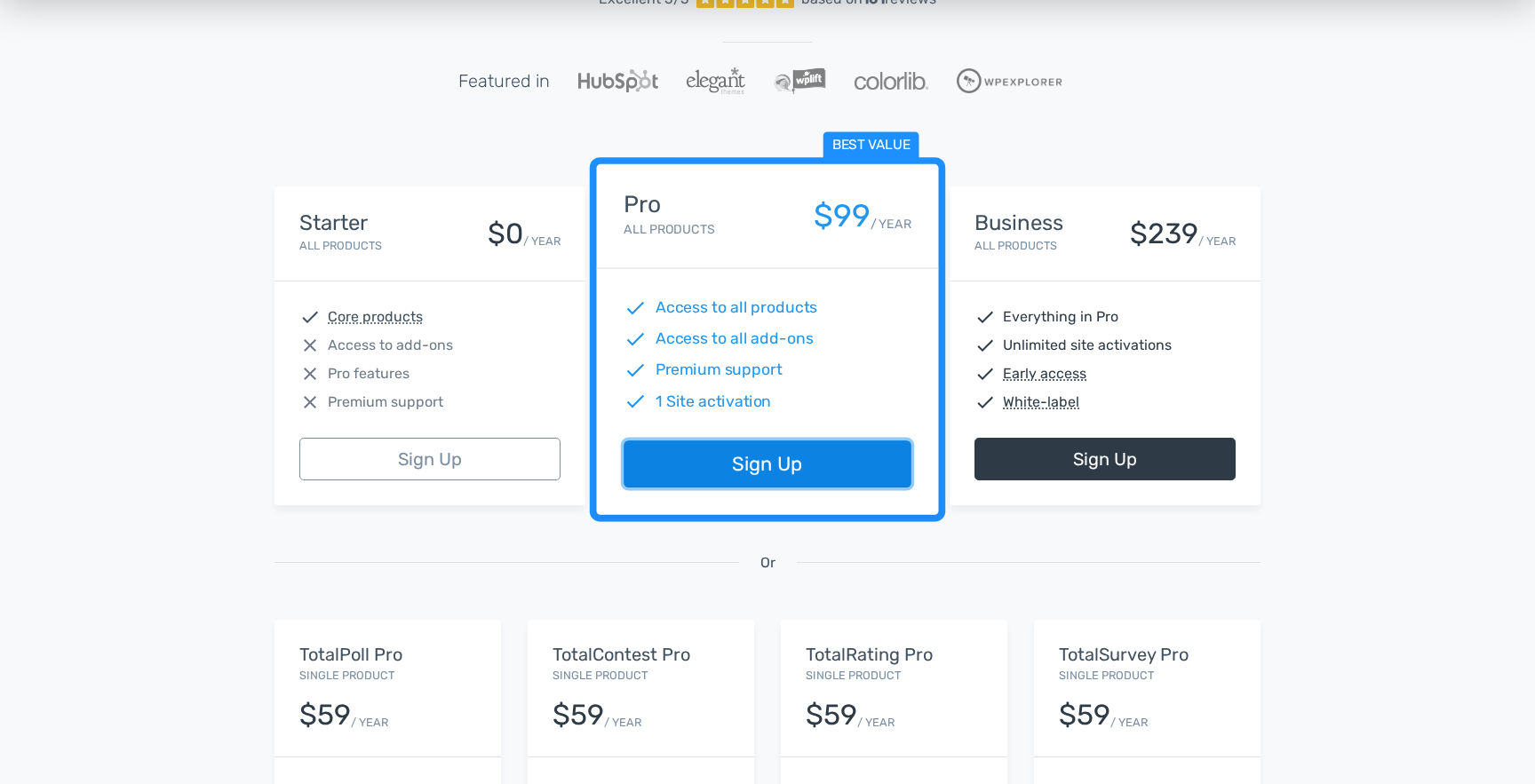
click at [774, 441] on link "Sign Up" at bounding box center [767, 464] width 287 height 47
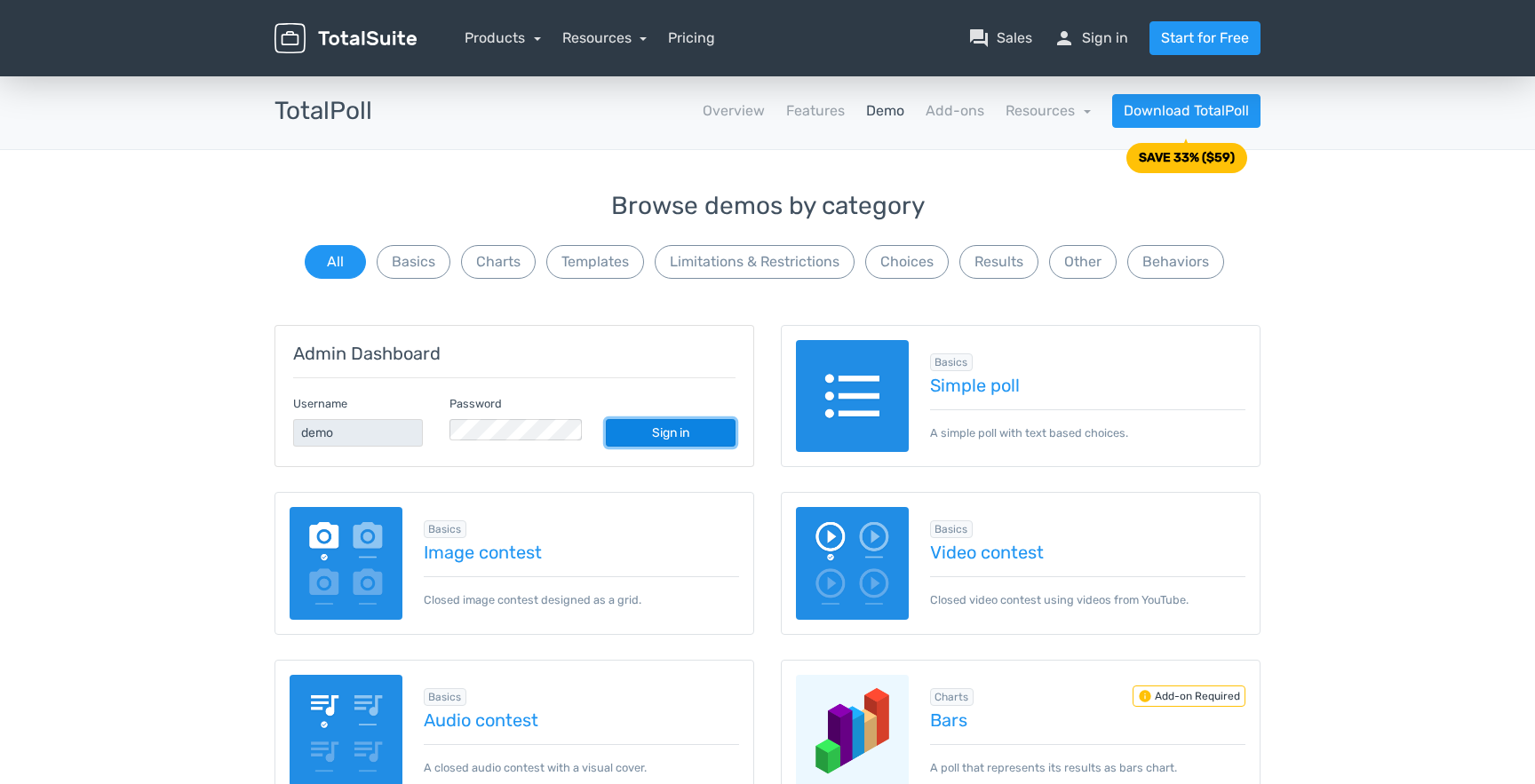
click at [650, 419] on link "Sign in" at bounding box center [671, 433] width 130 height 28
click at [668, 32] on link "Pricing" at bounding box center [691, 38] width 47 height 21
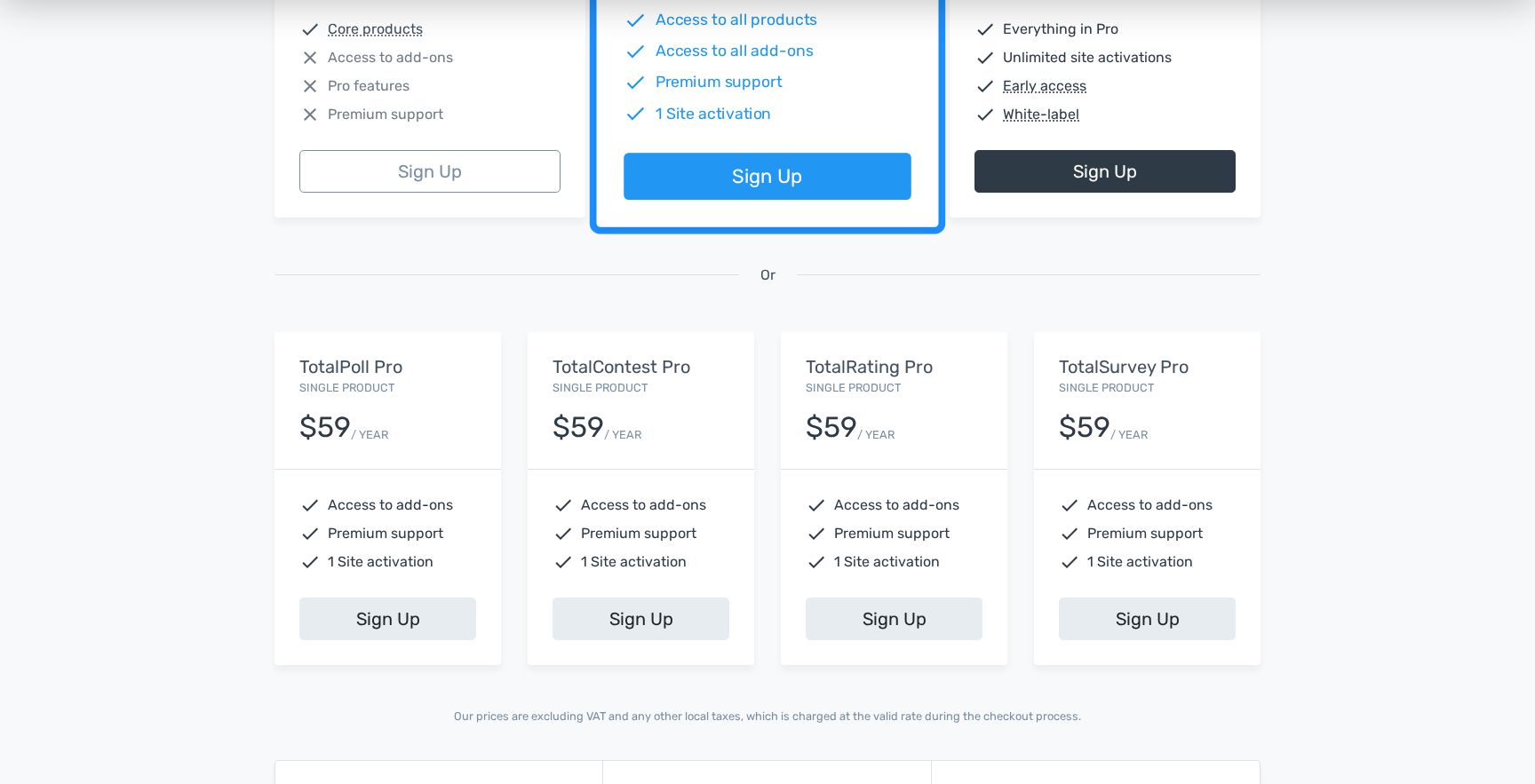
scroll to position [450, 0]
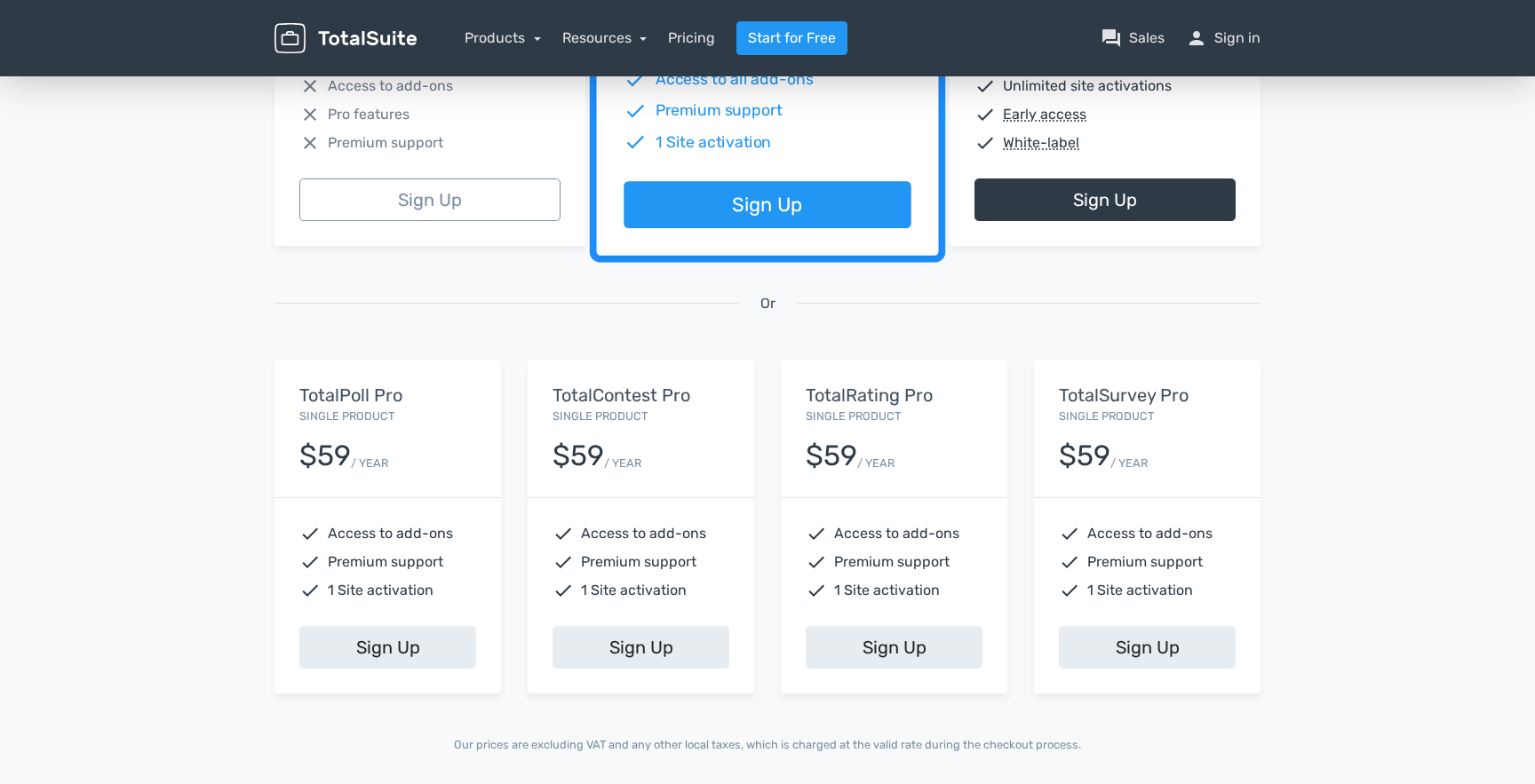
click at [628, 385] on h5 "TotalContest Pro" at bounding box center [640, 394] width 177 height 19
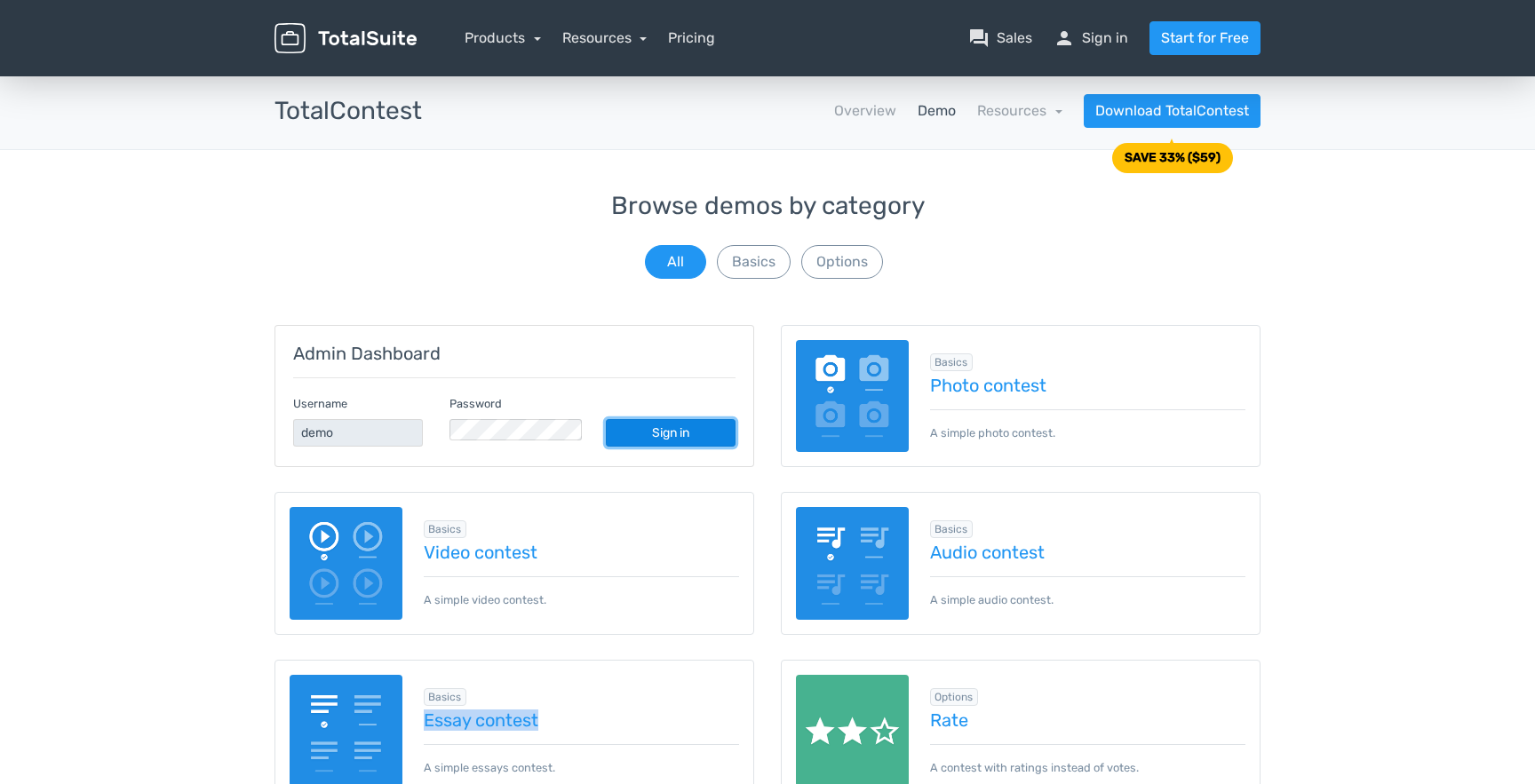
click at [686, 419] on link "Sign in" at bounding box center [671, 433] width 130 height 28
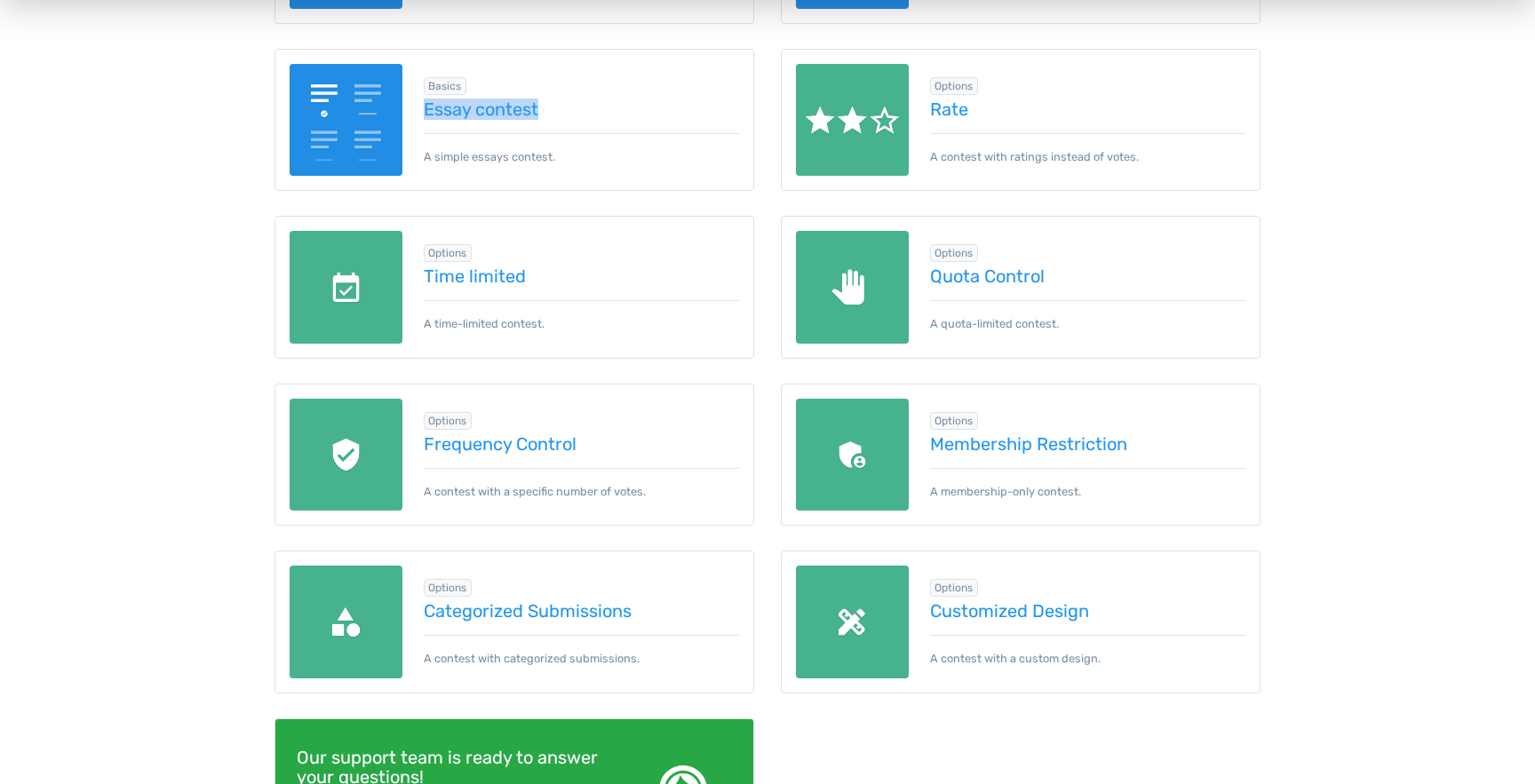
scroll to position [612, 0]
click at [466, 265] on link "Time limited" at bounding box center [581, 275] width 316 height 19
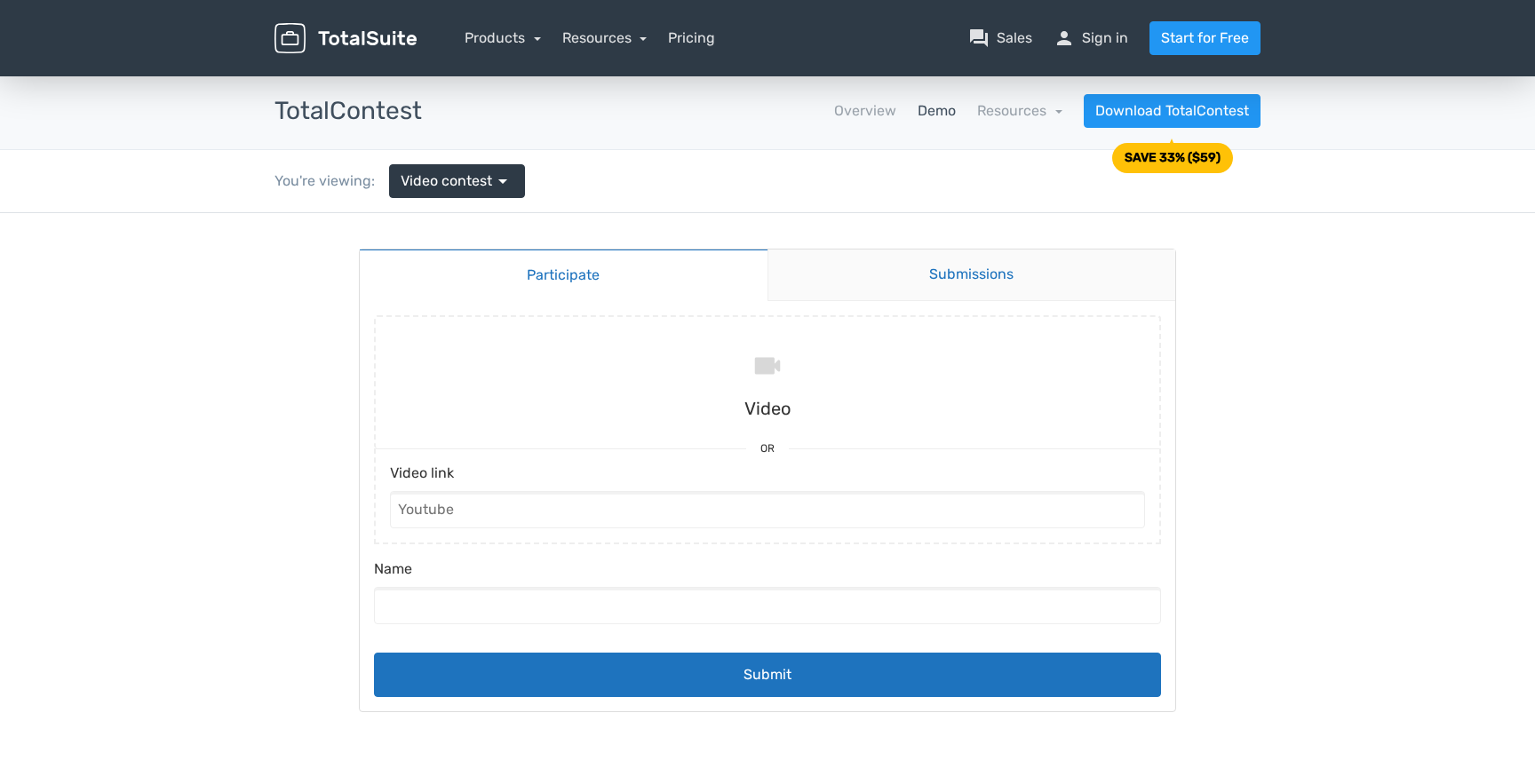
click at [1034, 265] on link "Submissions" at bounding box center [971, 275] width 409 height 52
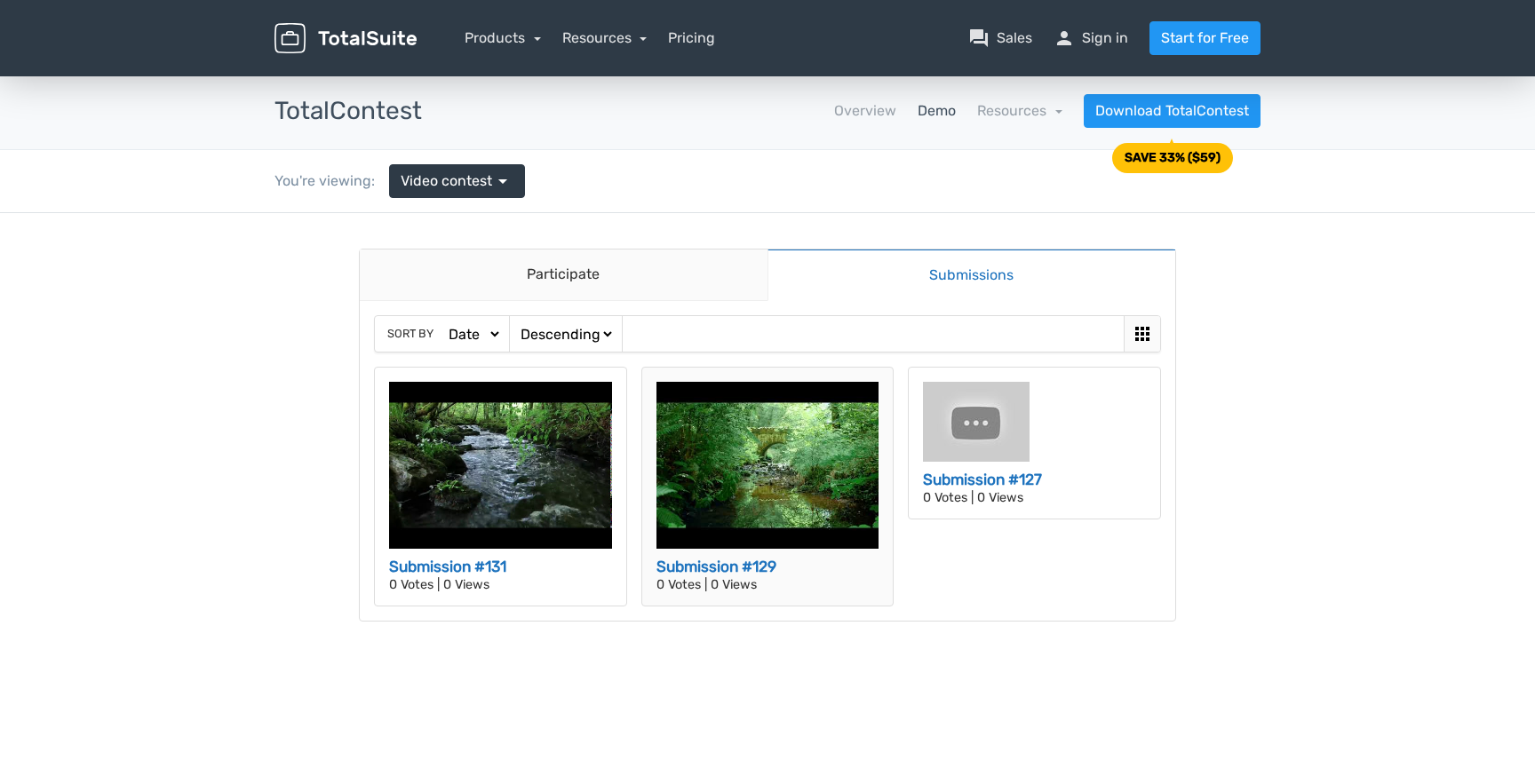
click at [789, 470] on img at bounding box center [767, 465] width 223 height 167
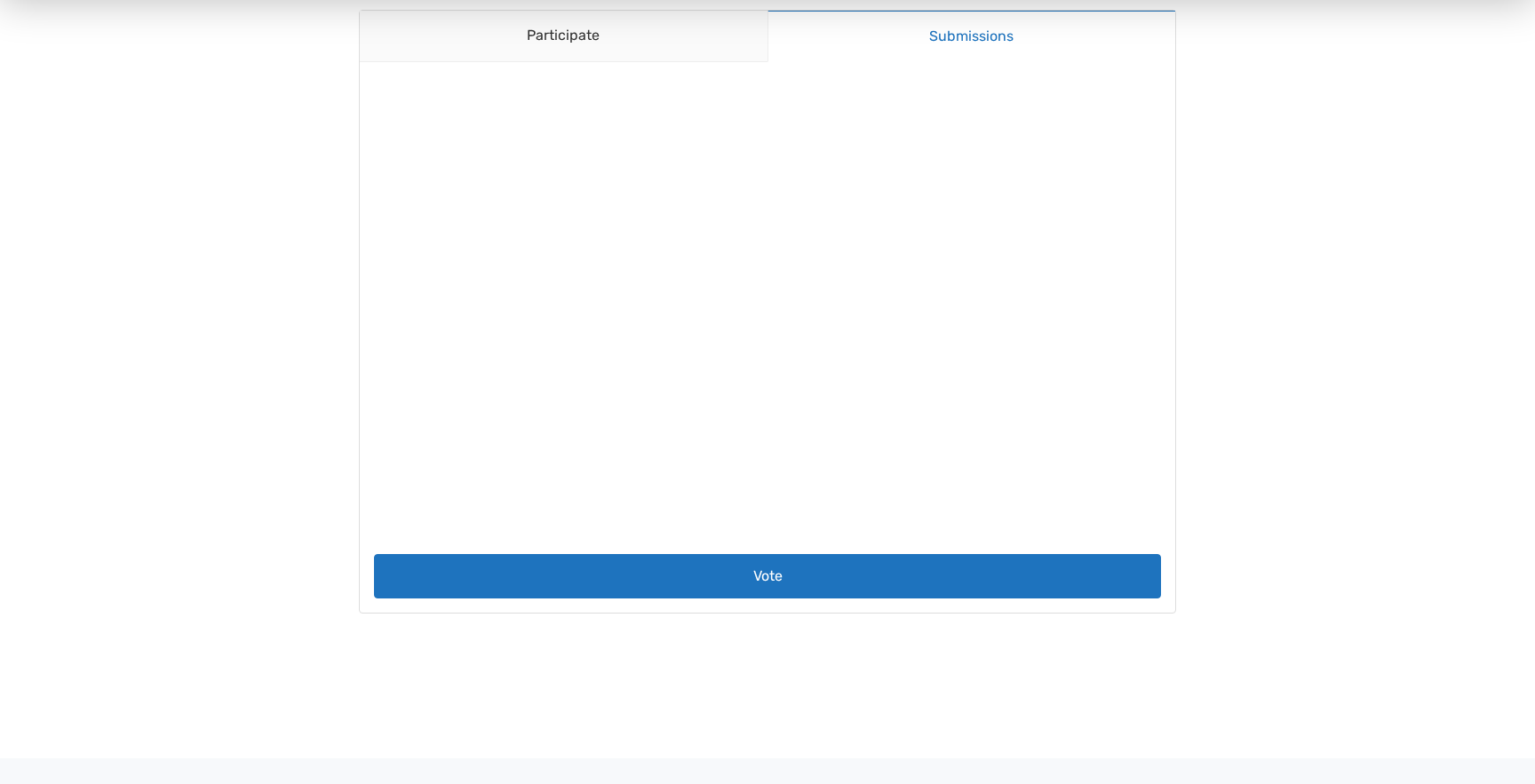
scroll to position [206, 0]
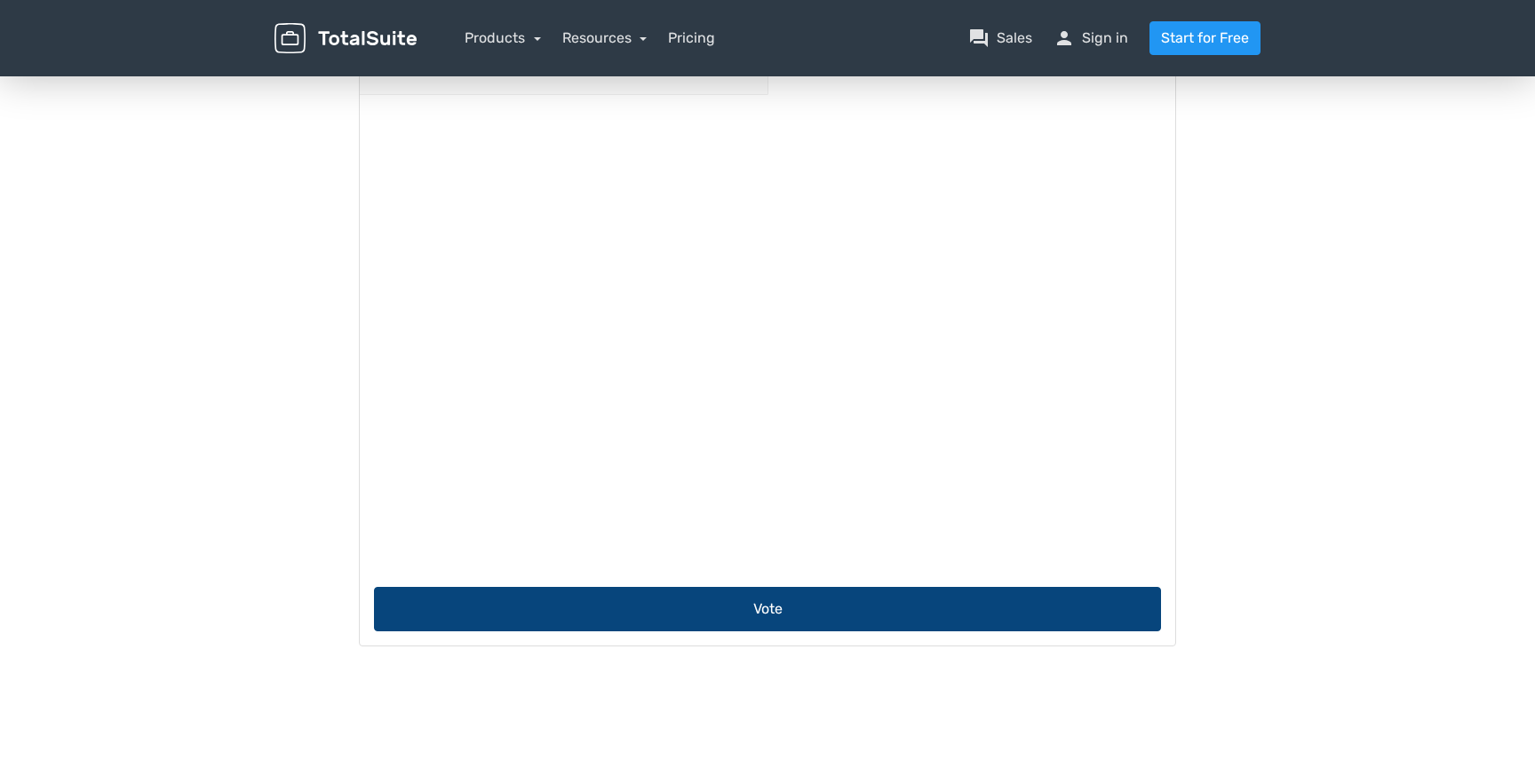
click at [767, 597] on button "Vote" at bounding box center [767, 609] width 787 height 44
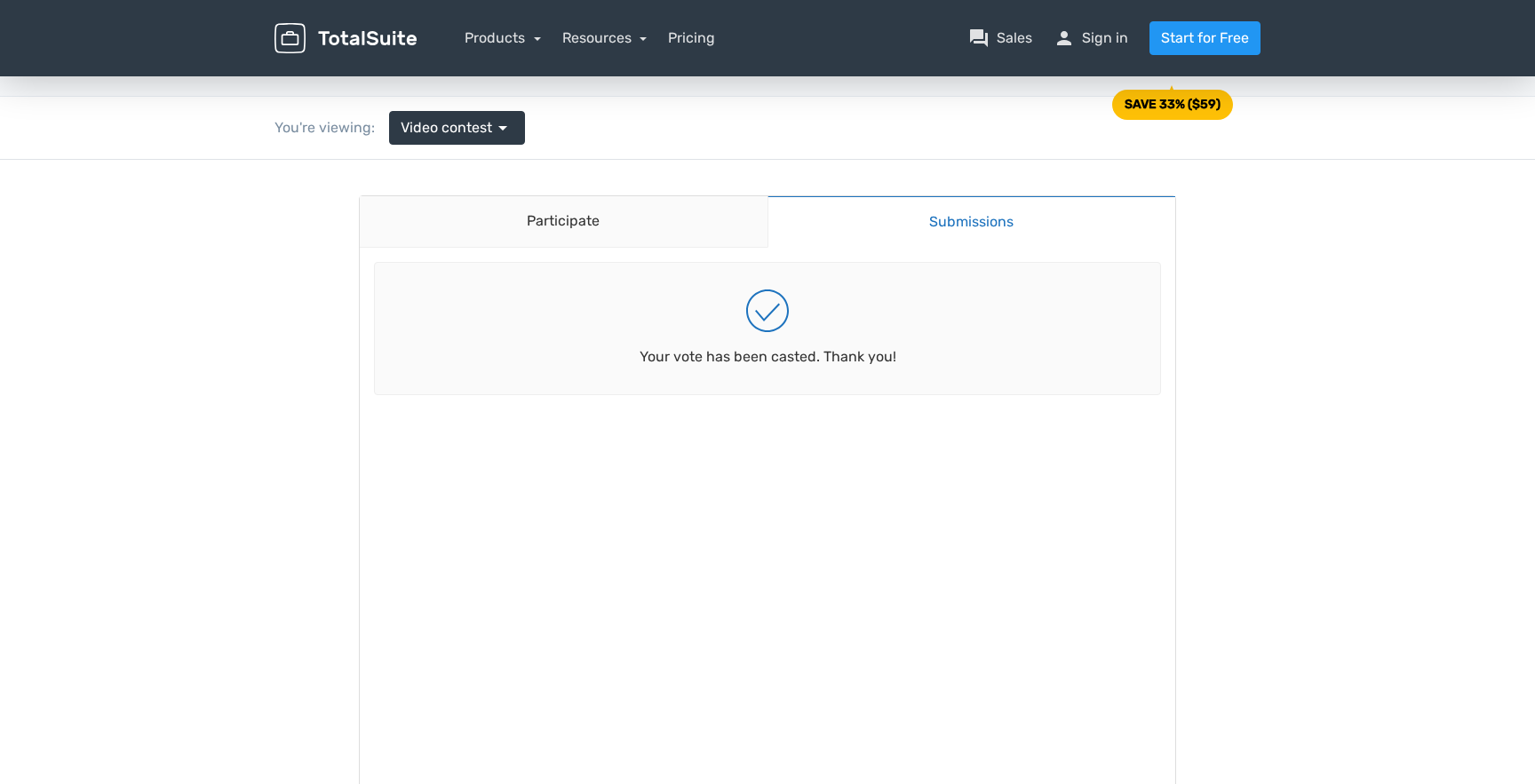
scroll to position [66, 0]
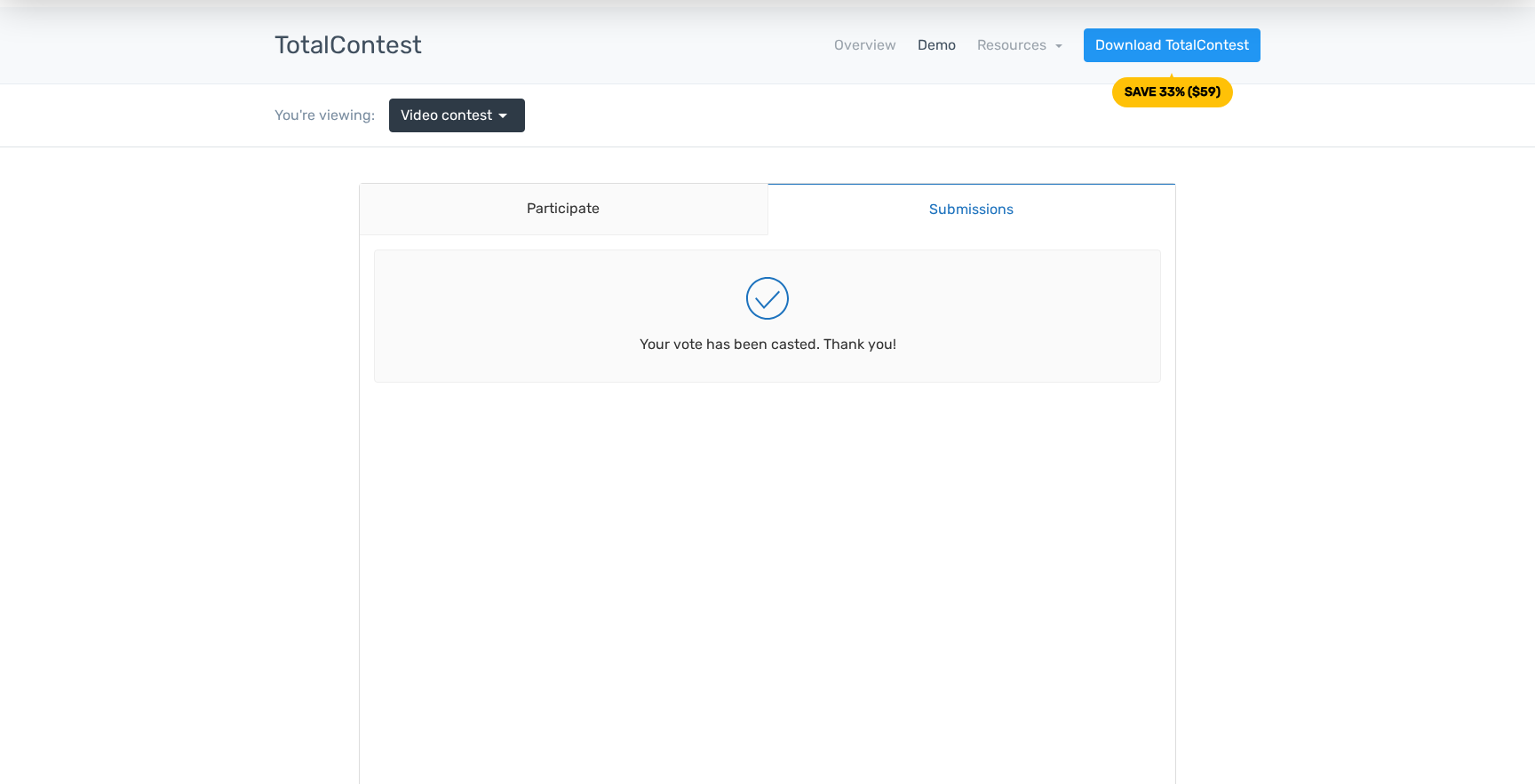
click at [965, 206] on link "Submissions" at bounding box center [971, 209] width 409 height 53
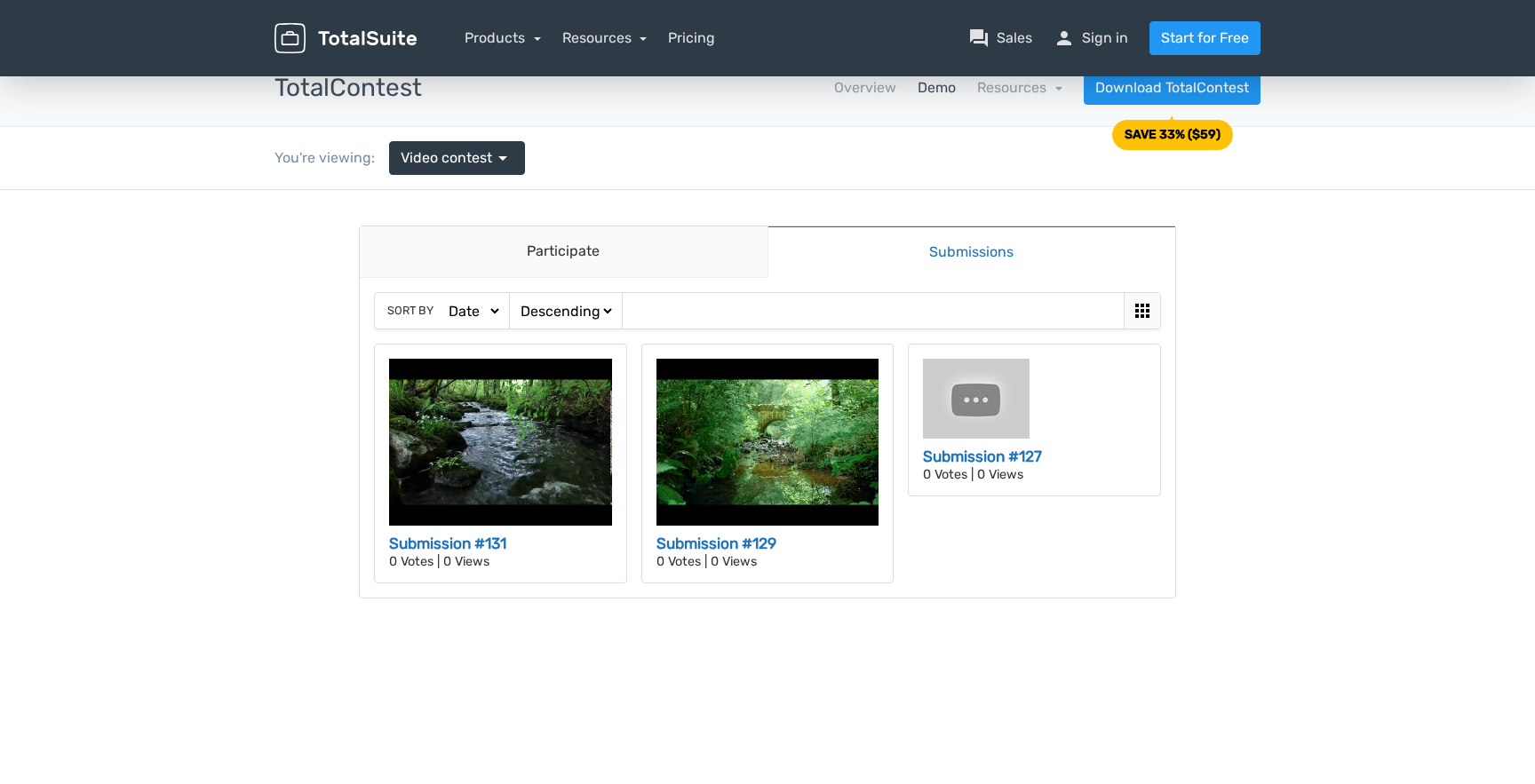
scroll to position [19, 0]
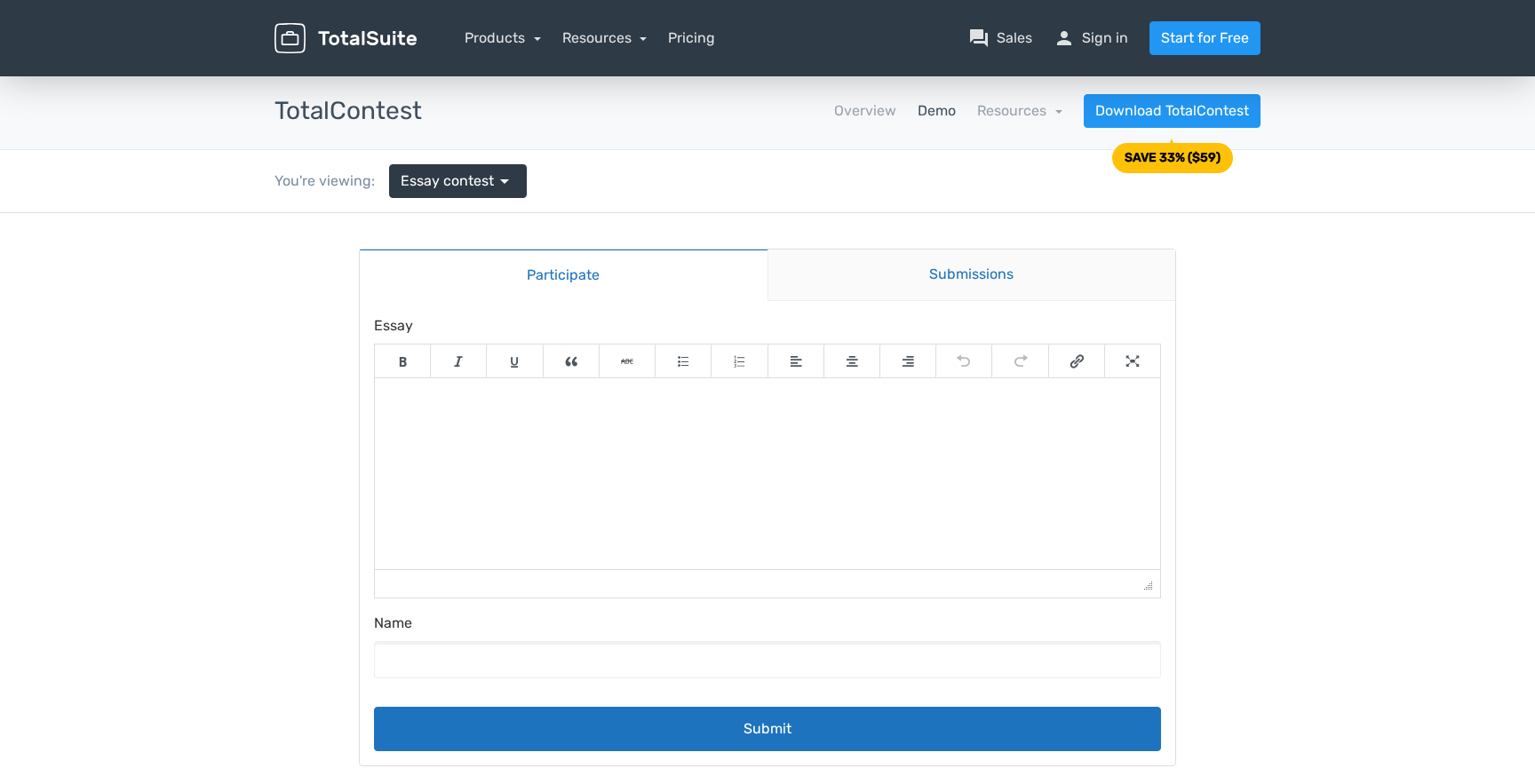
click at [942, 278] on link "Submissions" at bounding box center [971, 275] width 409 height 52
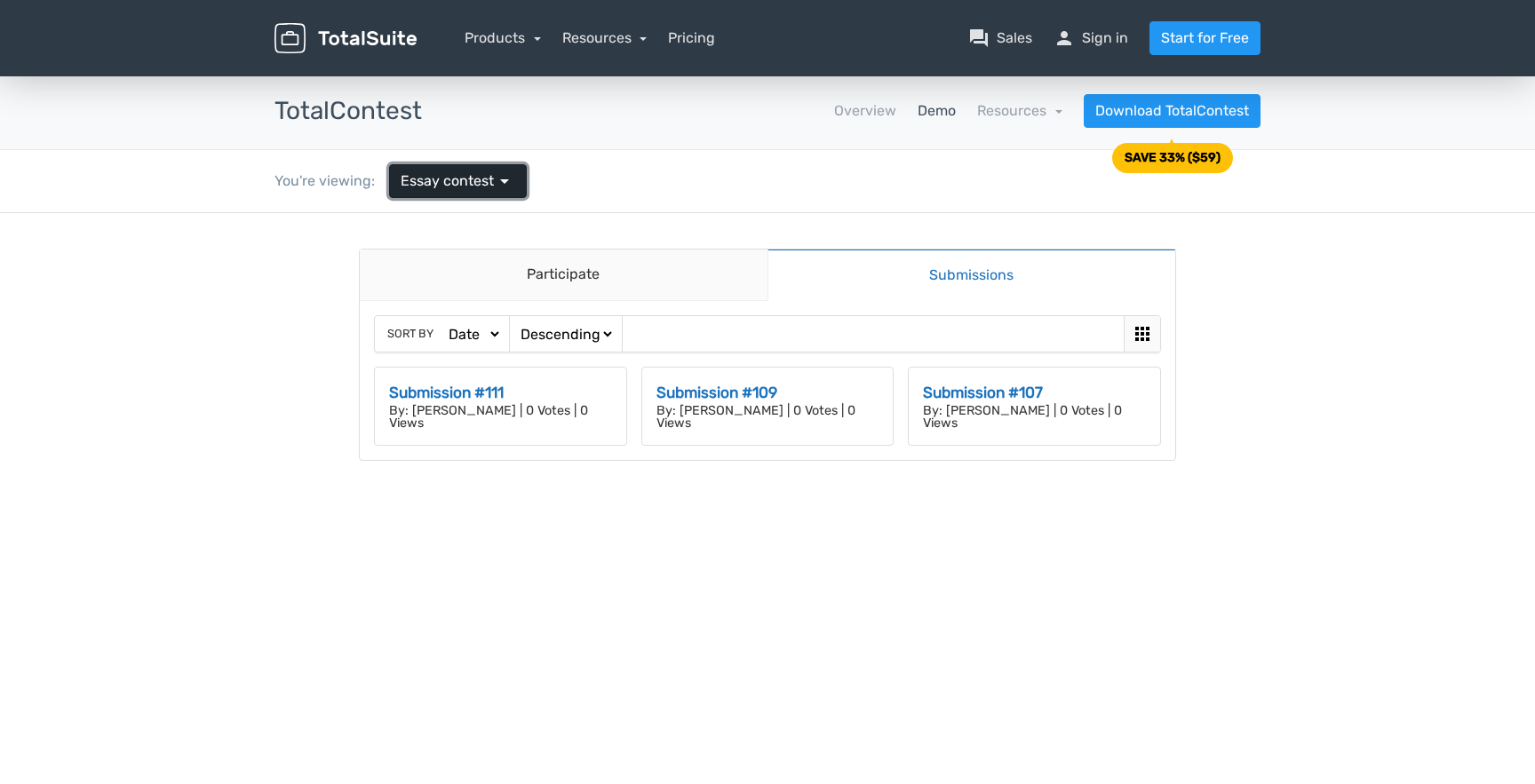
click at [494, 171] on span "arrow_drop_down" at bounding box center [504, 181] width 21 height 21
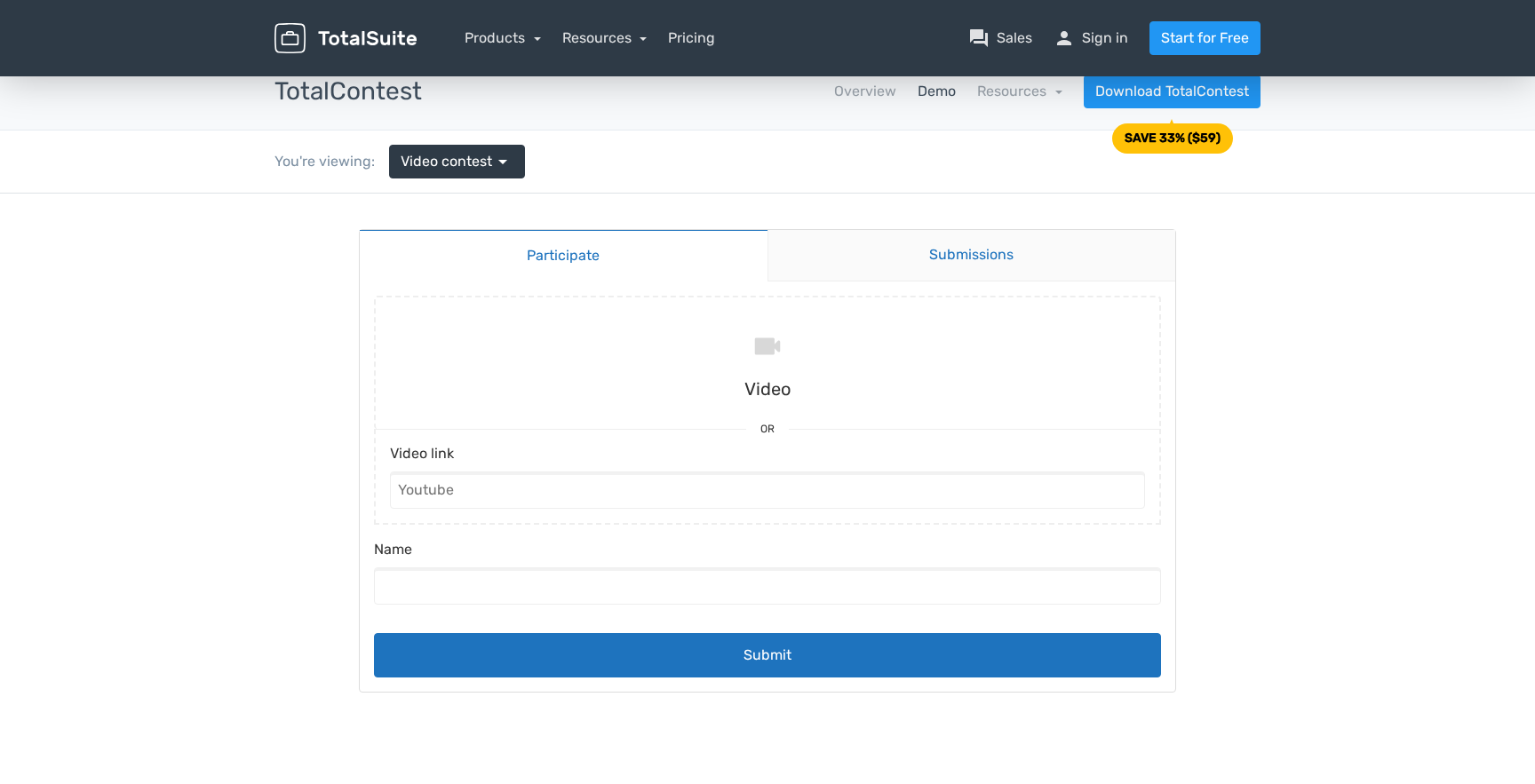
click at [1010, 244] on link "Submissions" at bounding box center [971, 256] width 409 height 52
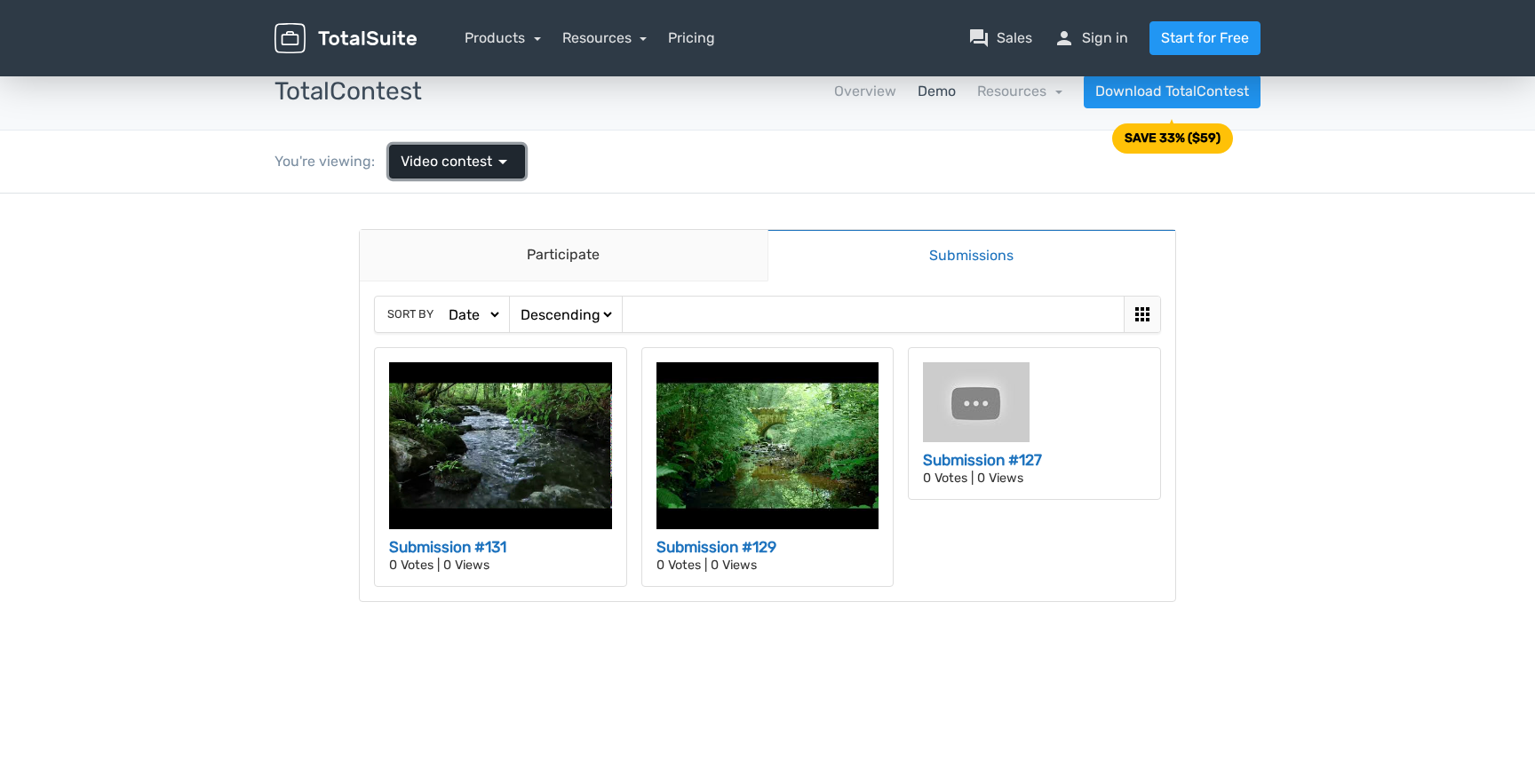
click at [455, 145] on link "Video contest arrow_drop_down" at bounding box center [457, 161] width 136 height 33
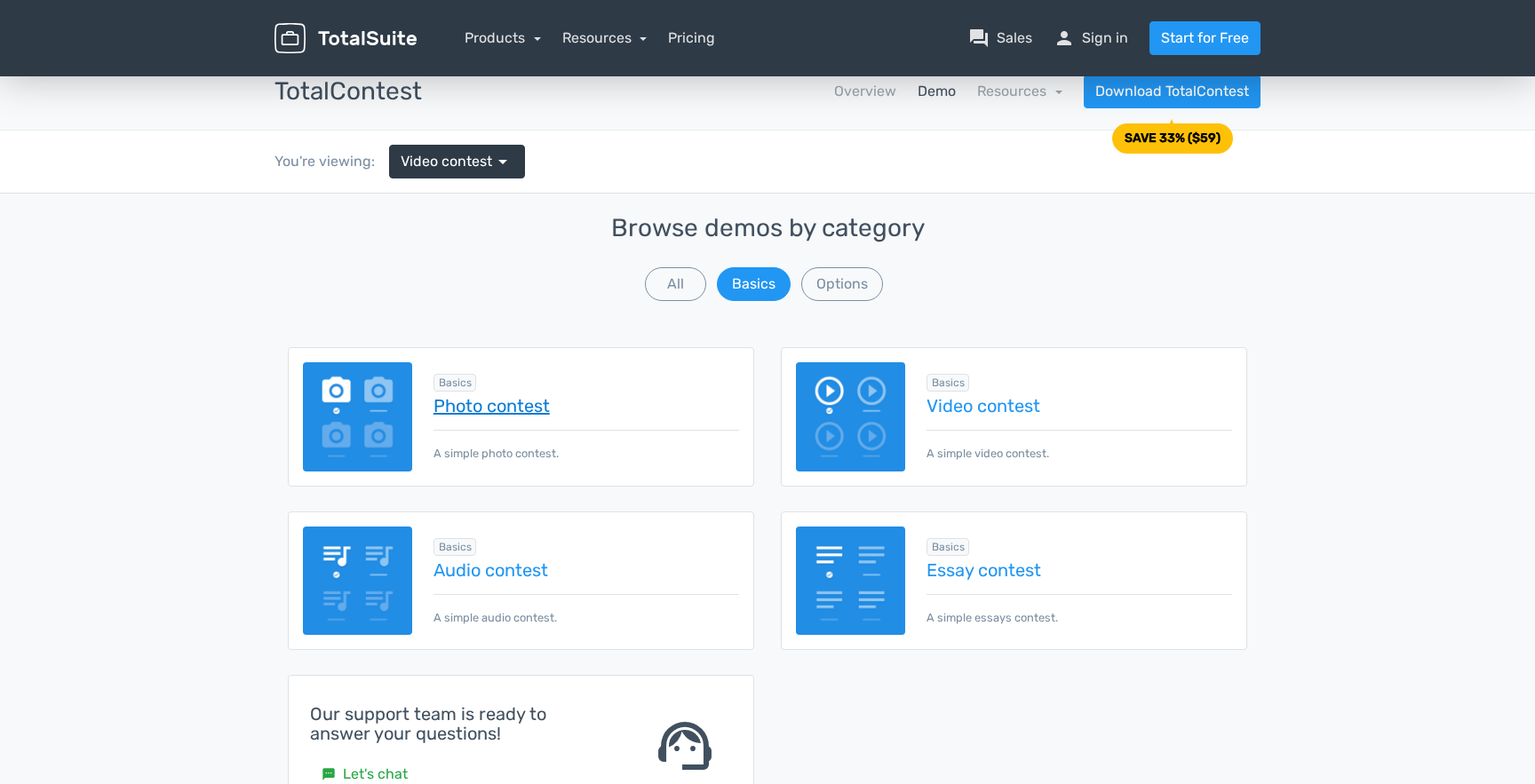
click at [487, 396] on link "Photo contest" at bounding box center [586, 406] width 306 height 19
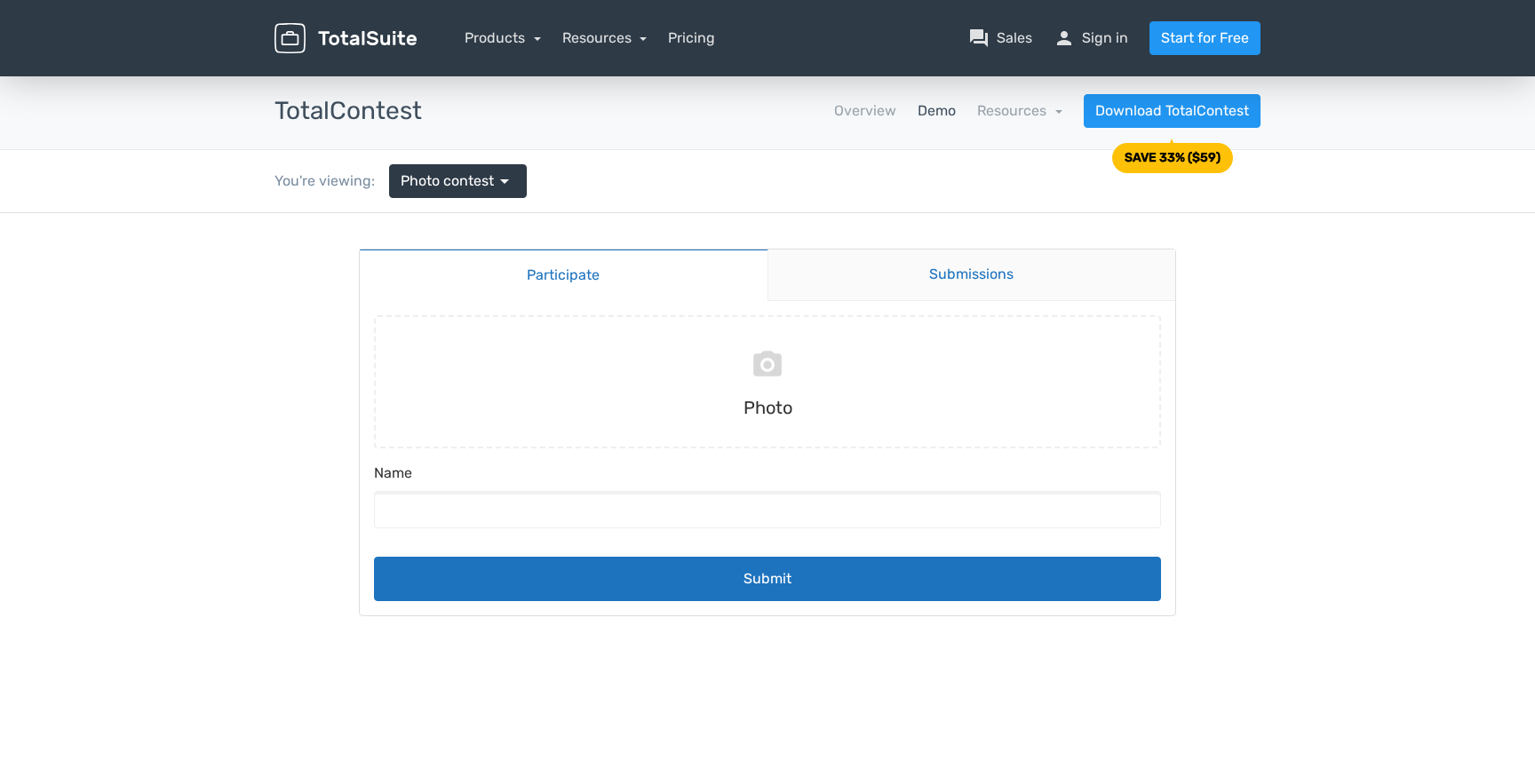
click at [1012, 265] on link "Submissions" at bounding box center [971, 275] width 409 height 52
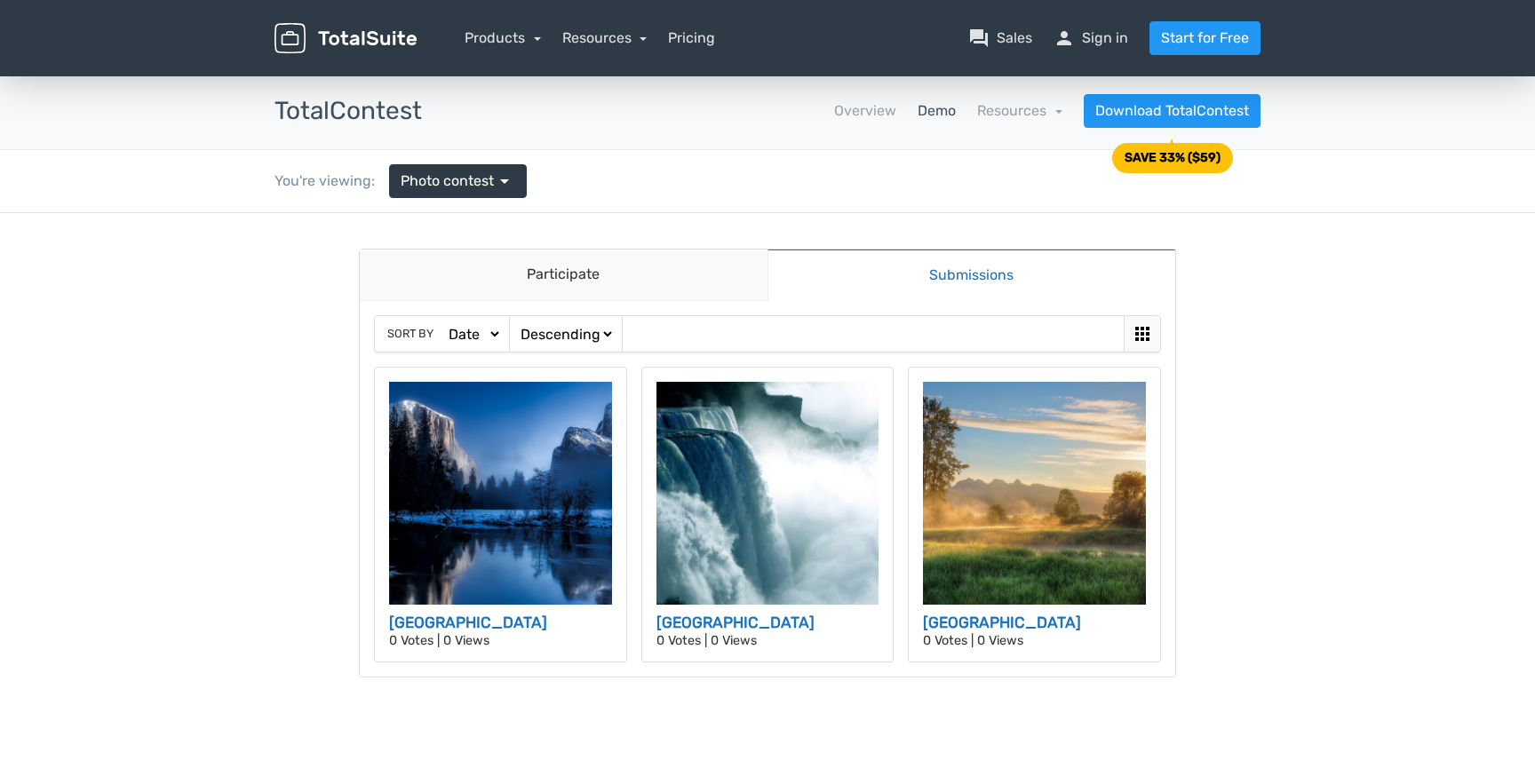
click at [1149, 327] on icon at bounding box center [1141, 333] width 14 height 14
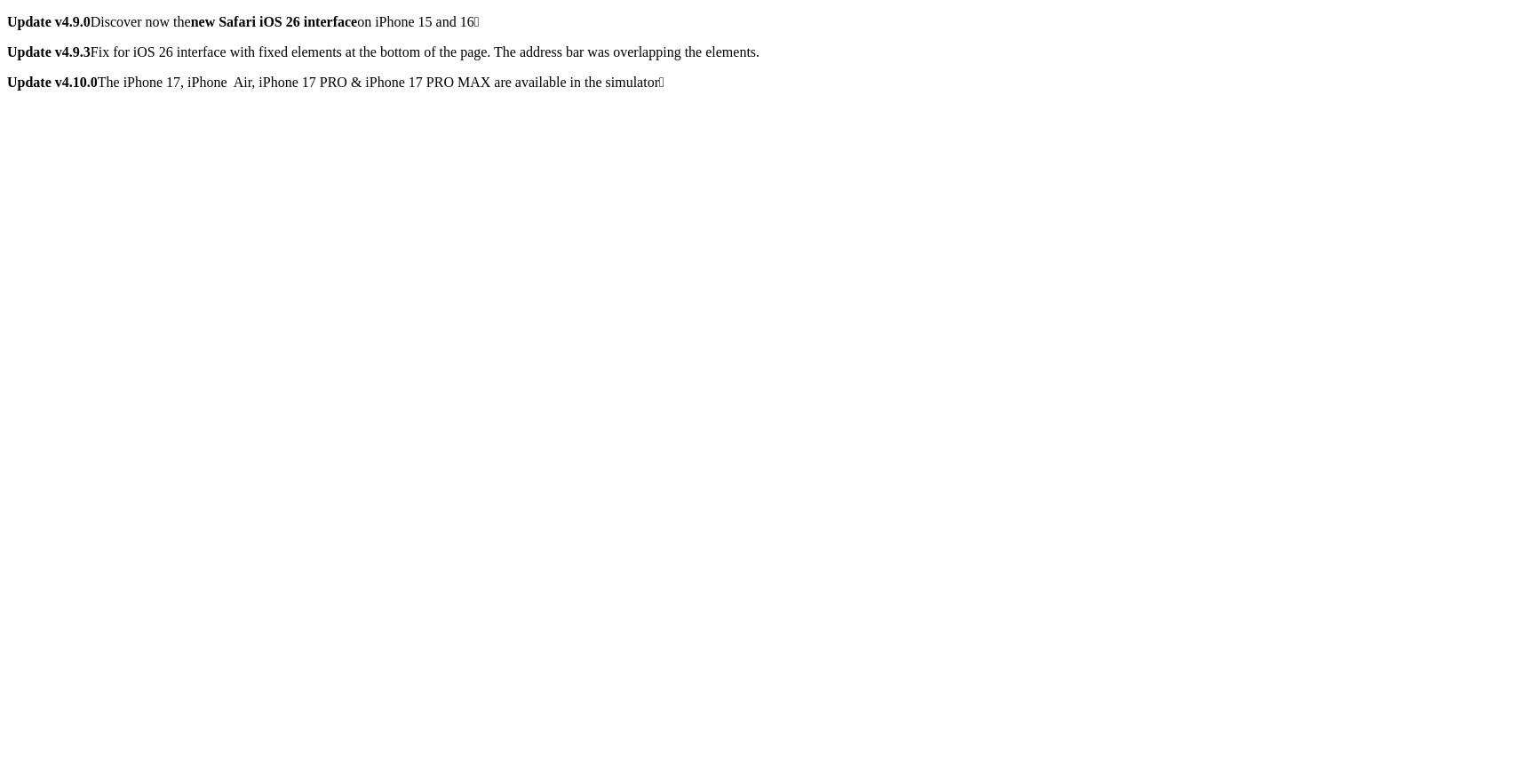
select select "https://demos.totalsuite.net/totalcontest/contest/photo-contest/submissions/?ci…"
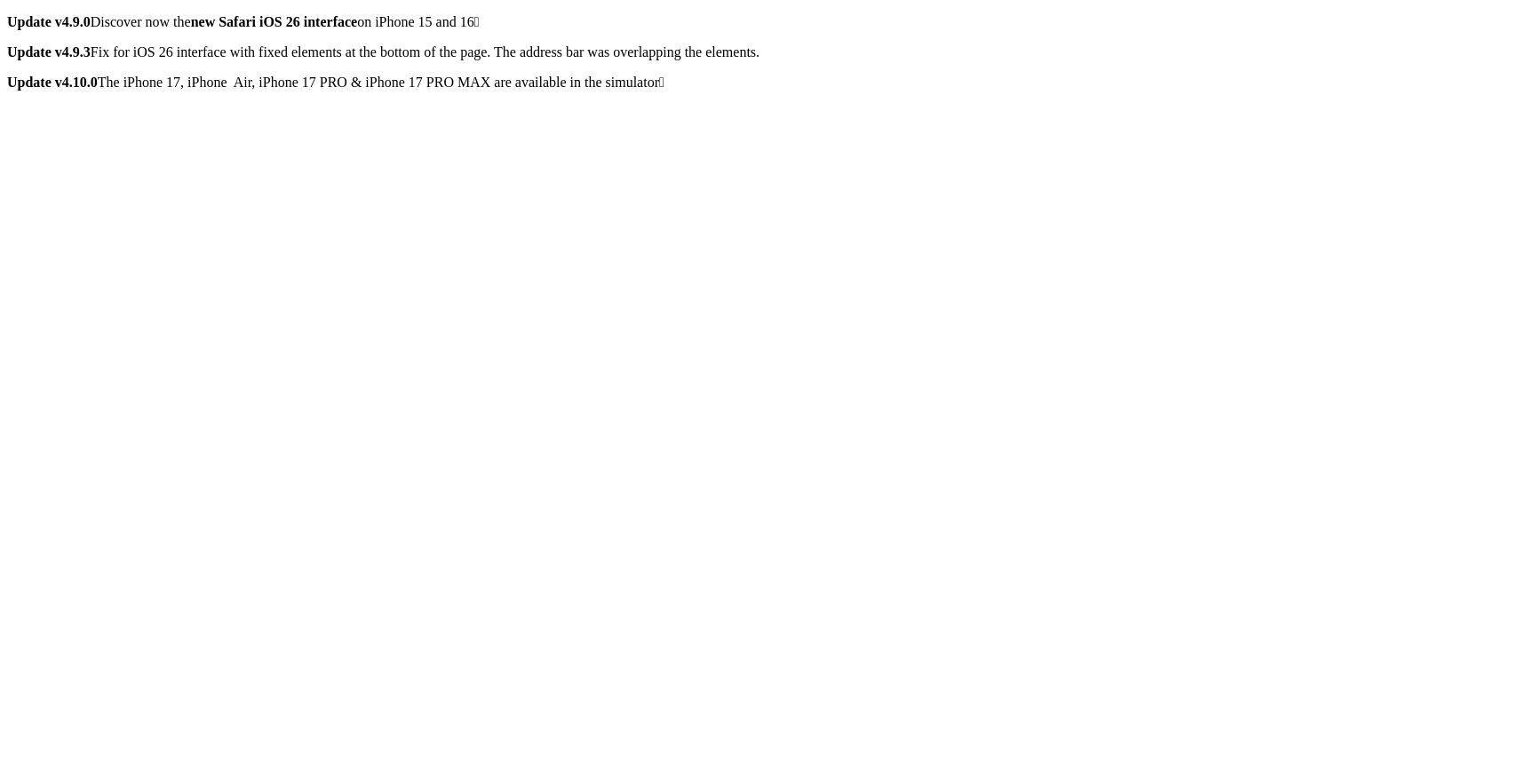
scroll to position [0, 0]
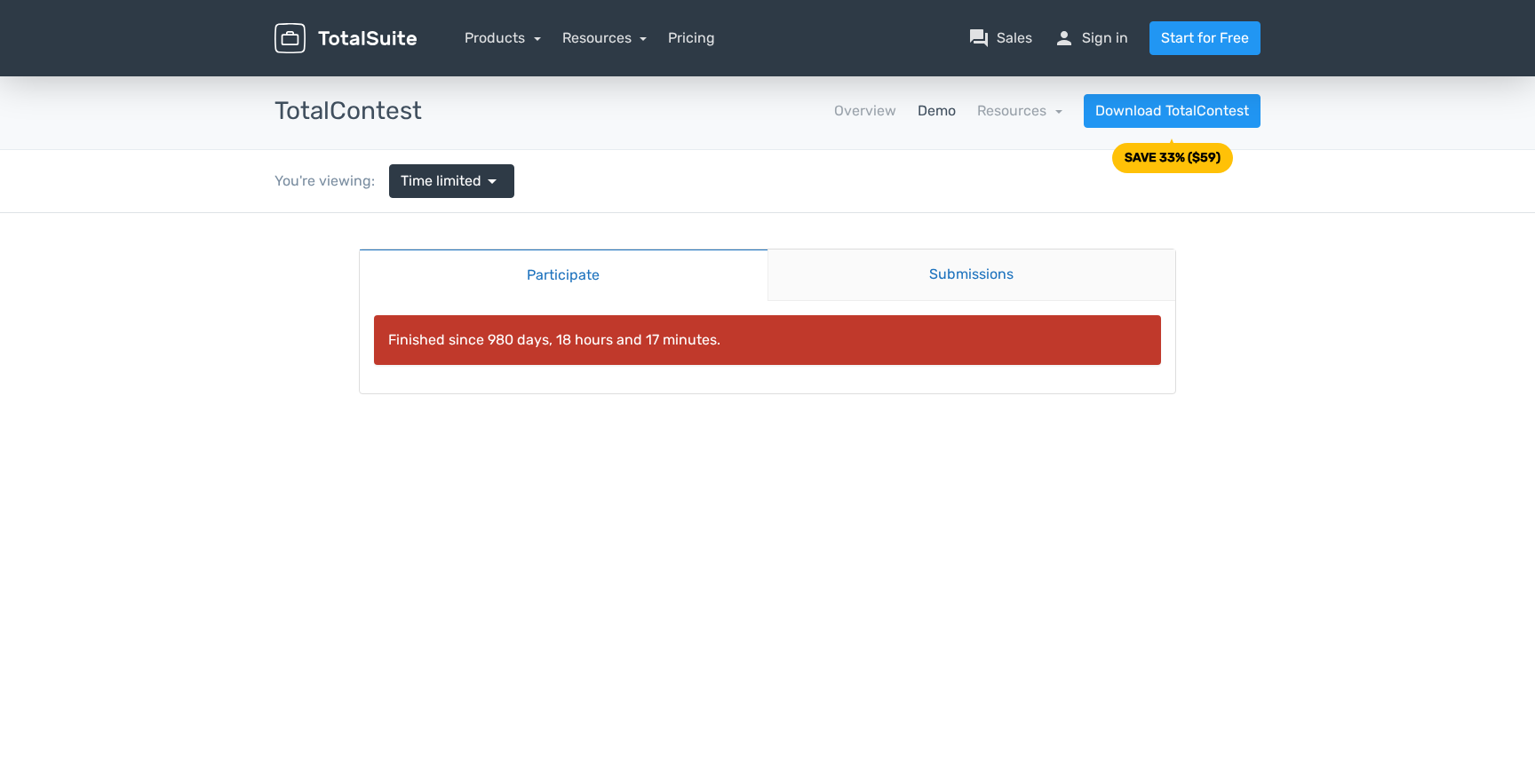
click at [974, 271] on link "Submissions" at bounding box center [971, 275] width 409 height 52
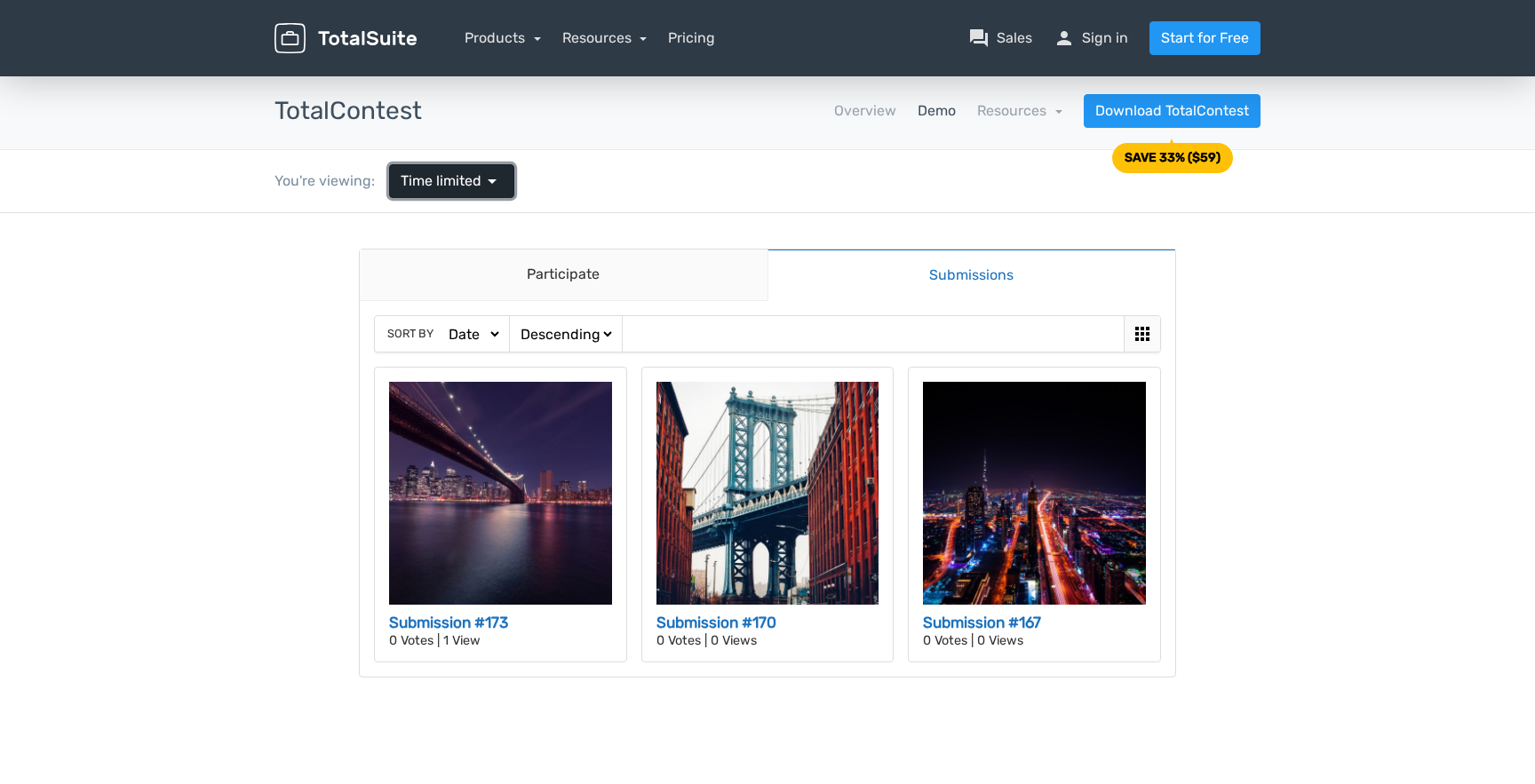
click at [481, 171] on span "arrow_drop_down" at bounding box center [492, 181] width 21 height 21
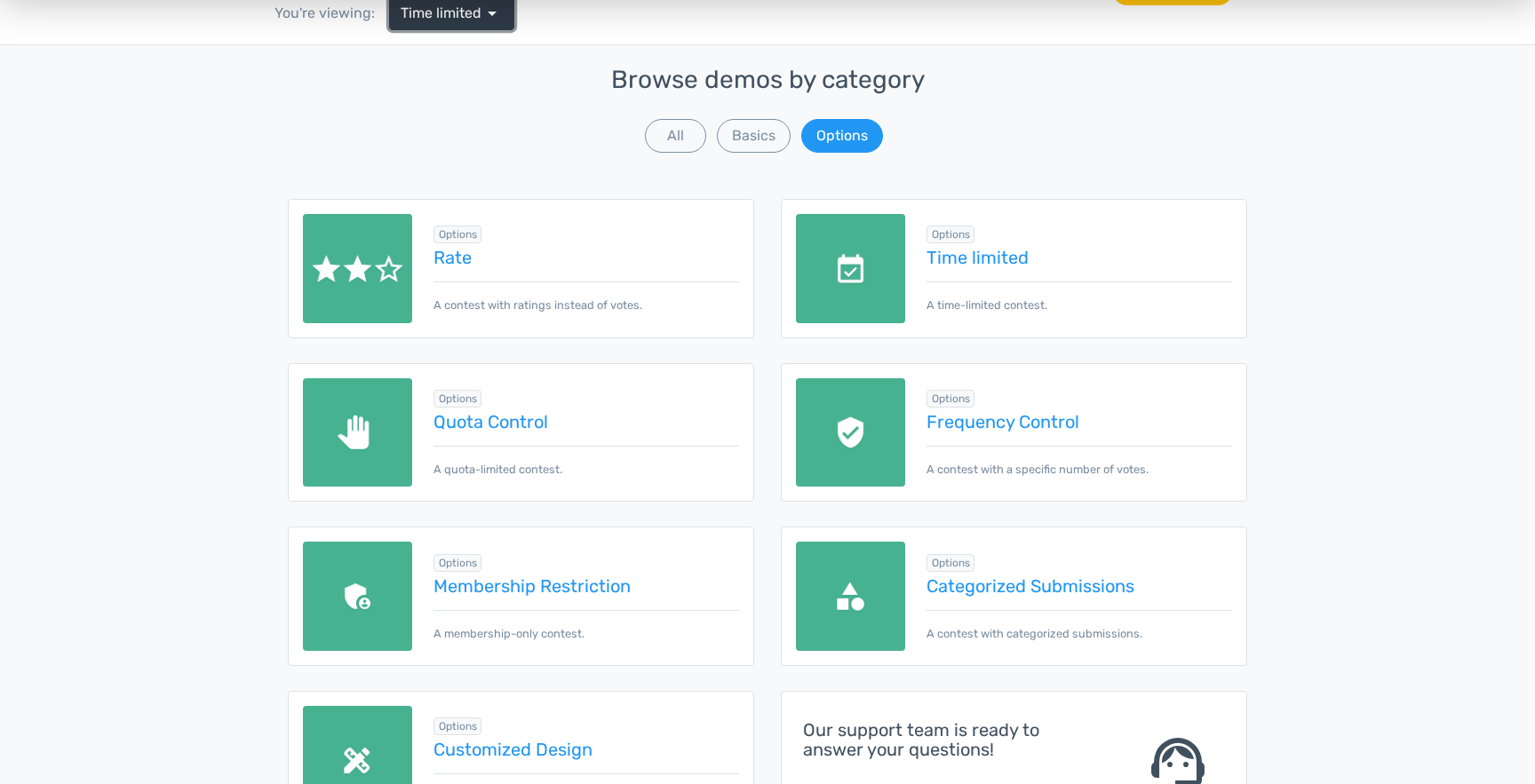
scroll to position [171, 0]
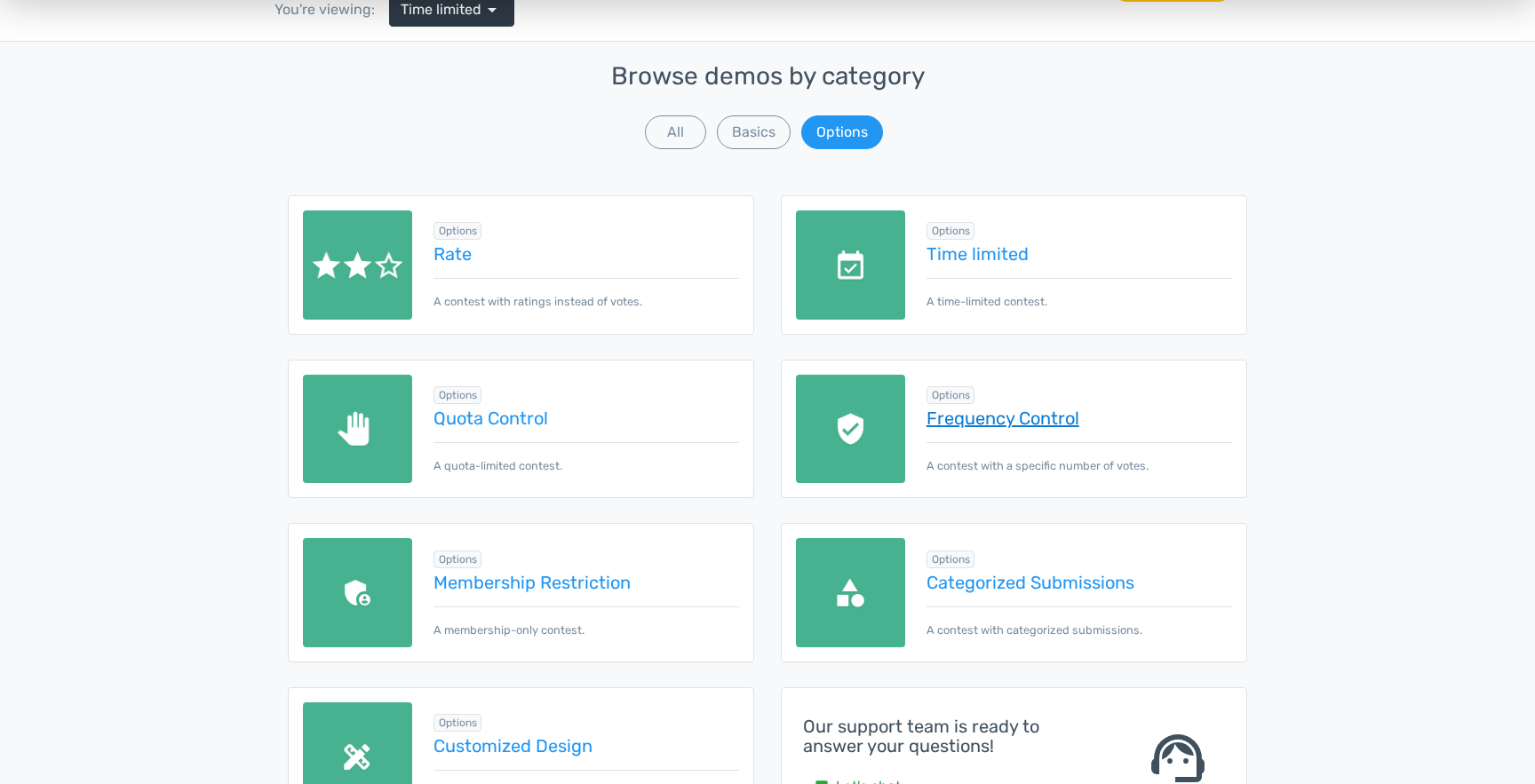
click at [1003, 409] on link "Frequency Control" at bounding box center [1079, 418] width 306 height 19
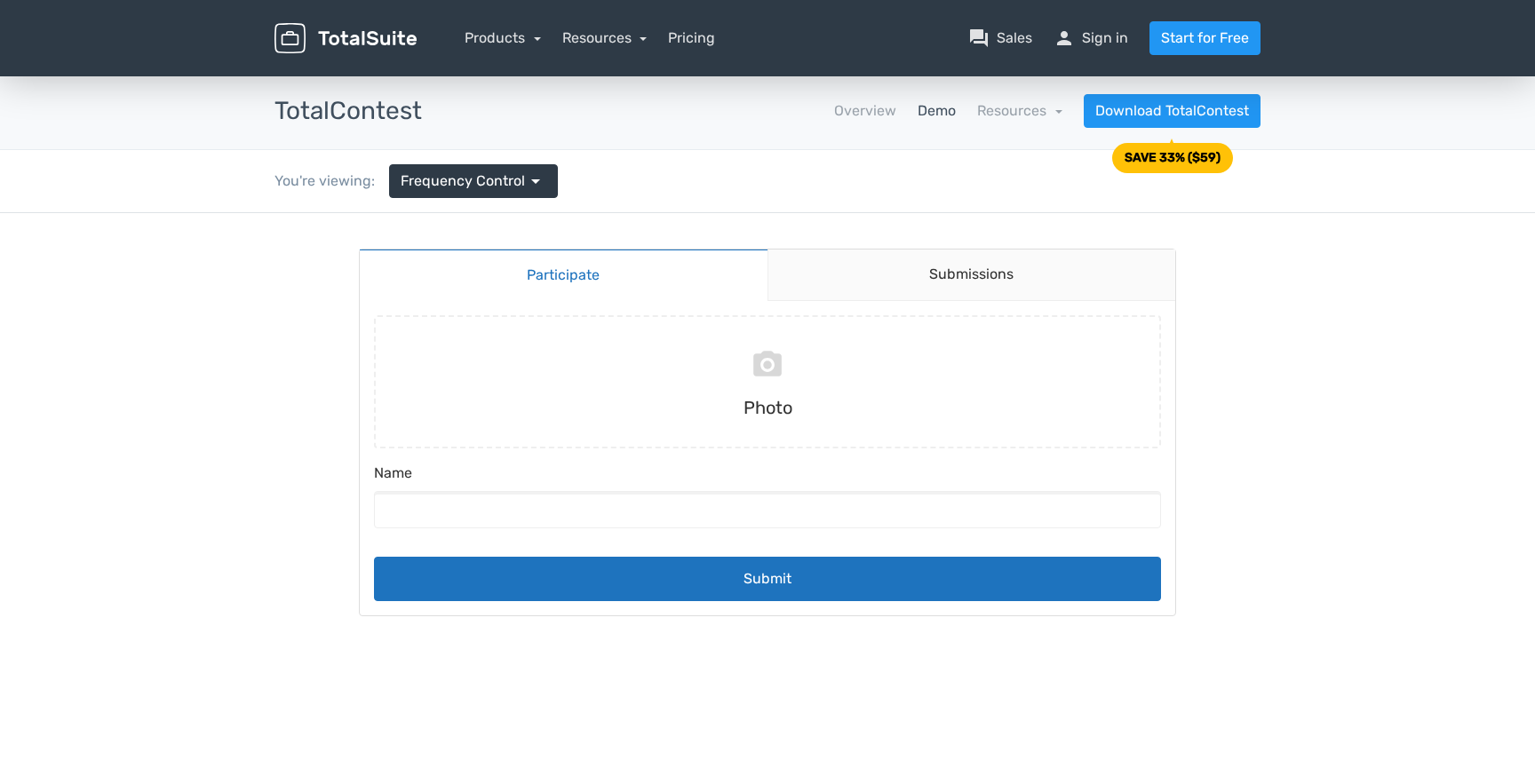
scroll to position [1, 0]
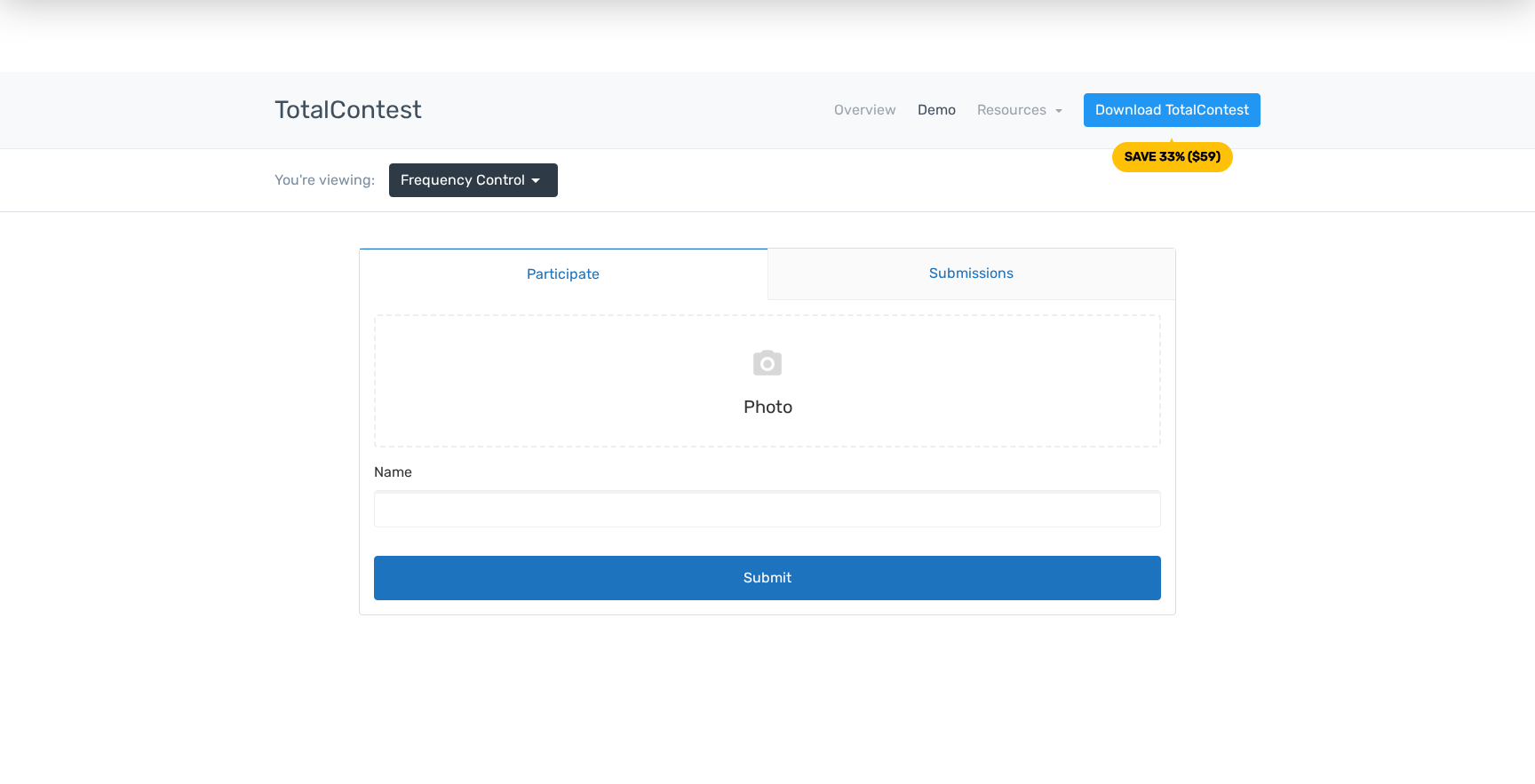
click at [1068, 256] on link "Submissions" at bounding box center [971, 274] width 409 height 52
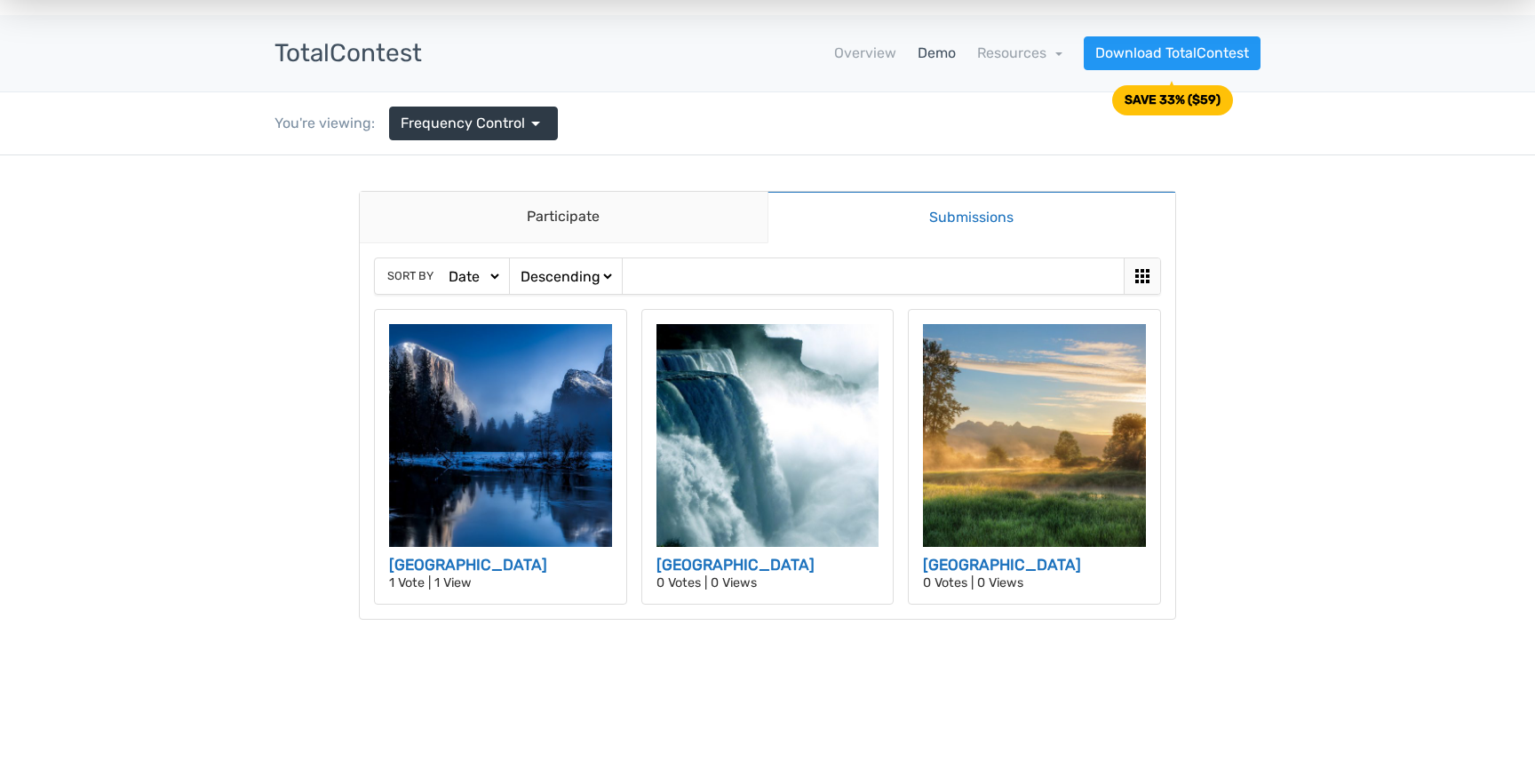
scroll to position [59, 0]
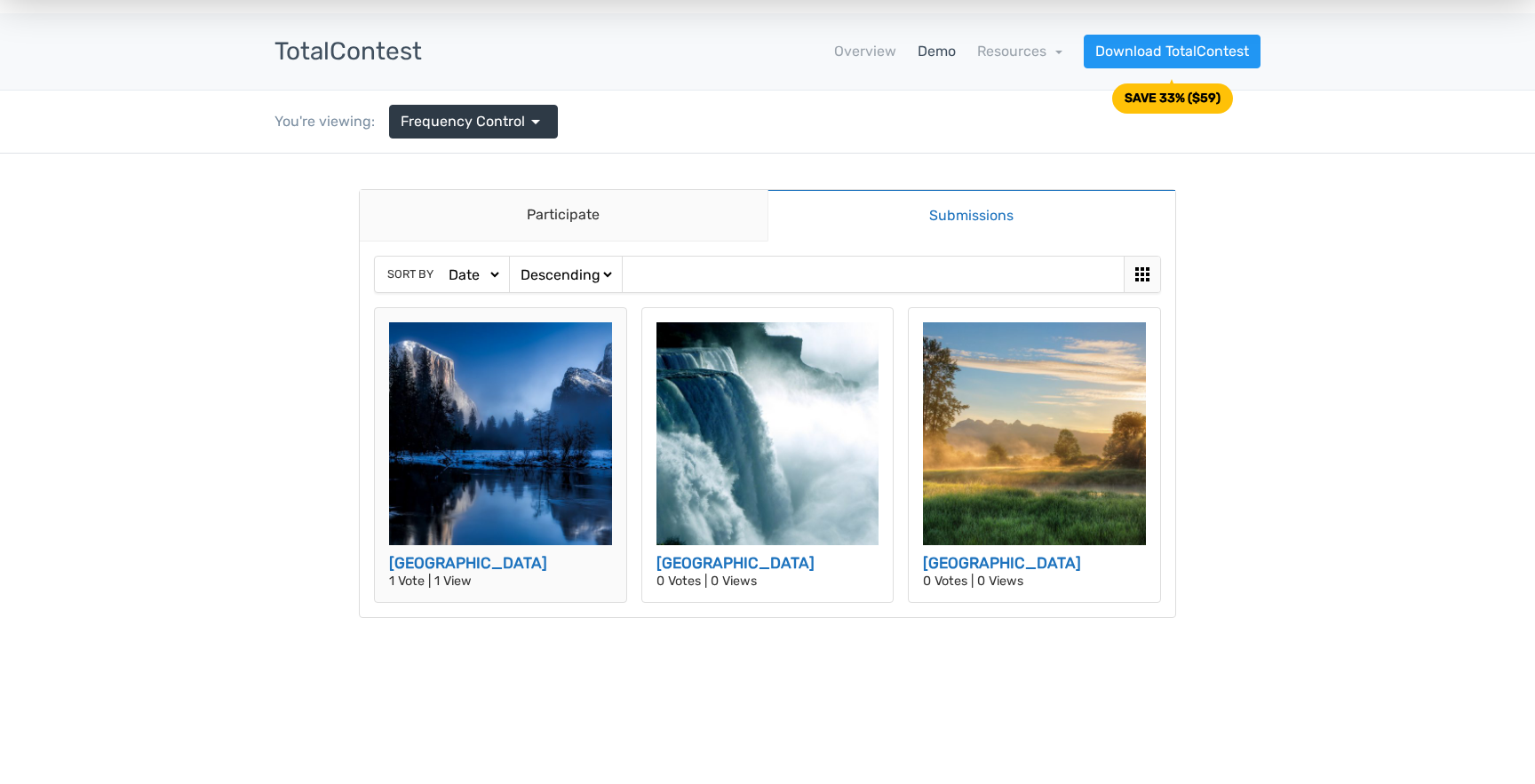
click at [506, 446] on img at bounding box center [500, 433] width 223 height 222
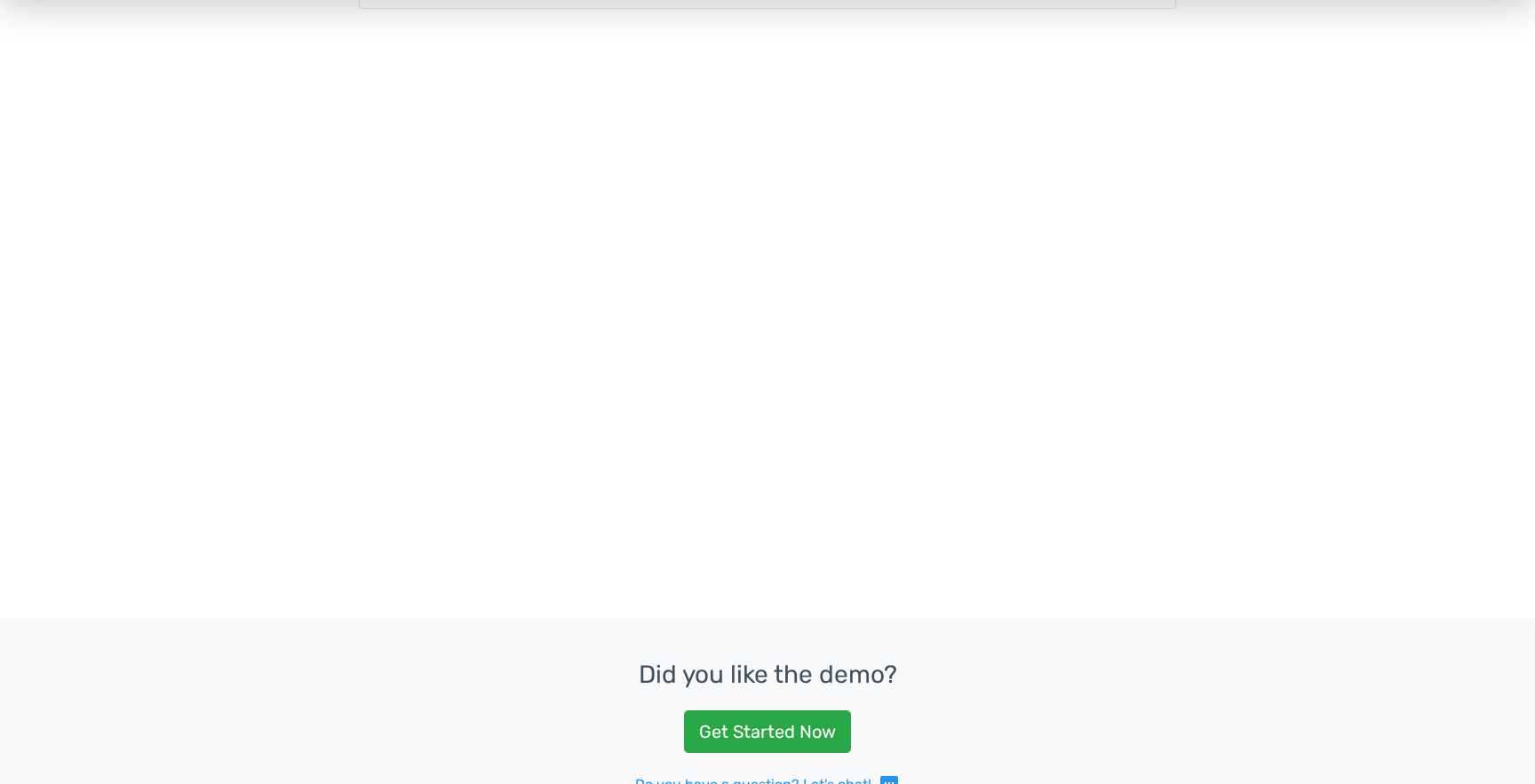
scroll to position [0, 0]
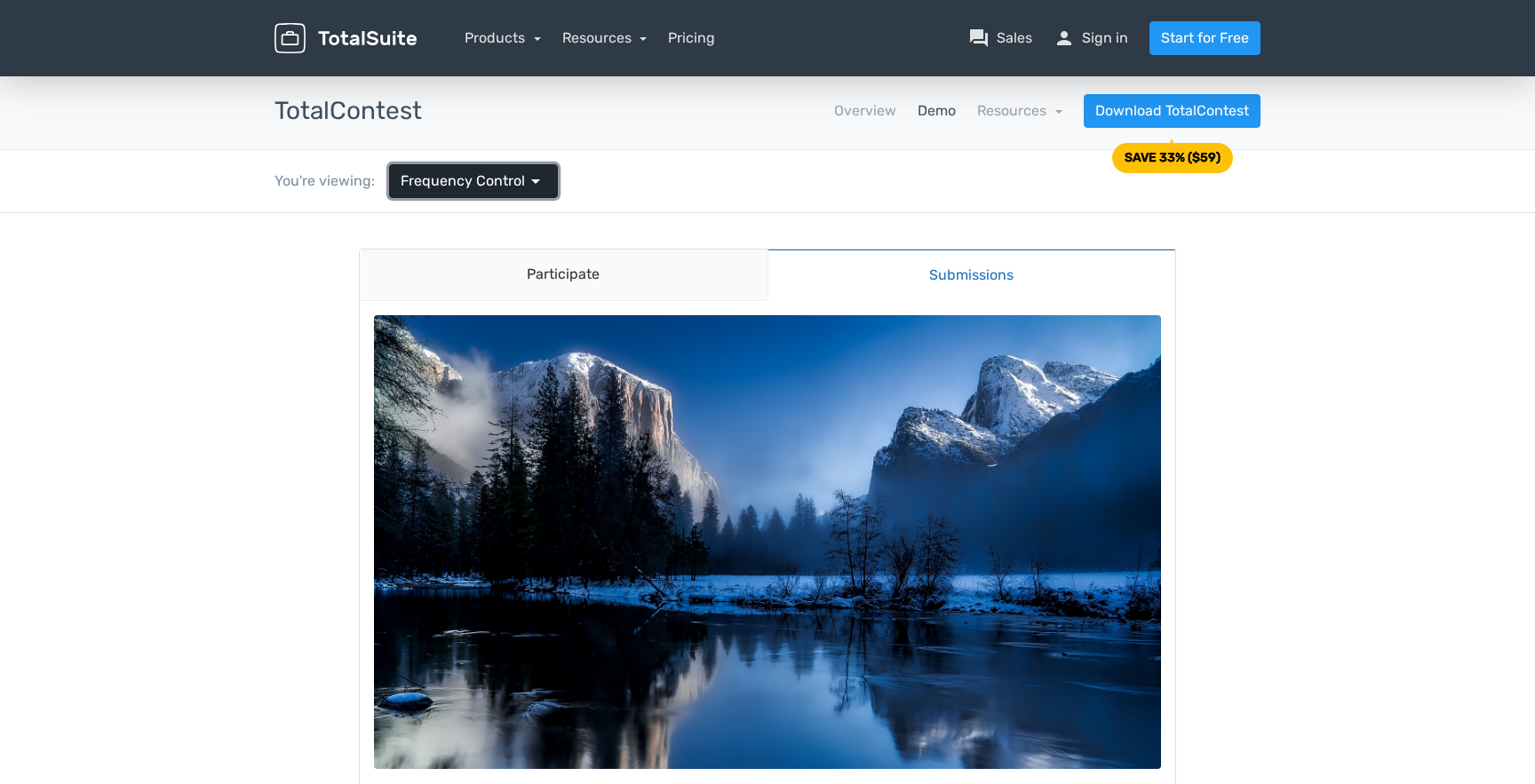
click at [524, 171] on span "arrow_drop_down" at bounding box center [535, 181] width 21 height 21
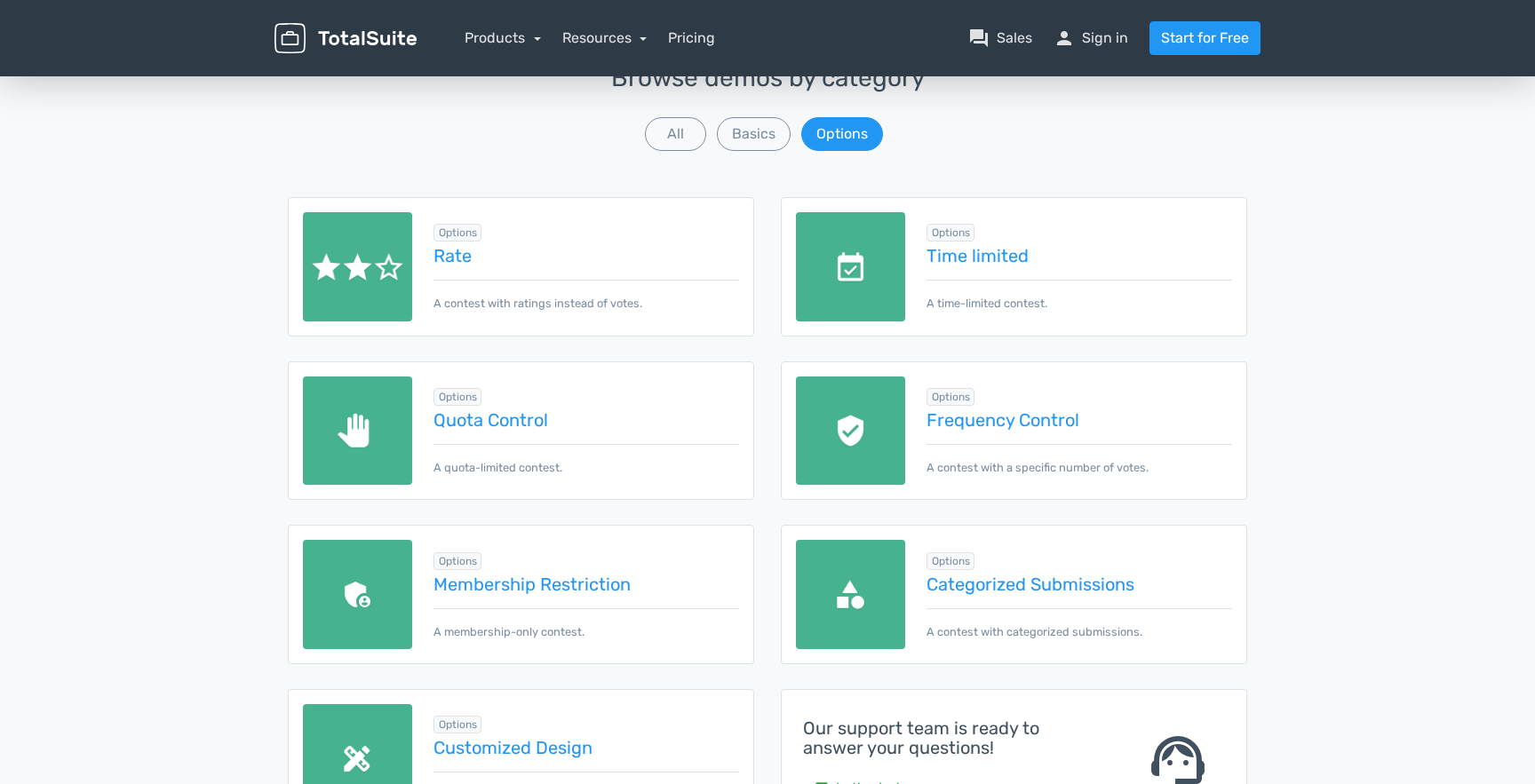
scroll to position [151, 0]
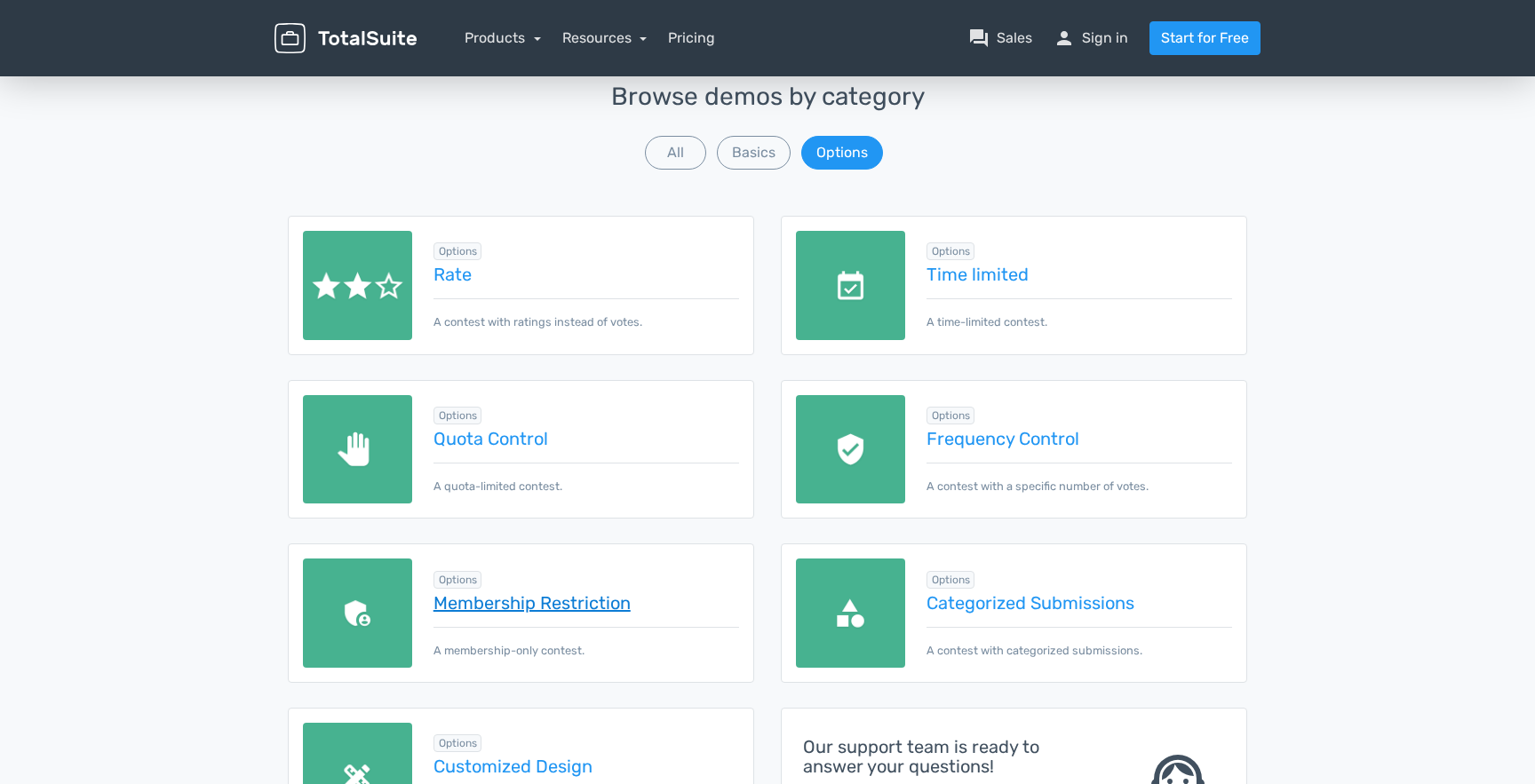
click at [546, 593] on link "Membership Restriction" at bounding box center [586, 603] width 306 height 19
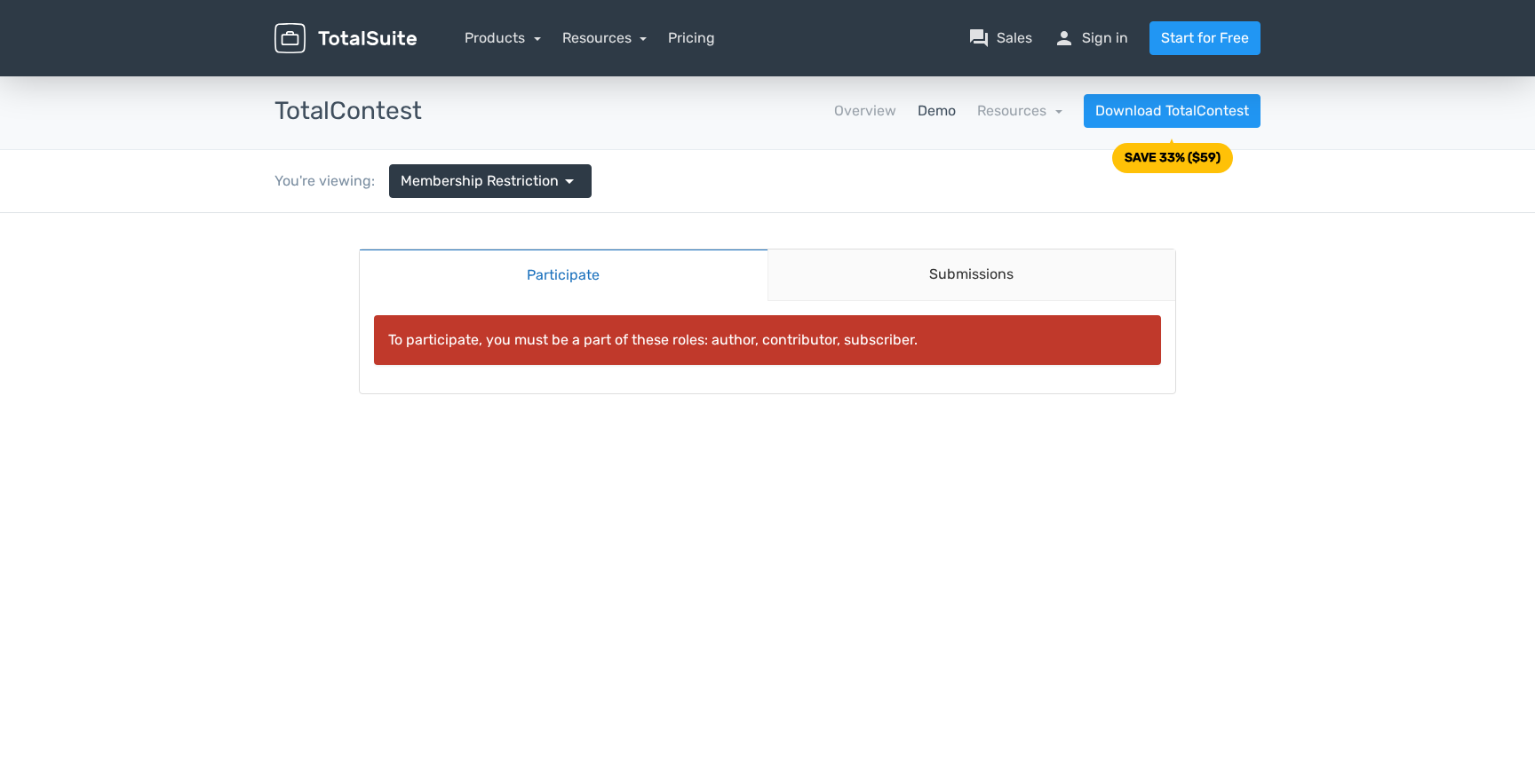
click at [765, 335] on div "To participate, you must be a part of these roles: author, contributor, subscri…" at bounding box center [767, 340] width 787 height 50
click at [754, 339] on div at bounding box center [754, 339] width 0 height 0
click at [975, 262] on link "Submissions" at bounding box center [971, 275] width 409 height 52
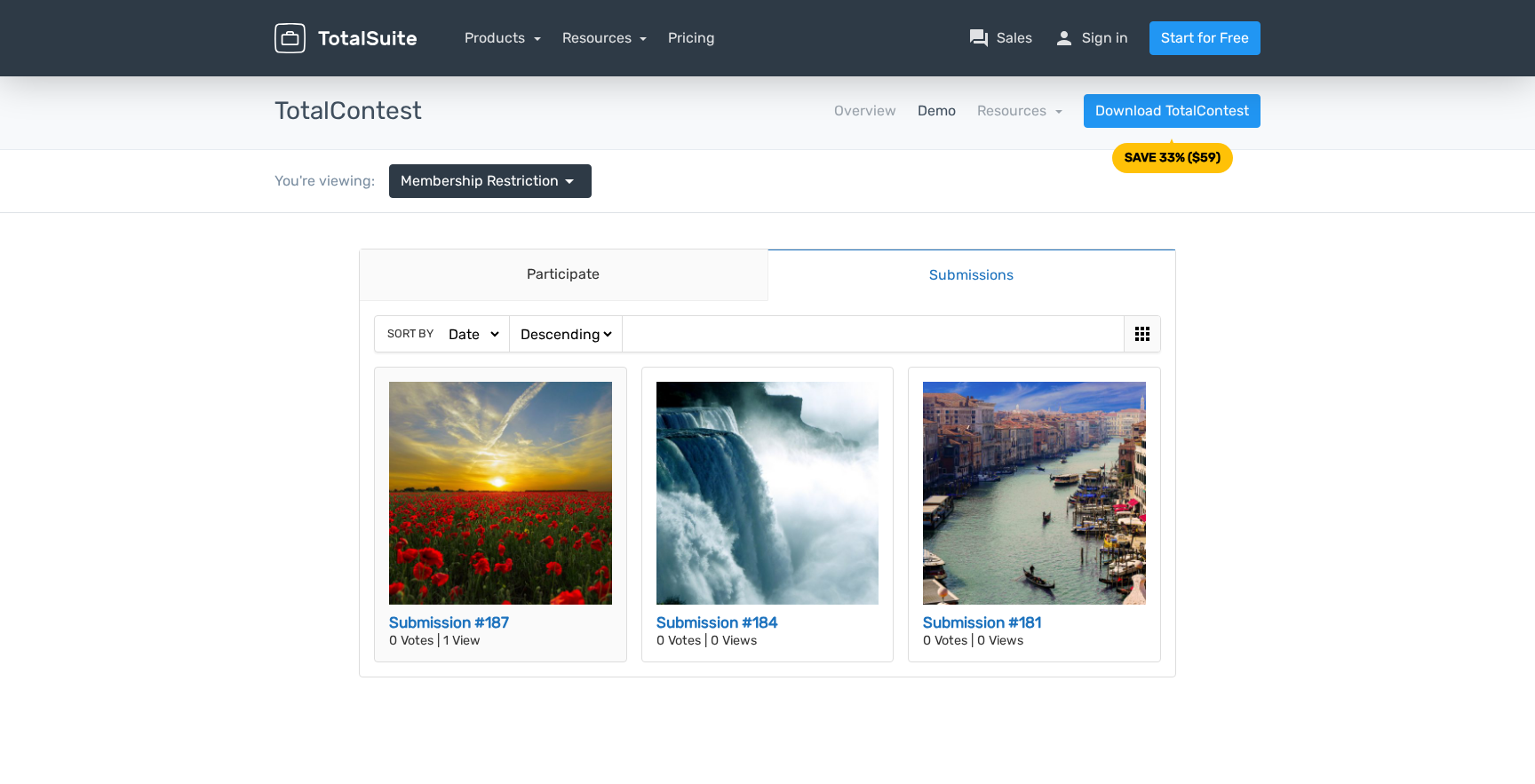
click at [550, 612] on h3 "Submission #187" at bounding box center [500, 624] width 223 height 23
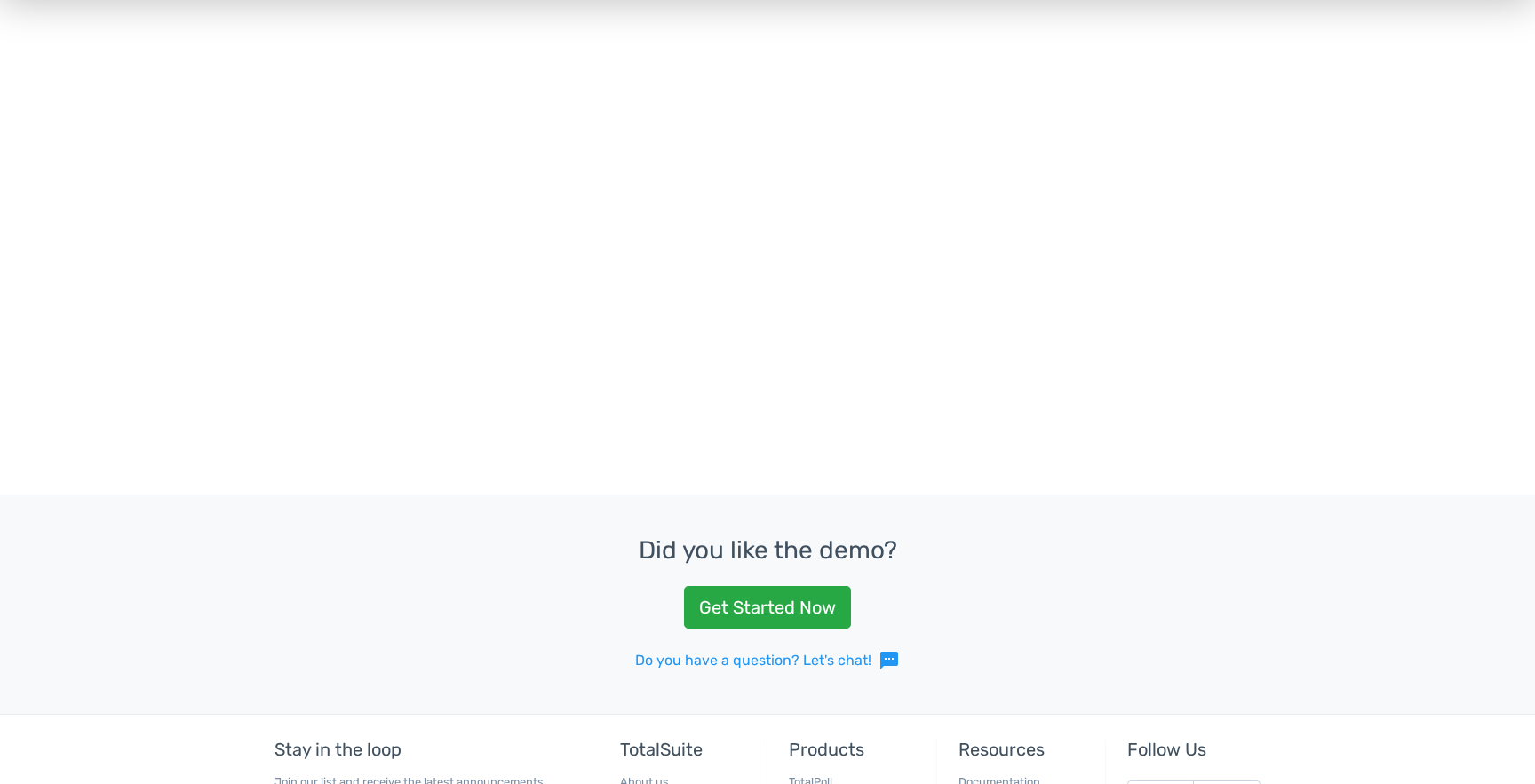
scroll to position [495, 0]
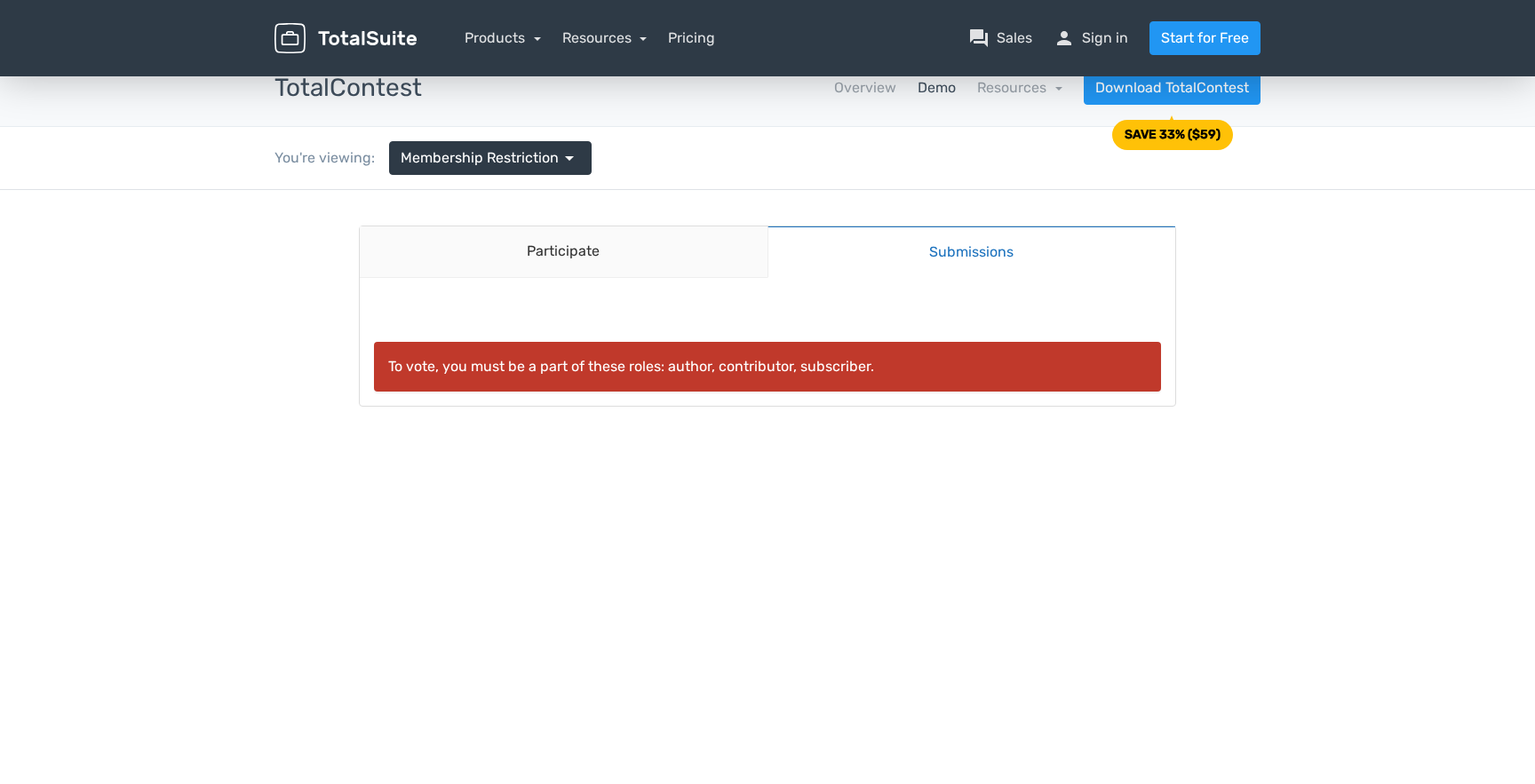
scroll to position [0, 0]
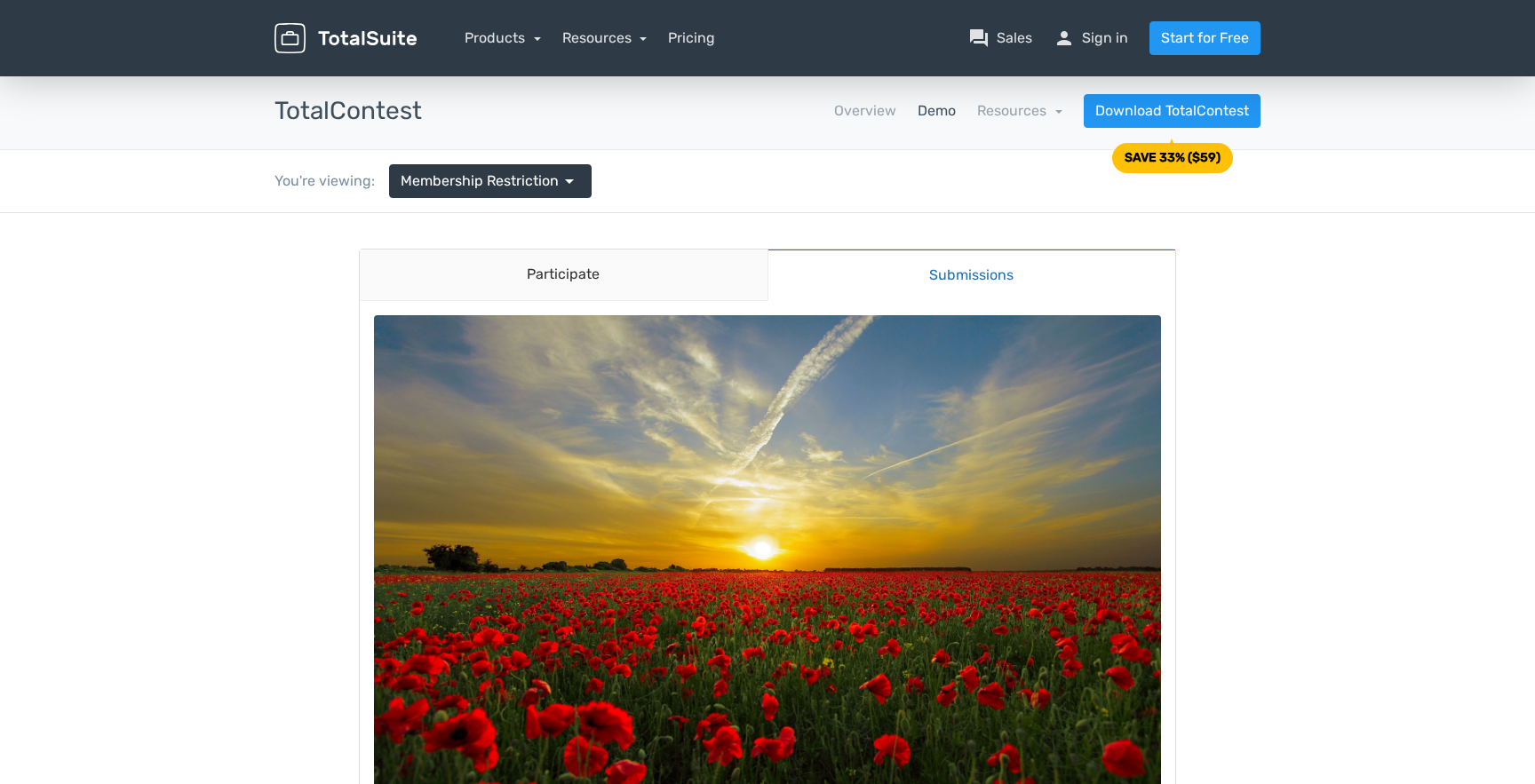
click at [473, 176] on div "You're viewing: Membership Restriction arrow_drop_down" at bounding box center [433, 180] width 344 height 62
click at [475, 167] on link "Membership Restriction arrow_drop_down" at bounding box center [490, 180] width 203 height 33
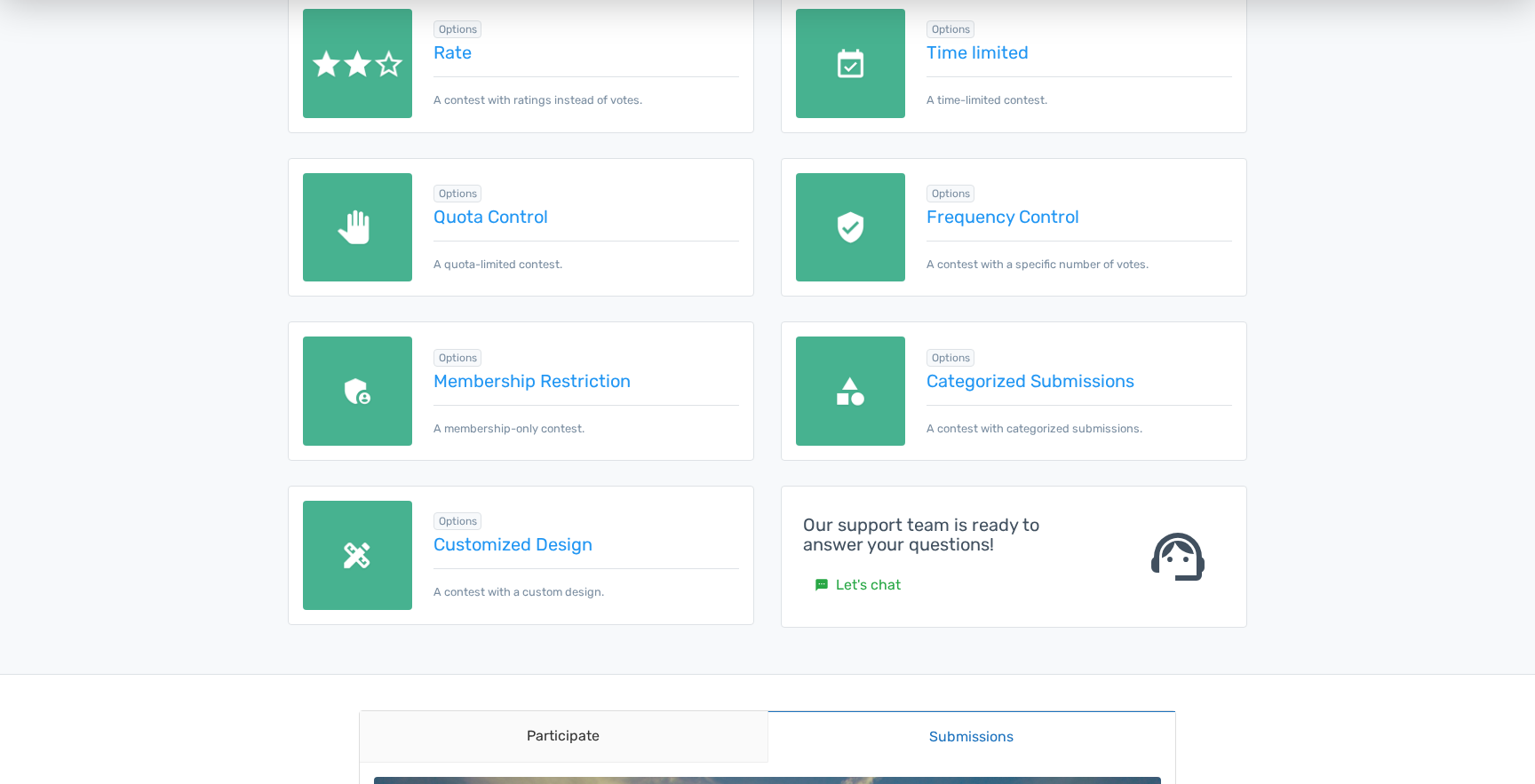
scroll to position [374, 0]
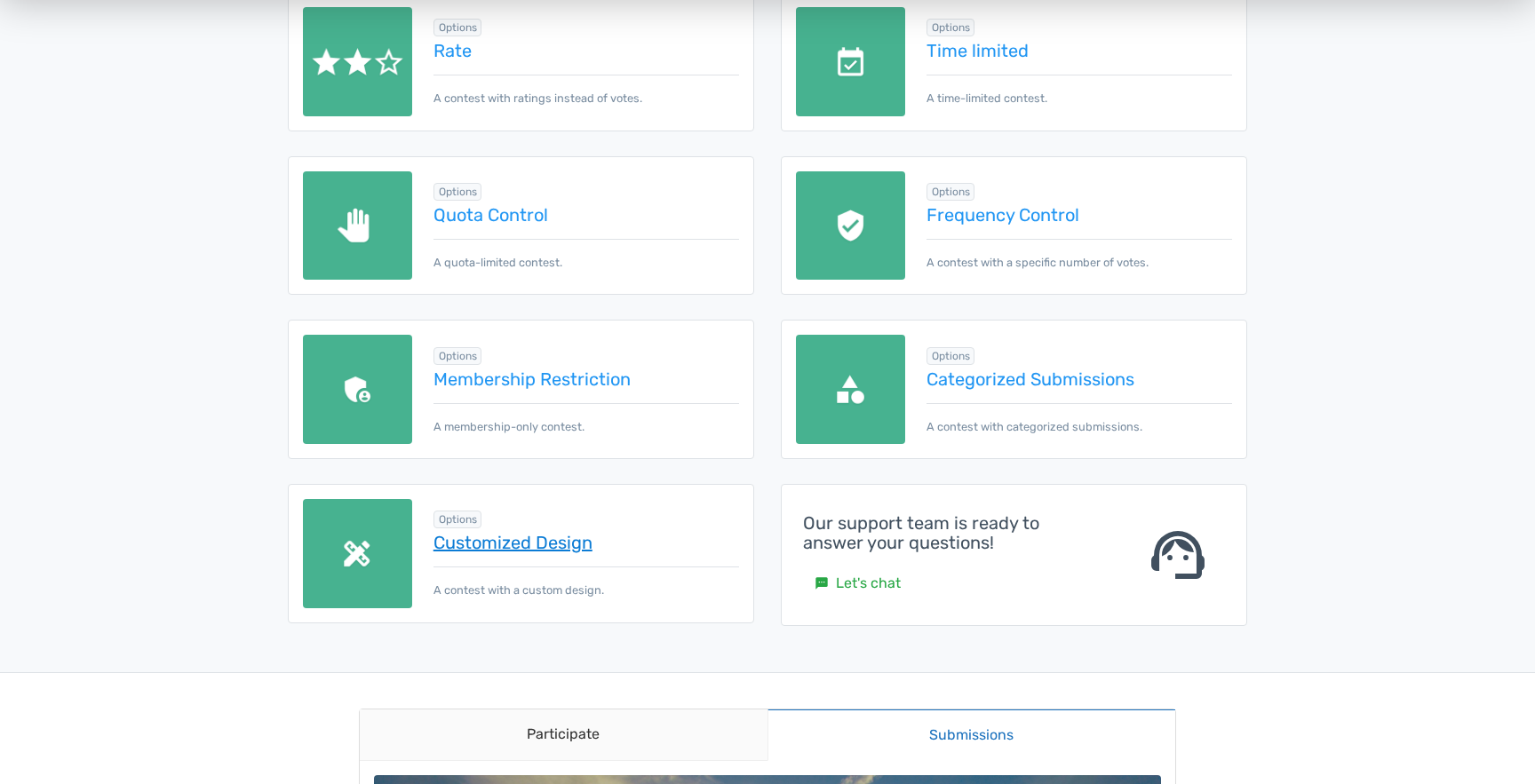
click at [543, 533] on link "Customized Design" at bounding box center [586, 542] width 306 height 19
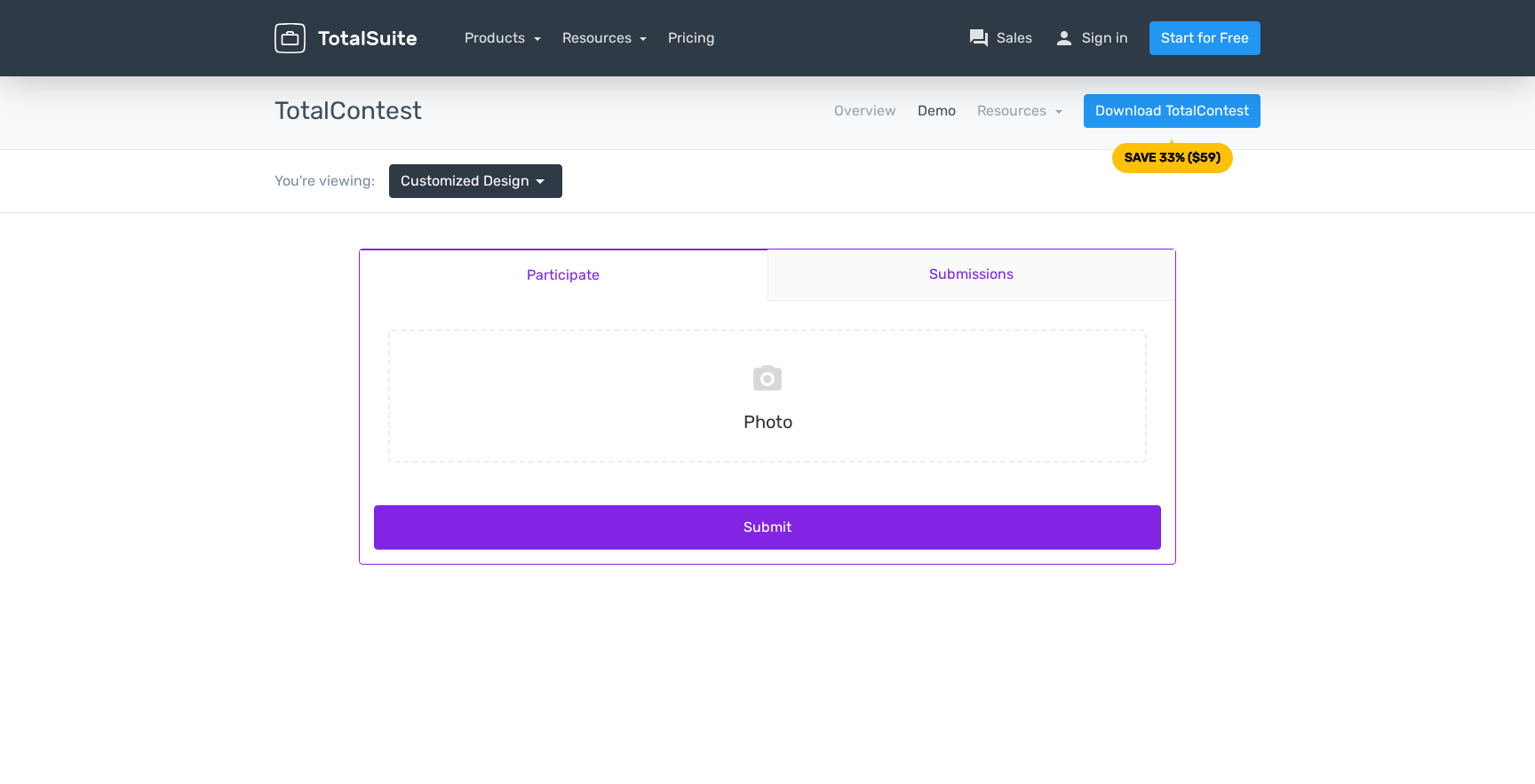
click at [991, 270] on link "Submissions" at bounding box center [971, 275] width 409 height 52
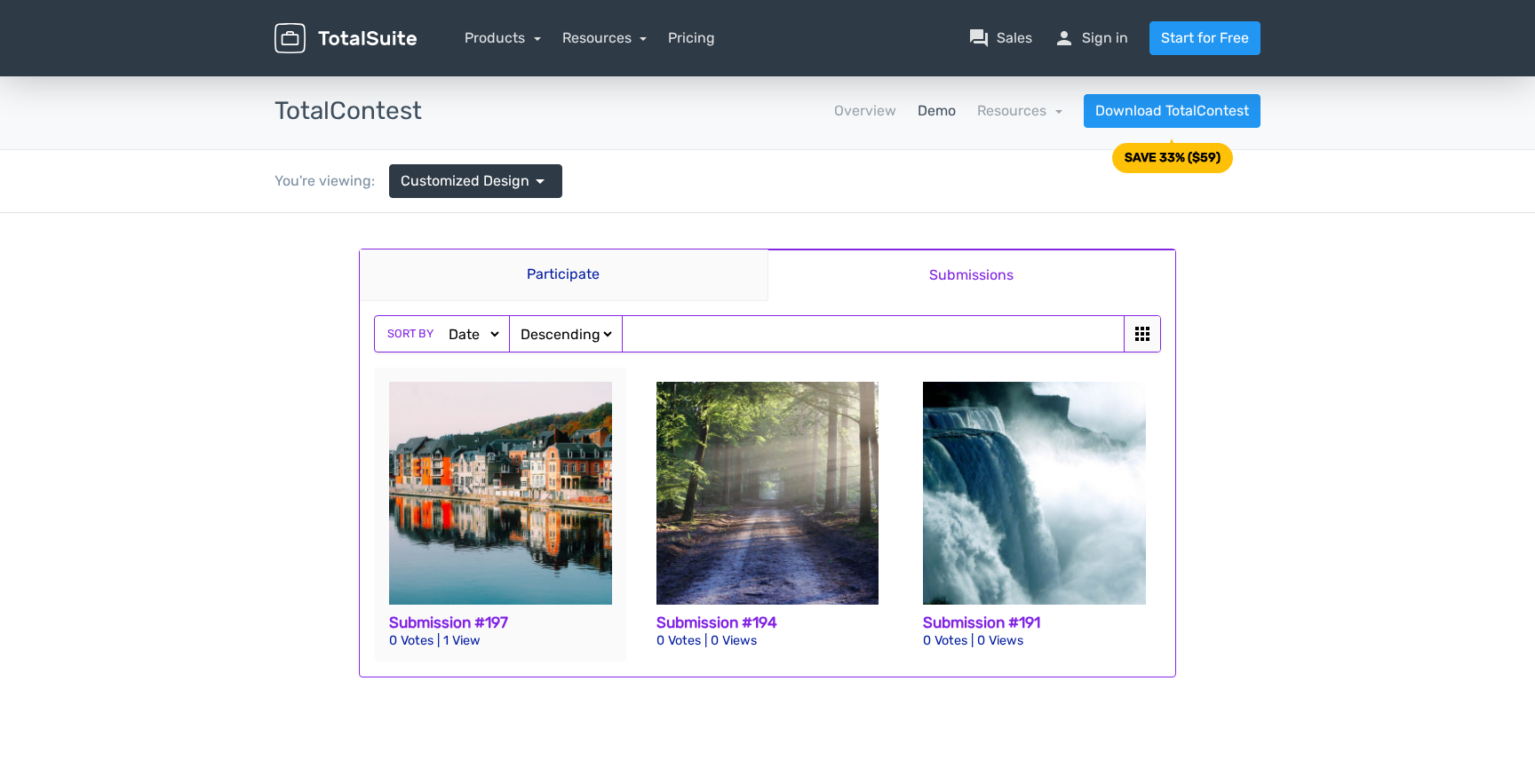
click at [561, 549] on img at bounding box center [500, 493] width 223 height 222
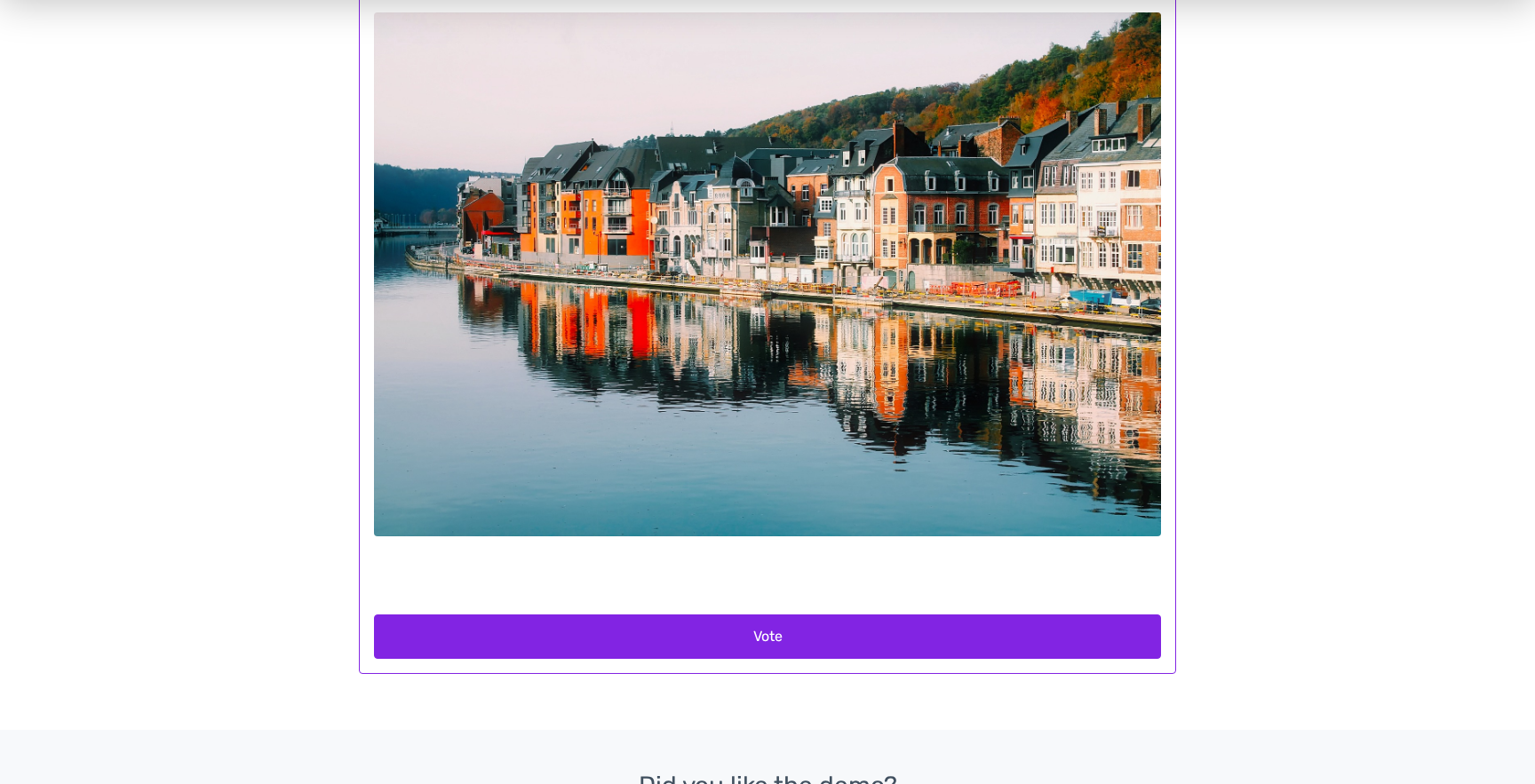
scroll to position [294, 0]
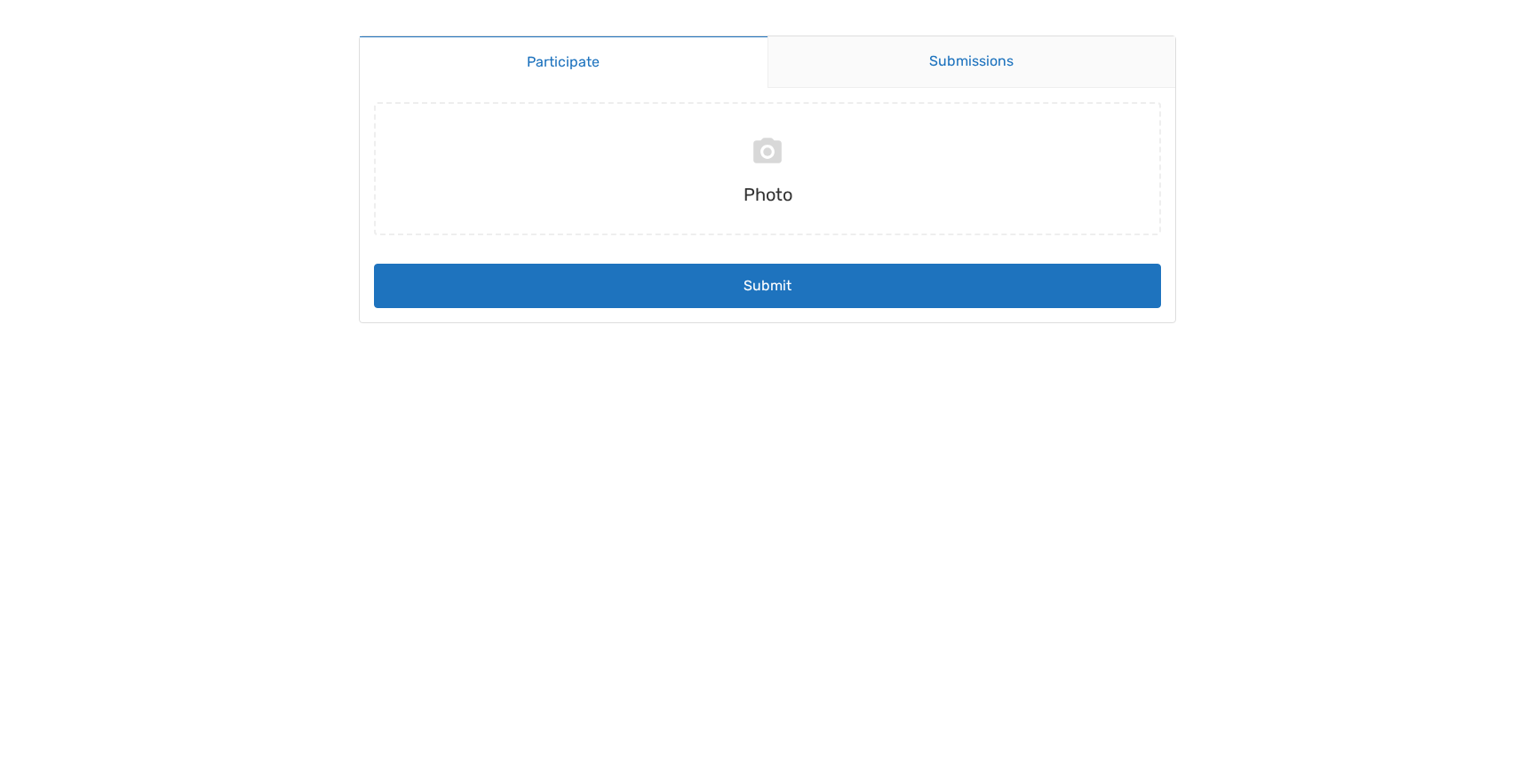
click at [916, 60] on link "Submissions" at bounding box center [971, 62] width 409 height 52
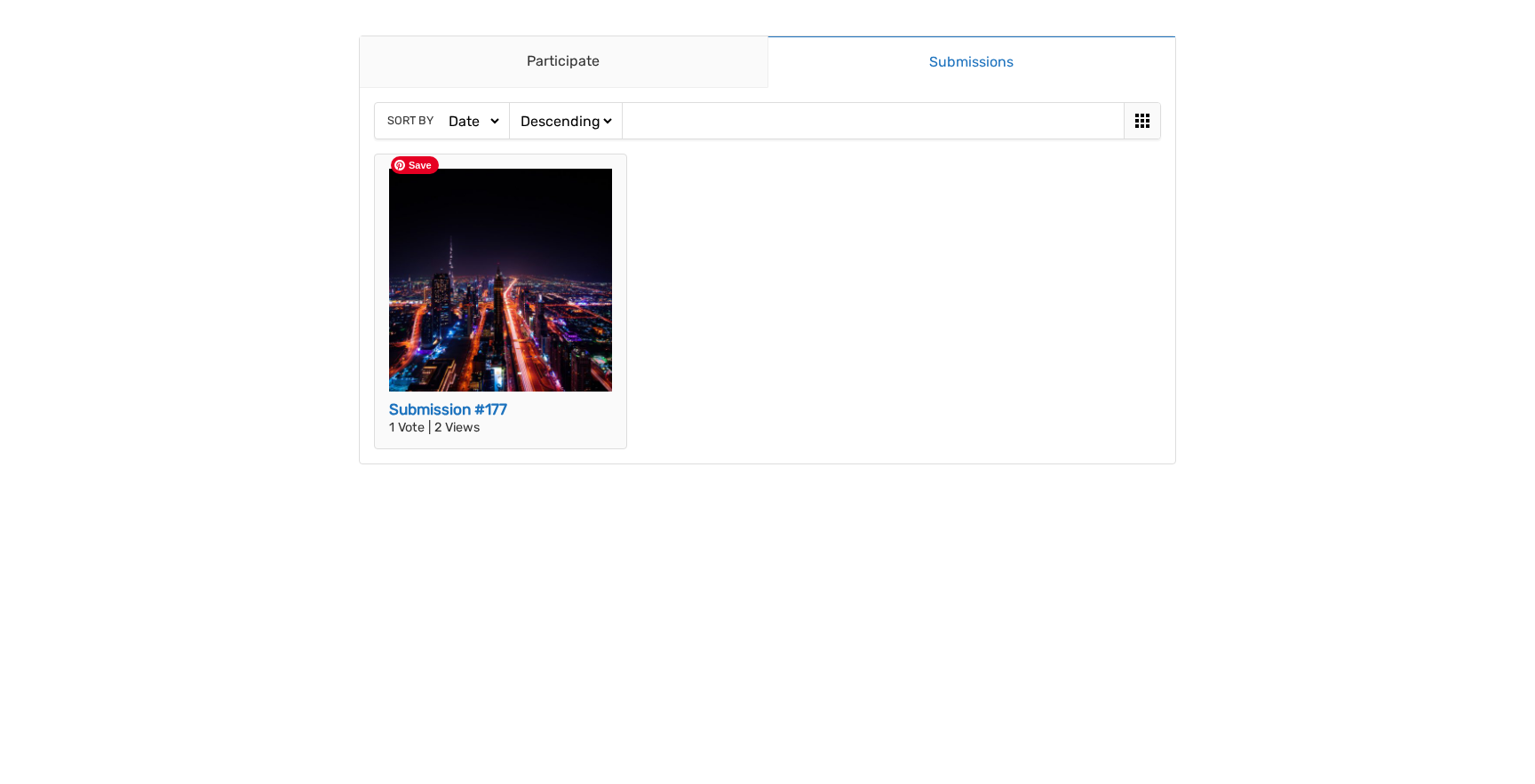
click at [528, 324] on img at bounding box center [500, 280] width 223 height 222
